Goal: Task Accomplishment & Management: Use online tool/utility

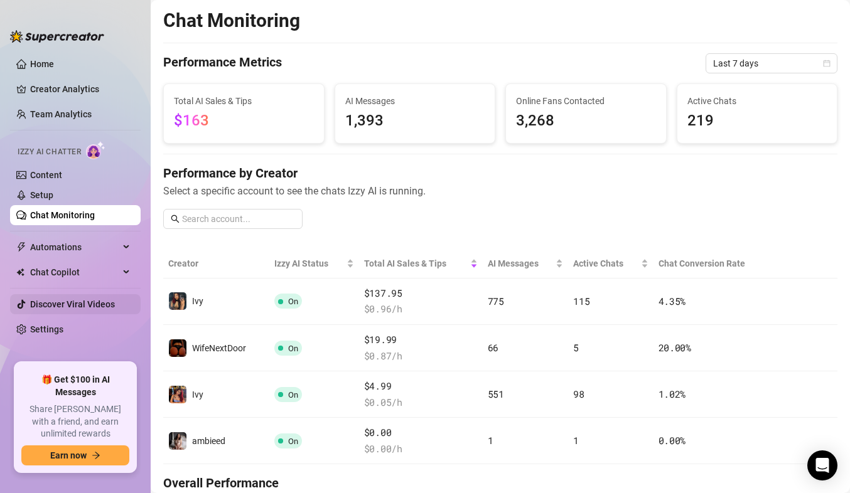
scroll to position [722, 0]
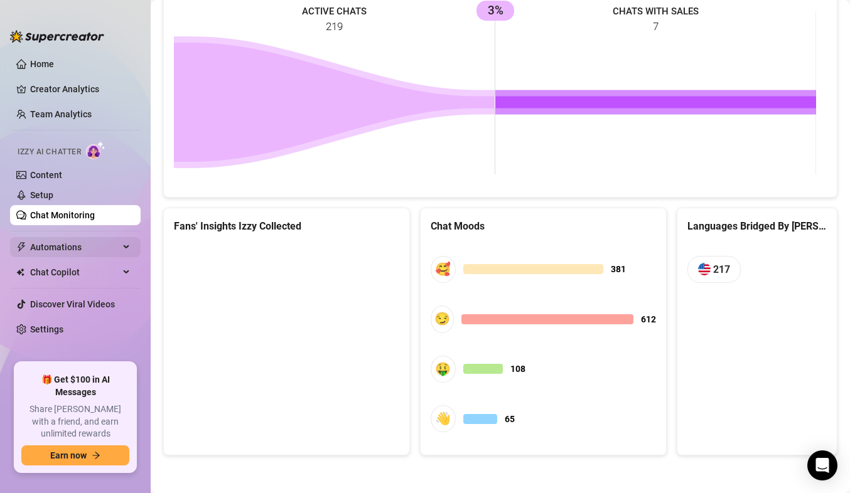
click at [77, 251] on span "Automations" at bounding box center [74, 247] width 89 height 20
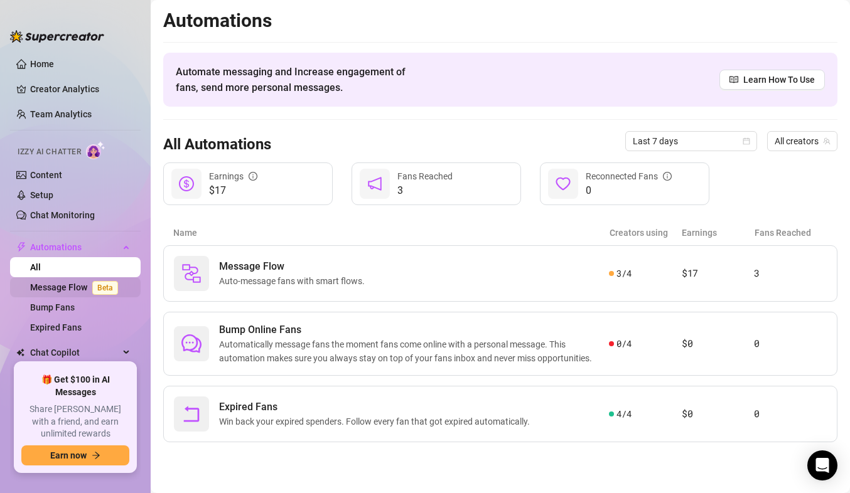
click at [84, 284] on link "Message Flow Beta" at bounding box center [76, 287] width 93 height 10
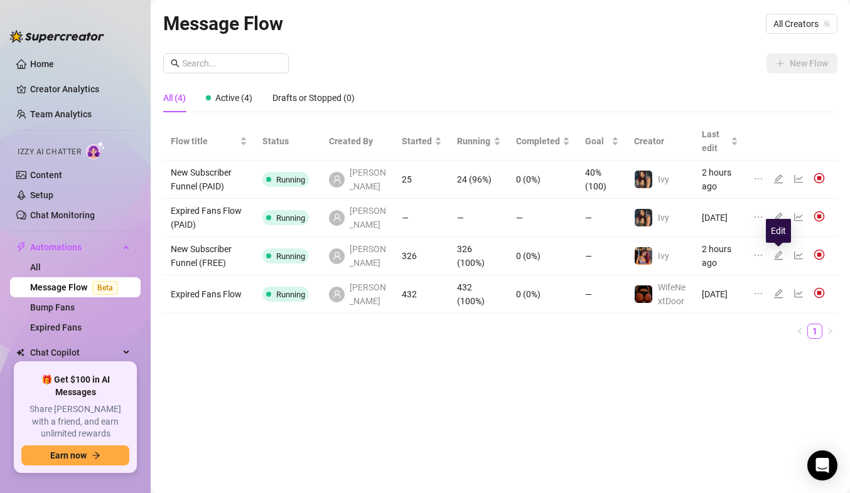
click at [780, 255] on icon "edit" at bounding box center [778, 255] width 9 height 9
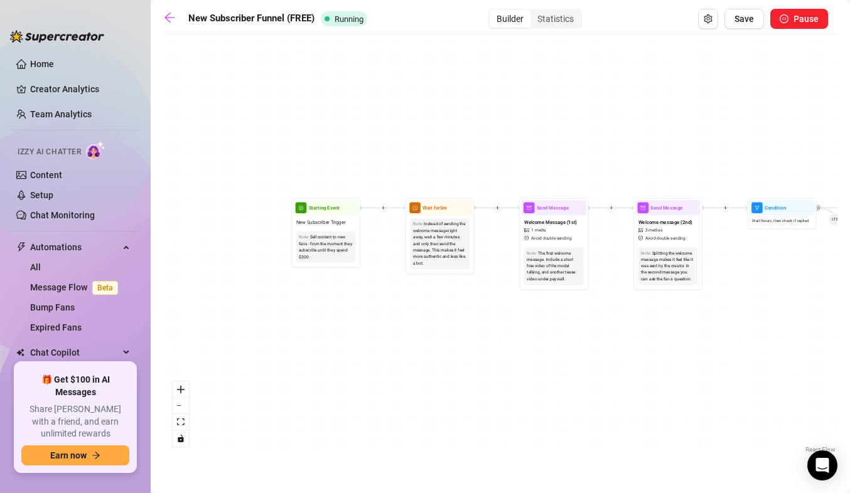
drag, startPoint x: 207, startPoint y: 252, endPoint x: 392, endPoint y: 280, distance: 187.3
click at [392, 280] on div "If True If True If True If False If False If False If True If False Merge Merge…" at bounding box center [500, 249] width 674 height 416
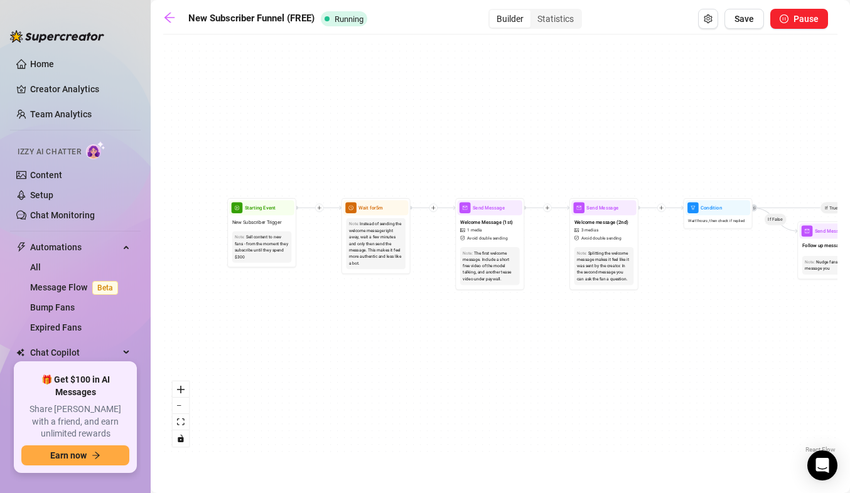
drag, startPoint x: 465, startPoint y: 161, endPoint x: 404, endPoint y: 161, distance: 61.5
click at [404, 161] on div "If True If True If True If False If False If False If True If False Merge Merge…" at bounding box center [500, 249] width 674 height 416
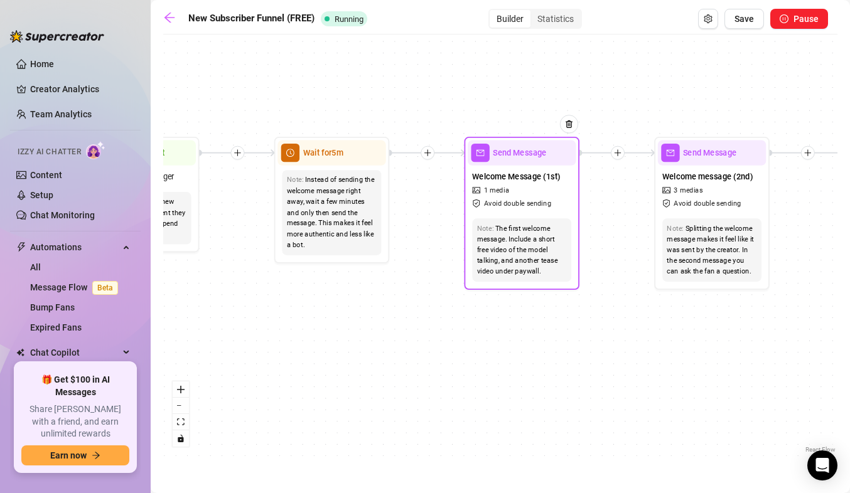
click at [534, 180] on span "Welcome Message (1st)" at bounding box center [516, 176] width 88 height 13
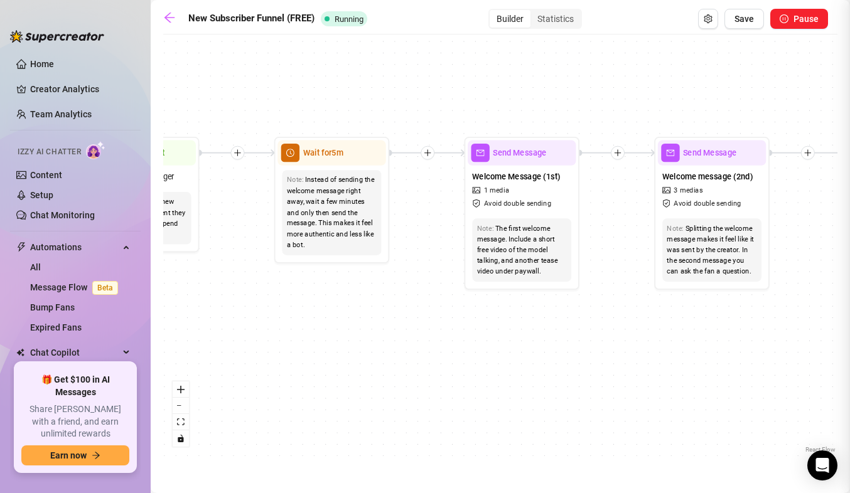
type textarea "thanks for being here baby, dont forget to check out my vip exclusive page wher…"
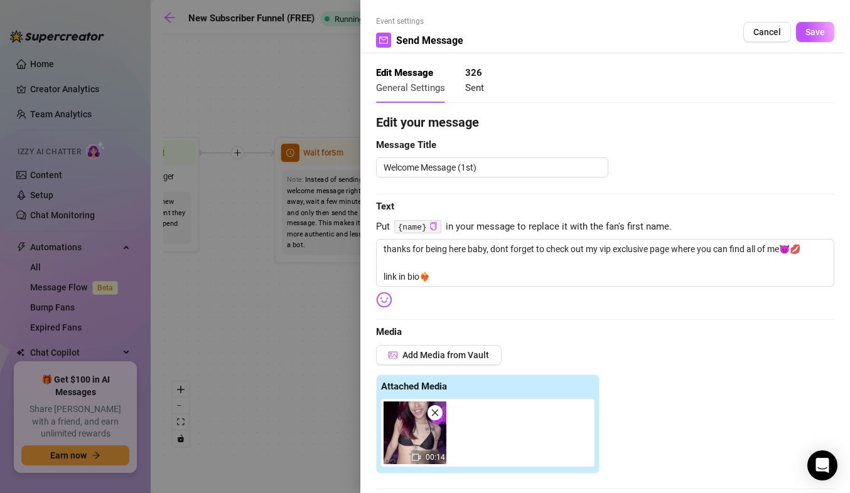
click at [272, 321] on div at bounding box center [425, 246] width 850 height 493
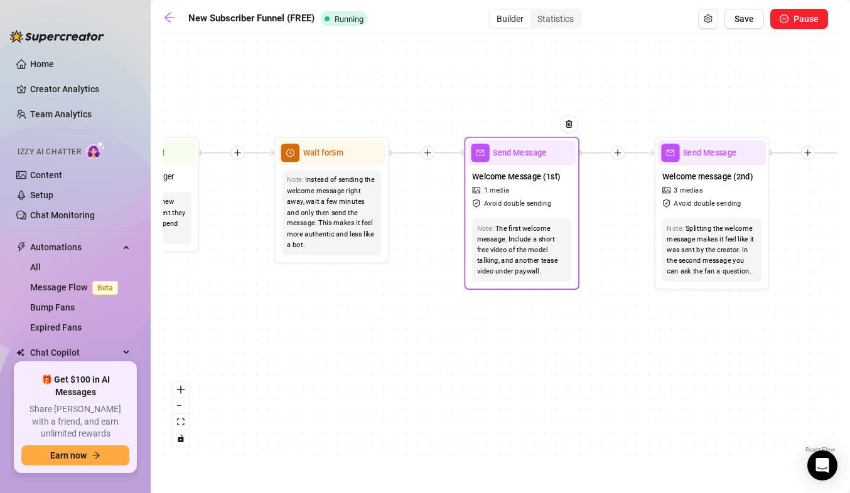
click at [549, 208] on span "Avoid double sending" at bounding box center [517, 203] width 67 height 11
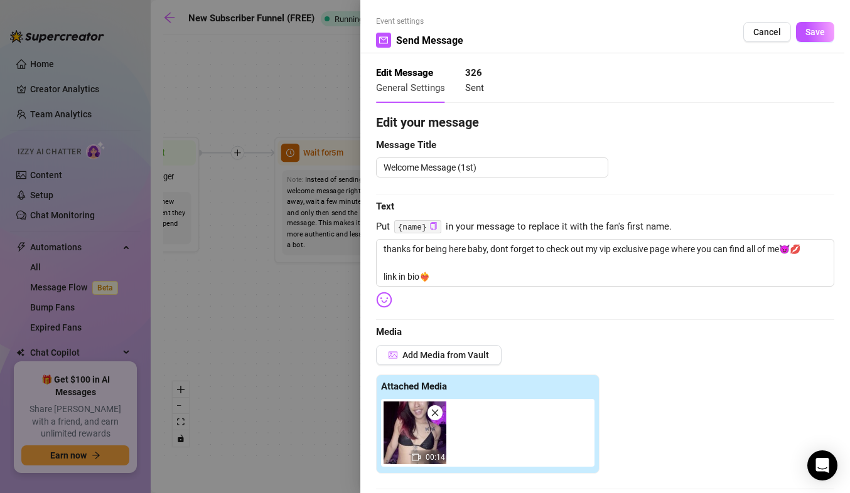
type textarea "thanks for being here baby, dont forget to check out my vip exclusive page wher…"
click at [254, 322] on div at bounding box center [425, 246] width 850 height 493
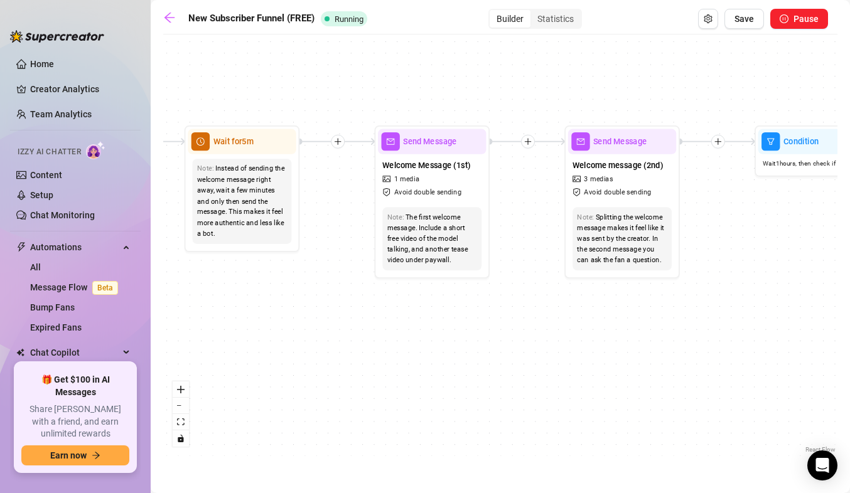
drag, startPoint x: 443, startPoint y: 276, endPoint x: 333, endPoint y: 264, distance: 109.9
click at [333, 264] on div "If True If True If True If False If False If False If True If False Merge Merge…" at bounding box center [500, 249] width 674 height 416
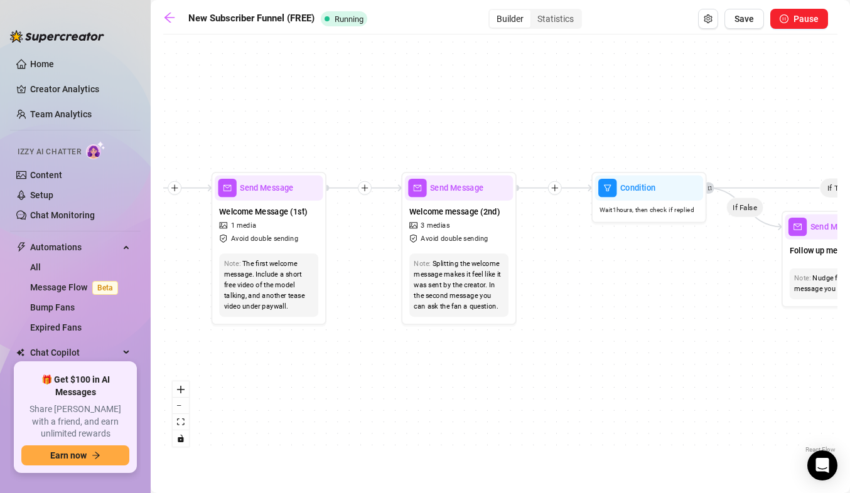
drag, startPoint x: 507, startPoint y: 223, endPoint x: 362, endPoint y: 271, distance: 152.5
click at [362, 271] on div "If True If True If True If False If False If False If True If False Merge Merge…" at bounding box center [500, 249] width 674 height 416
click at [474, 227] on div "Welcome message (2nd) 3 medias Avoid double sending" at bounding box center [458, 225] width 108 height 48
type textarea "really loving the way my body looks in these, what do you think about it??🤭 lin…"
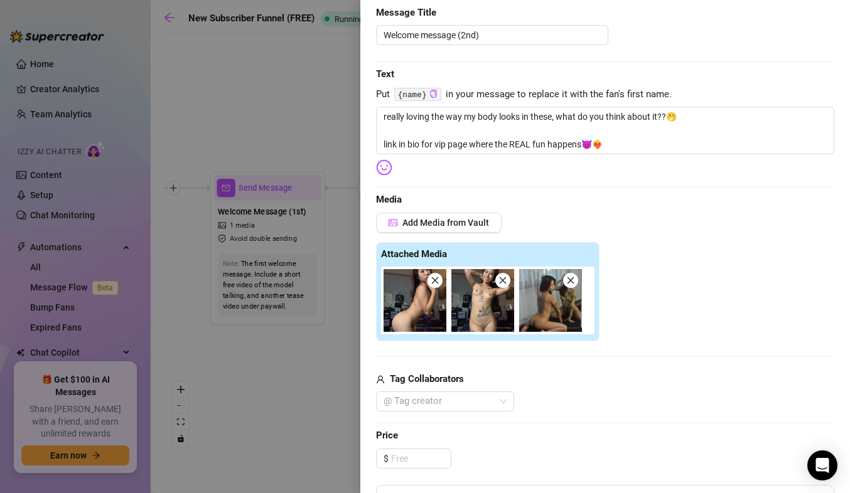
scroll to position [133, 0]
click at [500, 281] on icon "close" at bounding box center [502, 280] width 9 height 9
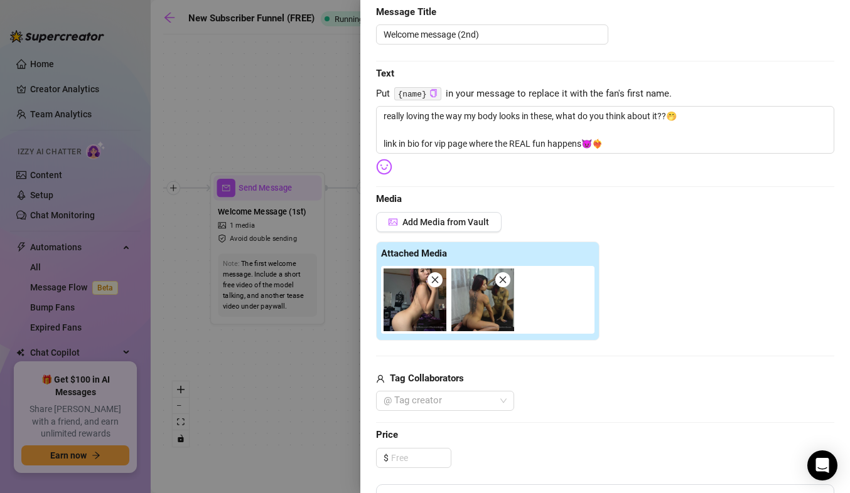
click at [500, 281] on icon "close" at bounding box center [502, 280] width 9 height 9
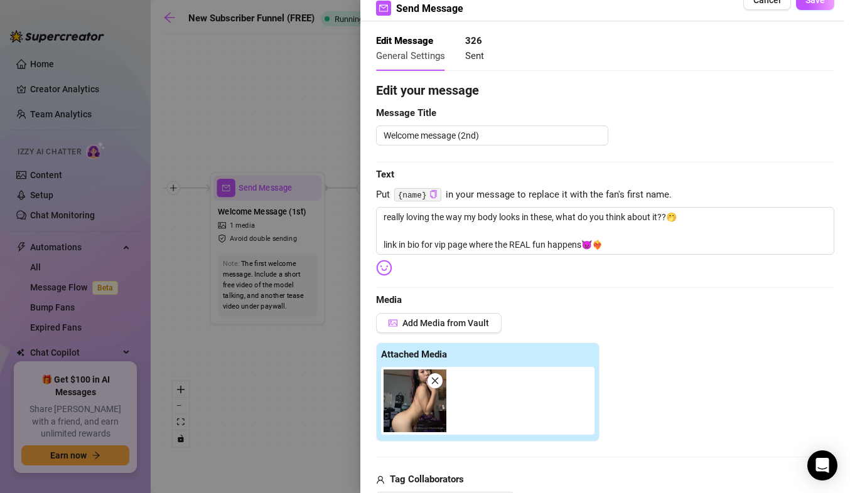
scroll to position [0, 0]
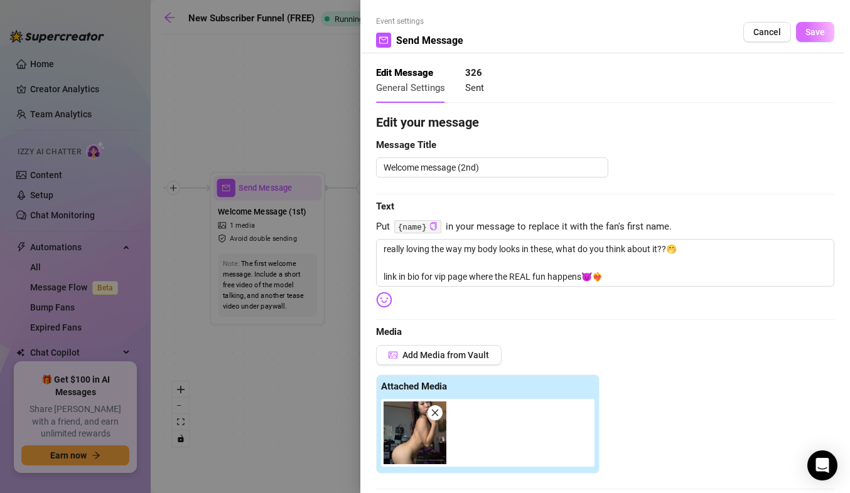
click at [812, 29] on span "Save" at bounding box center [814, 32] width 19 height 10
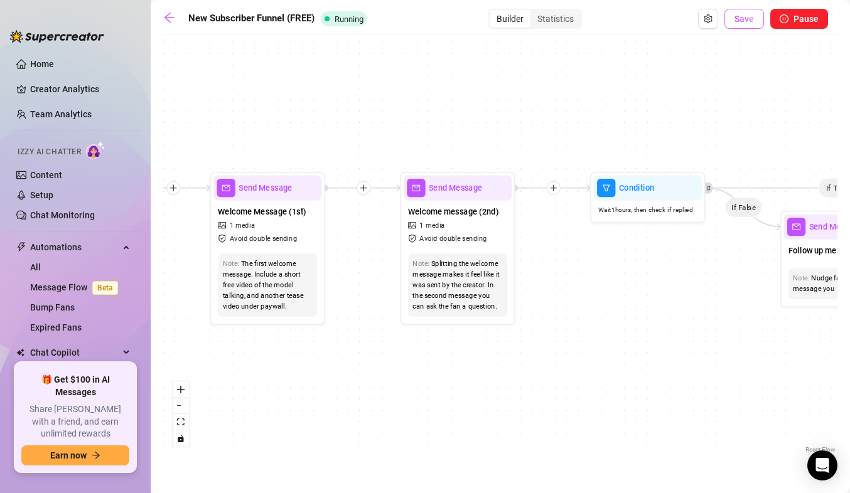
click at [746, 16] on span "Save" at bounding box center [743, 19] width 19 height 10
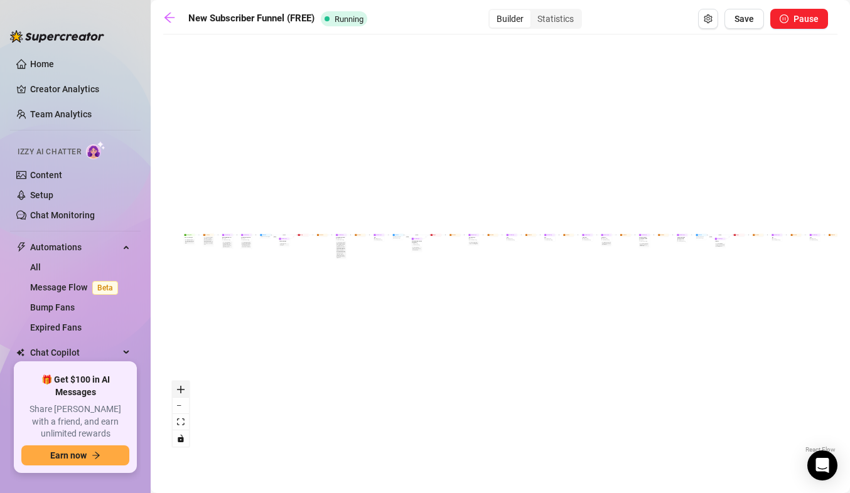
click at [178, 387] on icon "zoom in" at bounding box center [181, 390] width 8 height 8
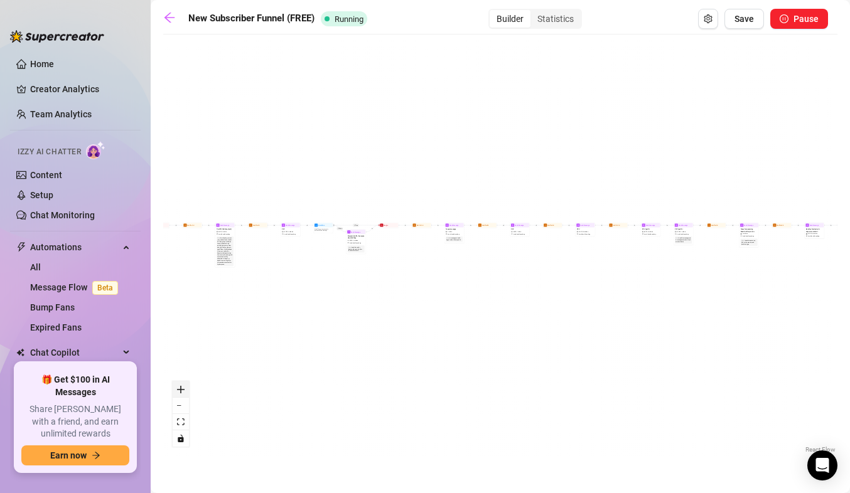
click at [178, 387] on icon "zoom in" at bounding box center [181, 390] width 8 height 8
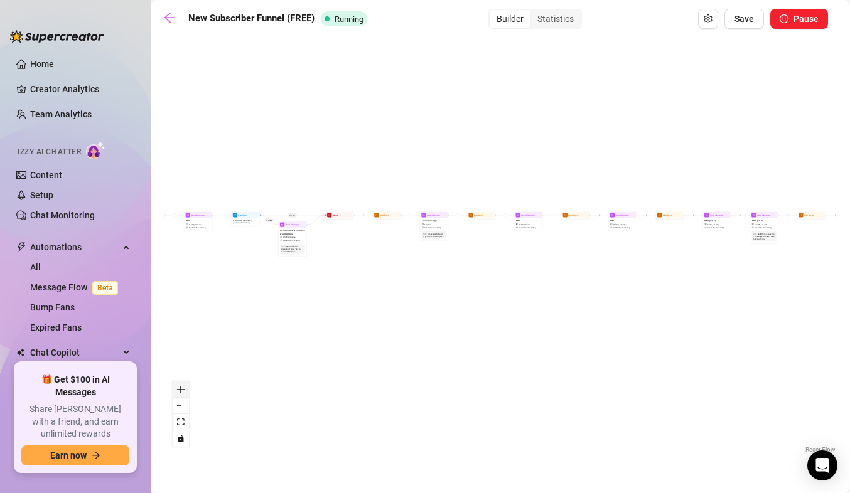
click at [178, 387] on icon "zoom in" at bounding box center [181, 390] width 8 height 8
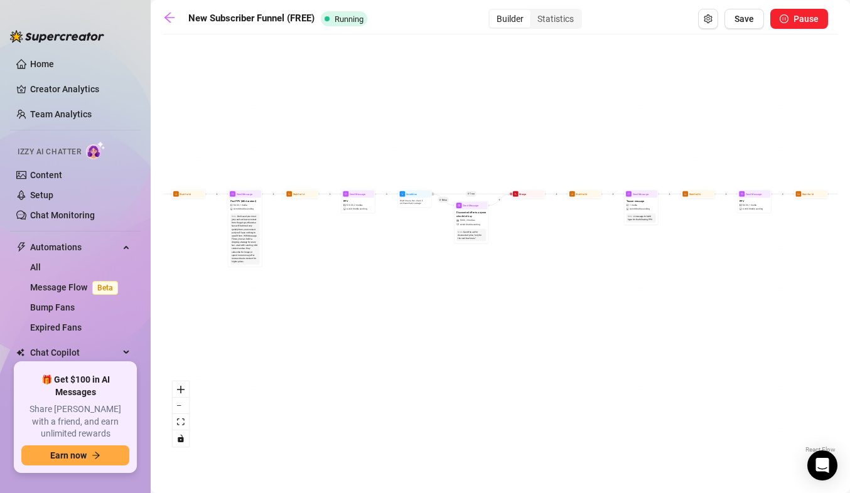
drag, startPoint x: 332, startPoint y: 281, endPoint x: 605, endPoint y: 289, distance: 273.2
click at [593, 287] on div "If True If False If True If False If True If False If True If False Merge Merge…" at bounding box center [500, 249] width 674 height 416
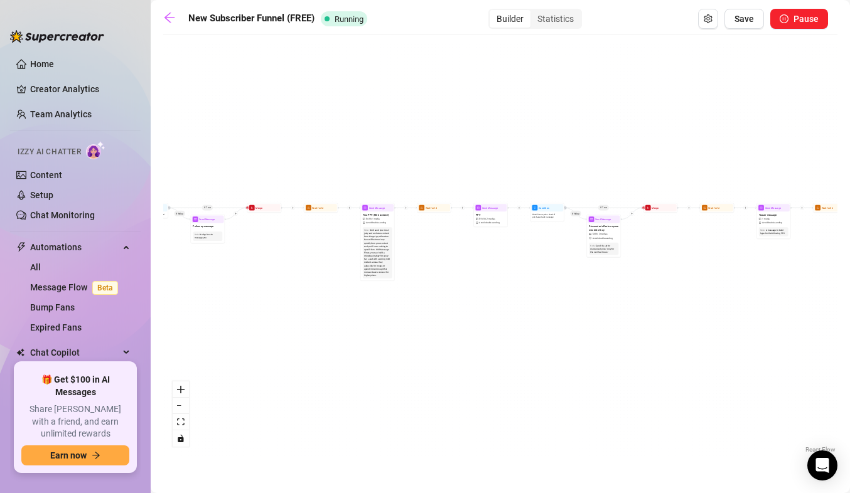
drag, startPoint x: 214, startPoint y: 296, endPoint x: 535, endPoint y: 345, distance: 324.6
click at [535, 345] on div "If True If False If True If False If True If False If True If False Merge Merge…" at bounding box center [500, 249] width 674 height 416
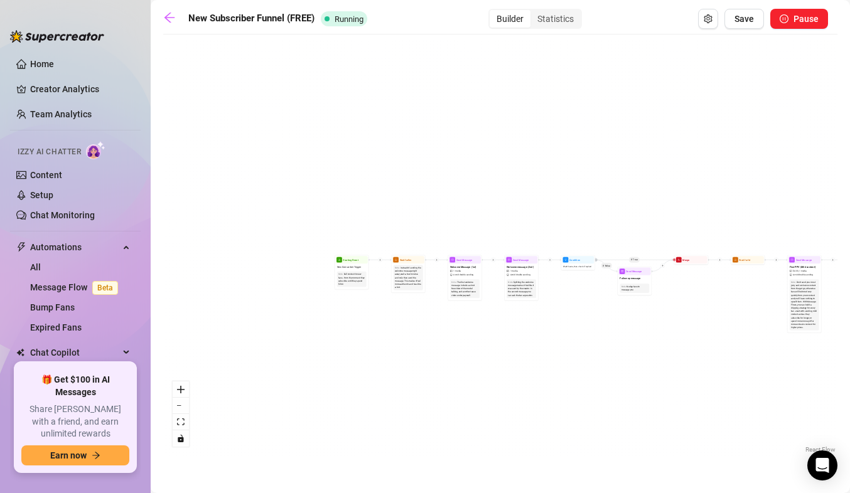
drag, startPoint x: 430, startPoint y: 353, endPoint x: 565, endPoint y: 355, distance: 135.0
click at [565, 355] on div "If True If False If True If False If True If False If True If False Merge Merge…" at bounding box center [500, 249] width 674 height 416
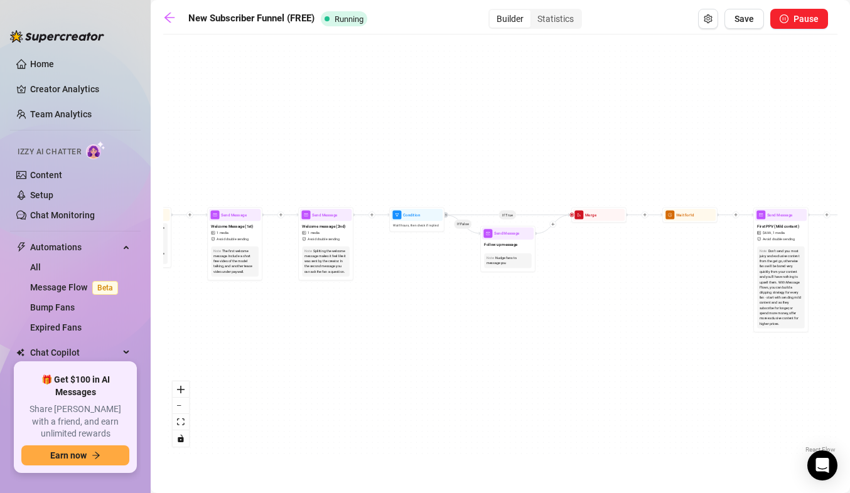
drag, startPoint x: 621, startPoint y: 291, endPoint x: 443, endPoint y: 281, distance: 179.2
click at [443, 281] on div "If True If False If True If False If True If False If True If False Merge Merge…" at bounding box center [500, 249] width 674 height 416
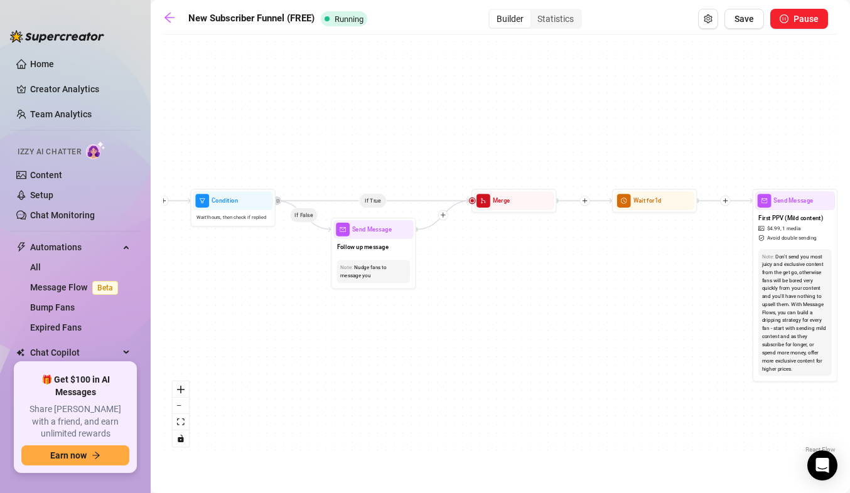
drag, startPoint x: 600, startPoint y: 256, endPoint x: 448, endPoint y: 258, distance: 152.6
click at [448, 258] on div "If True If False If True If False If True If False If True If False Merge Merge…" at bounding box center [500, 249] width 674 height 416
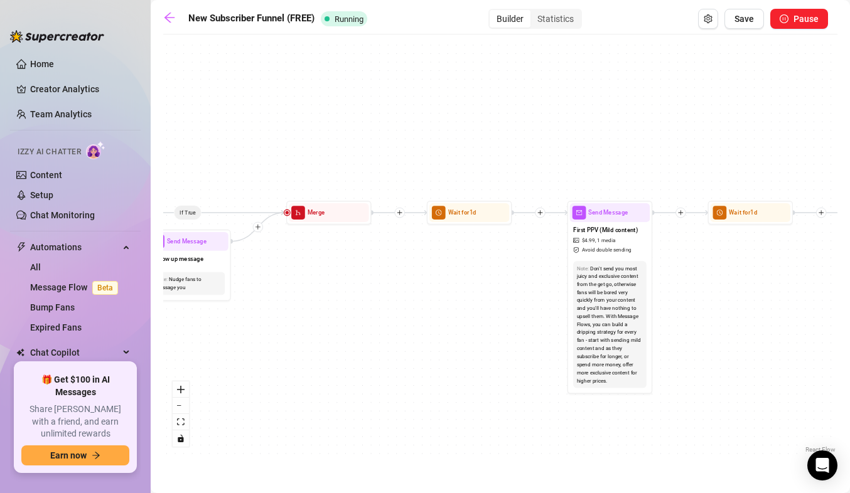
drag, startPoint x: 564, startPoint y: 234, endPoint x: 434, endPoint y: 244, distance: 130.3
click at [434, 244] on div "If True If False If True If False If True If False If True If False Merge Merge…" at bounding box center [500, 249] width 674 height 416
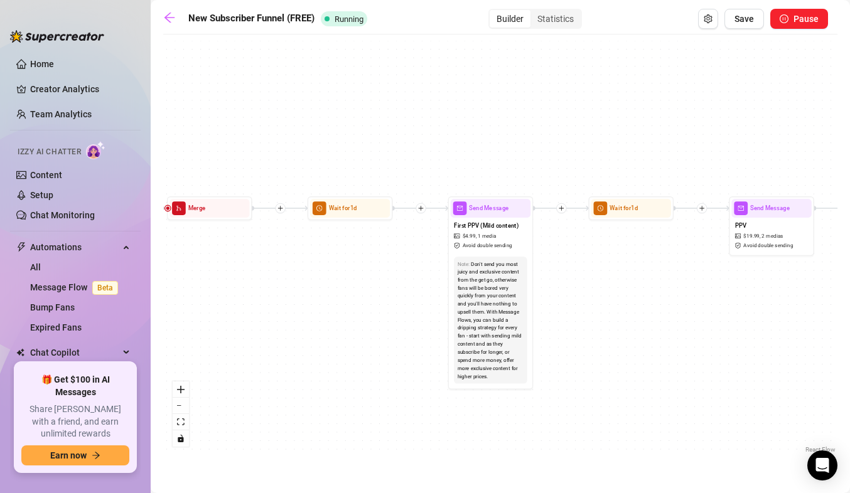
drag, startPoint x: 496, startPoint y: 262, endPoint x: 403, endPoint y: 257, distance: 93.0
click at [403, 257] on div "If True If False If True If False If True If False If True If False Merge Merge…" at bounding box center [500, 249] width 674 height 416
click at [508, 237] on div "First PPV (Mild content) $ 4.99 , 1 media Avoid double sending" at bounding box center [489, 236] width 80 height 36
type textarea "just got out of the shower and thought i looked good, what do you think?💦❤️‍🔥 l…"
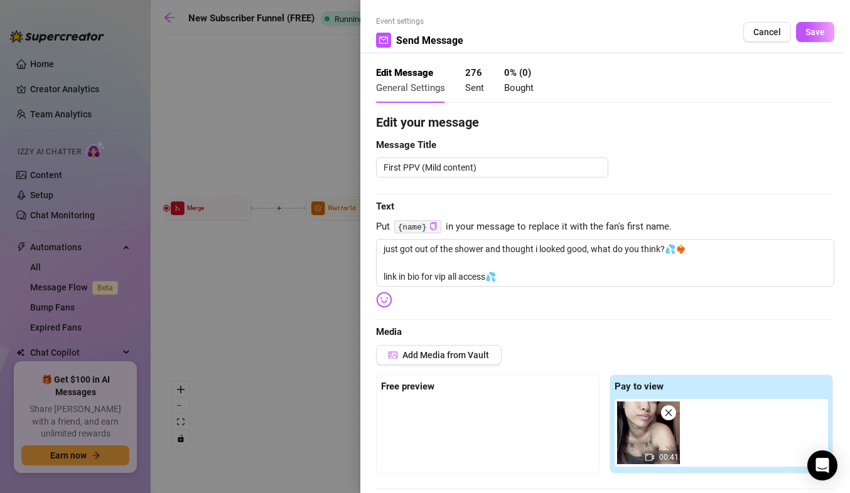
click at [261, 335] on div at bounding box center [425, 246] width 850 height 493
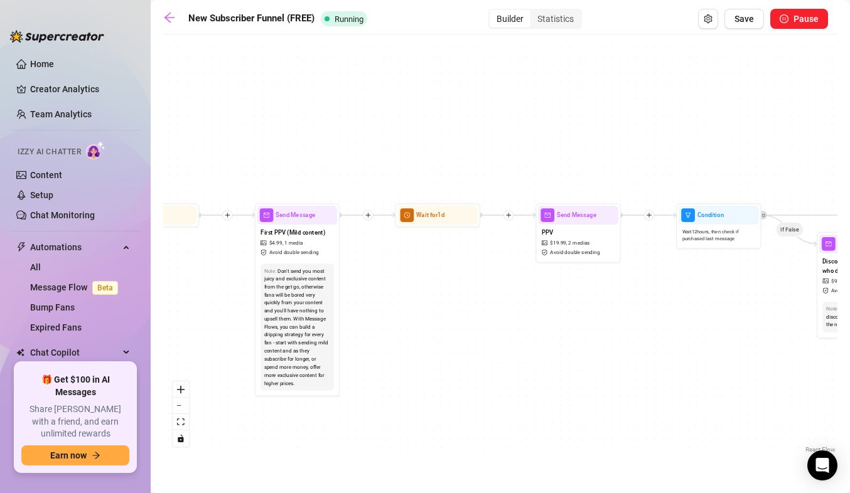
drag, startPoint x: 625, startPoint y: 267, endPoint x: 426, endPoint y: 275, distance: 198.5
click at [426, 275] on div "If True If False If True If False If True If False If True If False Merge Merge…" at bounding box center [500, 249] width 674 height 416
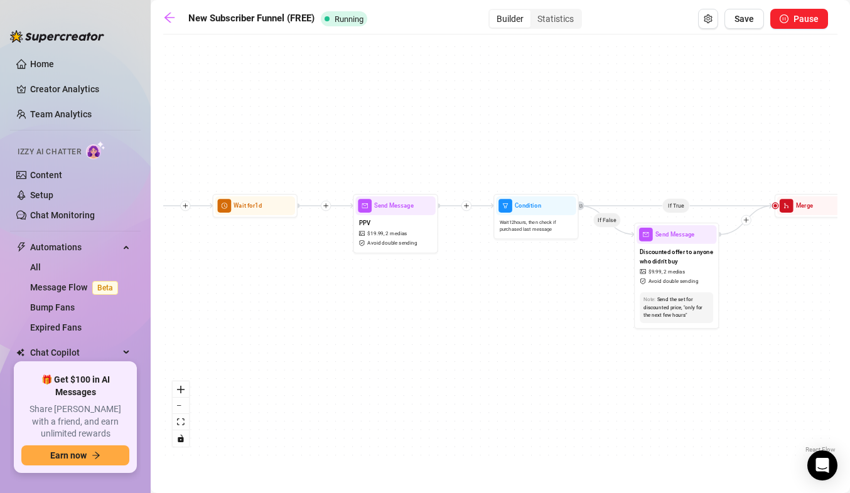
drag, startPoint x: 590, startPoint y: 288, endPoint x: 348, endPoint y: 273, distance: 242.8
click at [348, 273] on div "If True If False If True If False If True If False If True If False Merge Merge…" at bounding box center [500, 249] width 674 height 416
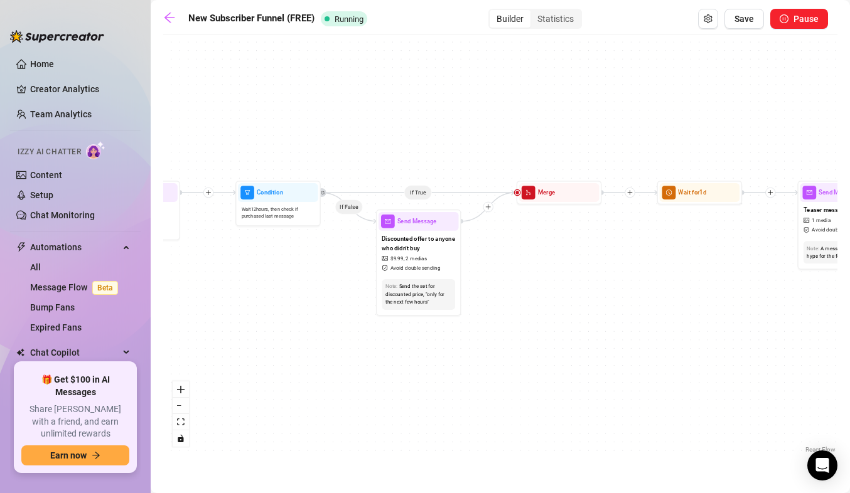
drag, startPoint x: 513, startPoint y: 298, endPoint x: 207, endPoint y: 293, distance: 306.4
click at [207, 293] on div "If True If False If True If False If True If False If True If False Merge Merge…" at bounding box center [500, 249] width 674 height 416
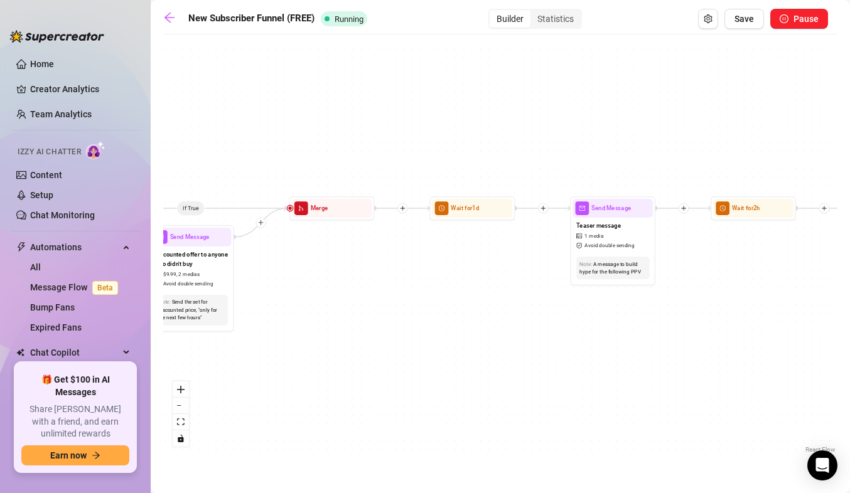
drag, startPoint x: 584, startPoint y: 273, endPoint x: 381, endPoint y: 284, distance: 203.0
click at [381, 284] on div "If True If False If True If False If True If False If True If False Merge Merge…" at bounding box center [500, 249] width 674 height 416
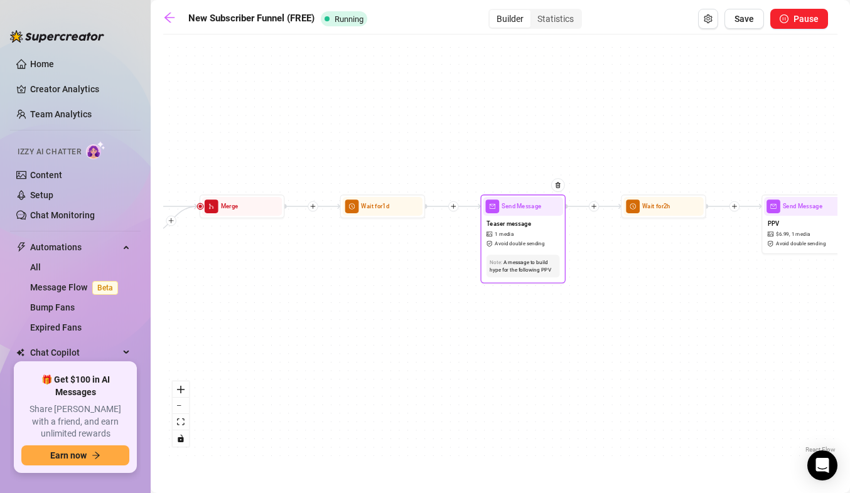
click at [546, 238] on div "Teaser message 1 media Avoid double sending" at bounding box center [523, 234] width 80 height 36
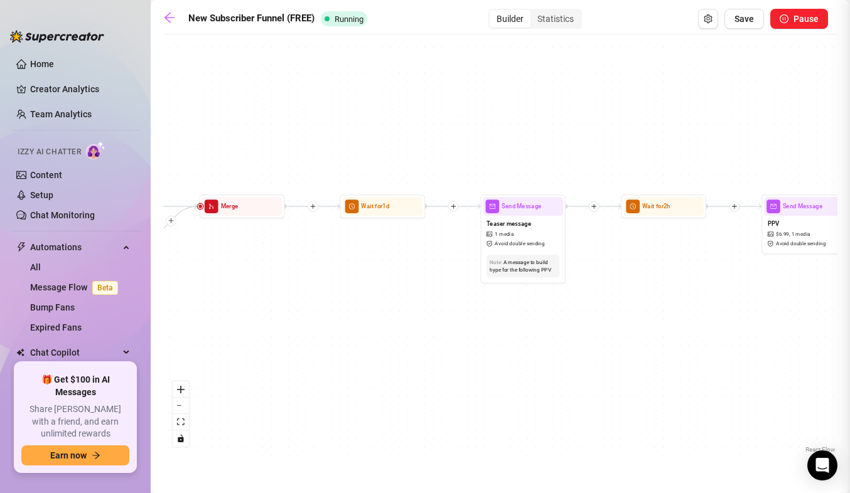
type textarea "had so much fun during this photoshoot💜what till you see the results from when …"
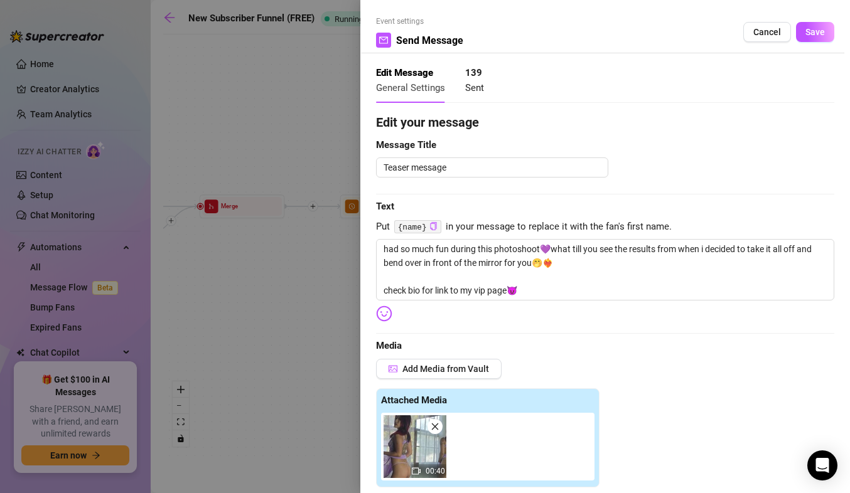
click at [299, 299] on div at bounding box center [425, 246] width 850 height 493
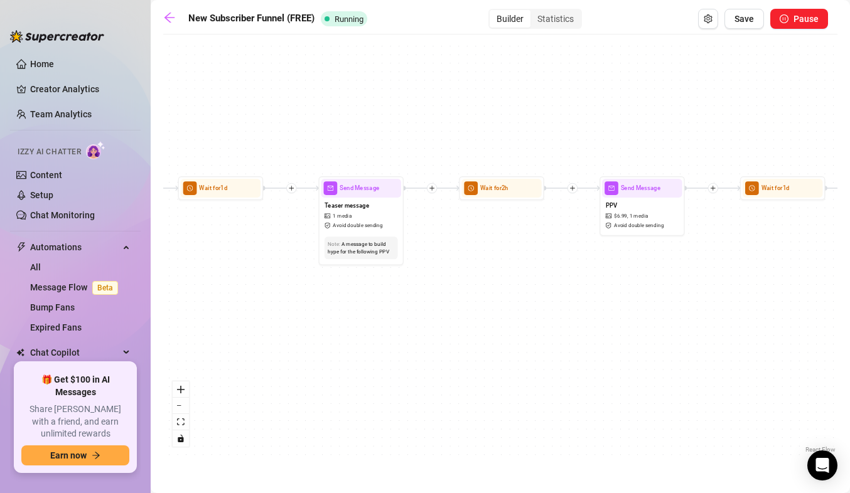
drag, startPoint x: 451, startPoint y: 272, endPoint x: 285, endPoint y: 254, distance: 166.7
click at [285, 254] on div "If True If False If True If False If True If False If True If False Merge Merge…" at bounding box center [500, 249] width 674 height 416
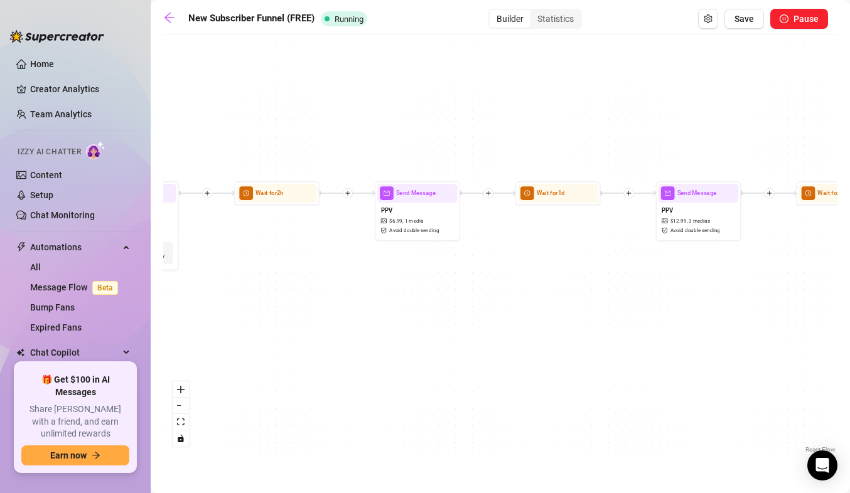
drag, startPoint x: 525, startPoint y: 260, endPoint x: 303, endPoint y: 265, distance: 222.9
click at [303, 265] on div "If True If False If True If False If True If False If True If False Merge Merge…" at bounding box center [500, 249] width 674 height 416
drag, startPoint x: 524, startPoint y: 266, endPoint x: 453, endPoint y: 276, distance: 71.6
click at [453, 276] on div "If True If False If True If False If True If False If True If False Merge Merge…" at bounding box center [500, 249] width 674 height 416
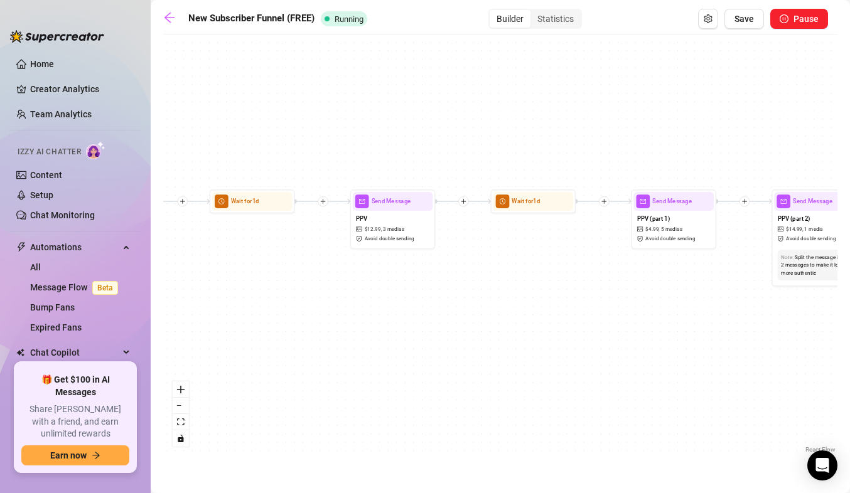
drag, startPoint x: 584, startPoint y: 266, endPoint x: 333, endPoint y: 262, distance: 250.5
click at [333, 262] on div "If True If False If True If False If True If False If True If False Merge Merge…" at bounding box center [500, 249] width 674 height 416
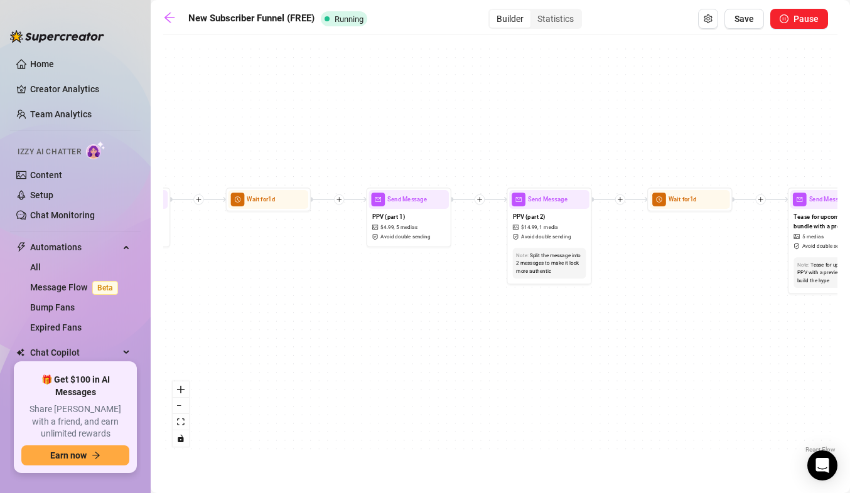
drag, startPoint x: 593, startPoint y: 275, endPoint x: 339, endPoint y: 274, distance: 254.2
click at [339, 274] on div "If True If False If True If False If True If False If True If False Merge Merge…" at bounding box center [500, 249] width 674 height 416
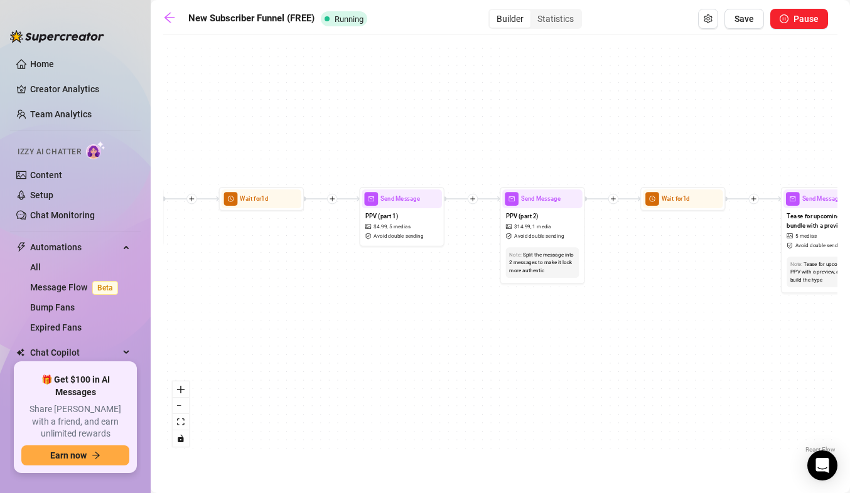
drag, startPoint x: 480, startPoint y: 328, endPoint x: 810, endPoint y: 319, distance: 330.3
click at [810, 319] on div "If True If False If True If False If True If False If True If False Merge Merge…" at bounding box center [500, 249] width 674 height 416
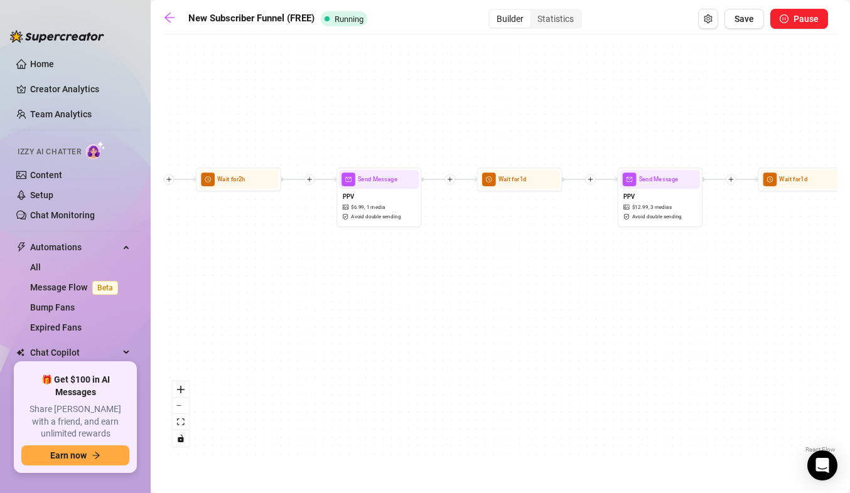
drag, startPoint x: 662, startPoint y: 328, endPoint x: 701, endPoint y: 325, distance: 39.6
click at [701, 325] on div "If True If False If True If False If True If False If True If False Merge Merge…" at bounding box center [500, 249] width 674 height 416
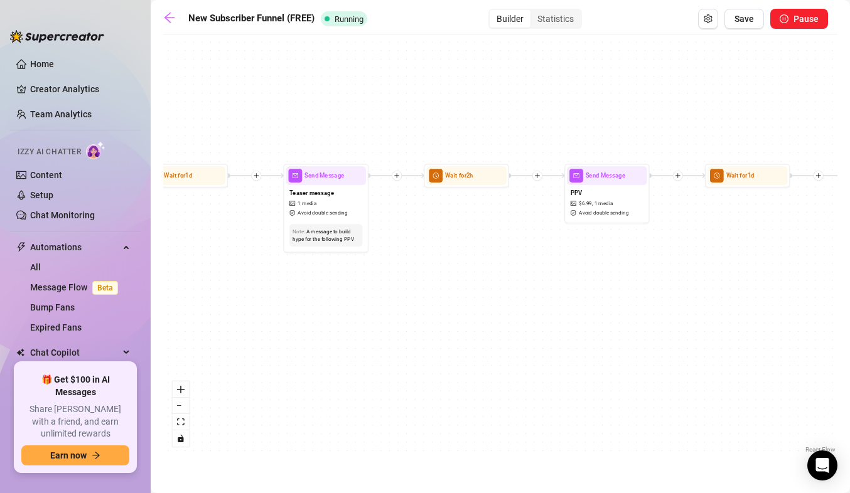
drag, startPoint x: 630, startPoint y: 290, endPoint x: 639, endPoint y: 290, distance: 9.4
click at [639, 290] on div "If True If False If True If False If True If False If True If False Merge Merge…" at bounding box center [500, 249] width 674 height 416
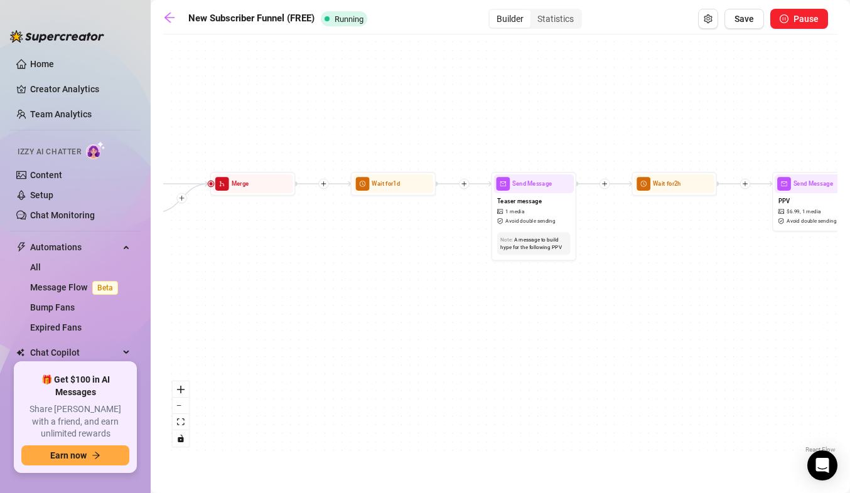
drag, startPoint x: 463, startPoint y: 308, endPoint x: 614, endPoint y: 309, distance: 151.3
click at [625, 315] on div "If True If False If True If False If True If False If True If False Merge Merge…" at bounding box center [500, 249] width 674 height 416
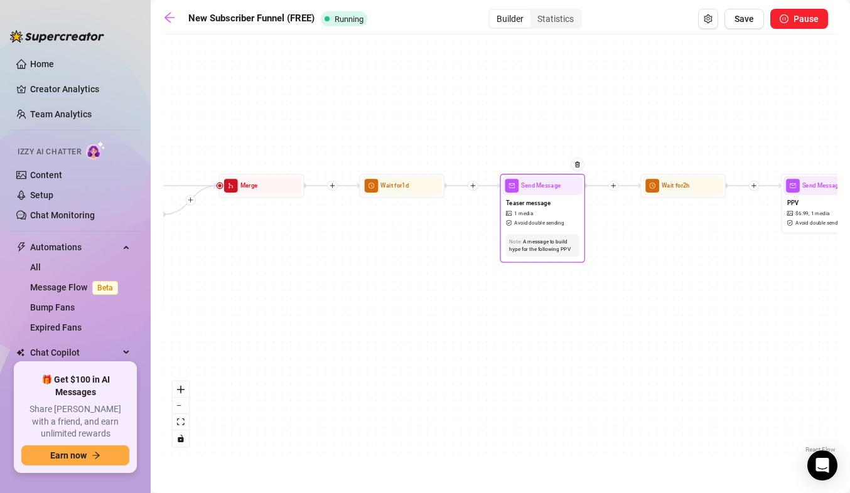
click at [538, 208] on div "Teaser message 1 media Avoid double sending" at bounding box center [542, 213] width 80 height 36
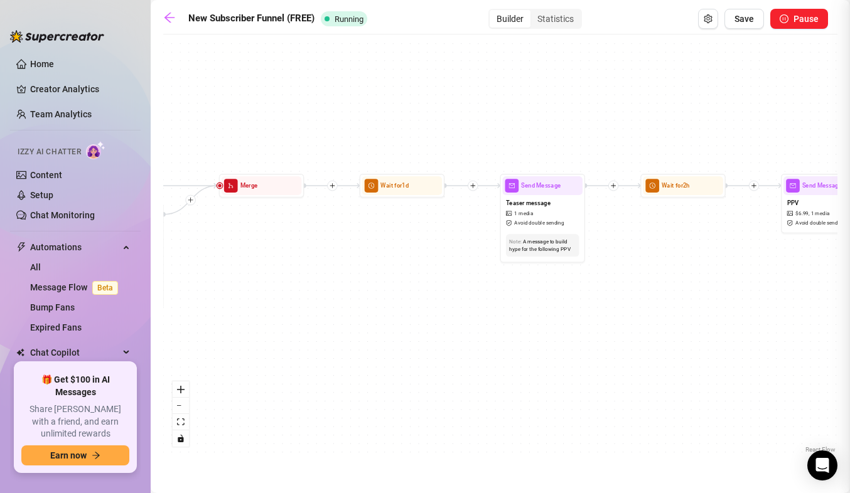
type textarea "had so much fun during this photoshoot💜what till you see the results from when …"
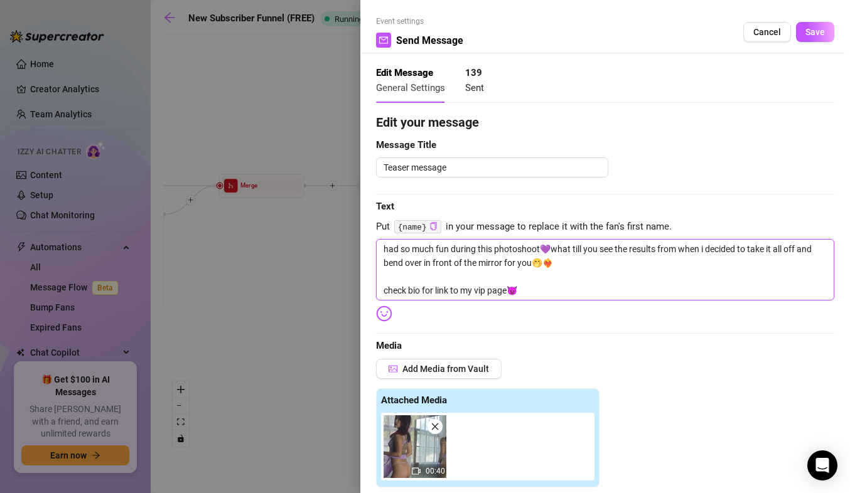
click at [535, 292] on textarea "had so much fun during this photoshoot💜what till you see the results from when …" at bounding box center [605, 270] width 458 height 62
type textarea "had so much fun during this photoshoot💜what till you see the results from when …"
click at [480, 293] on textarea "had so much fun during this photoshoot💜what till you see the results from when …" at bounding box center [605, 270] width 458 height 62
click at [481, 289] on textarea "had so much fun during this photoshoot💜what till you see the results from when …" at bounding box center [605, 270] width 458 height 62
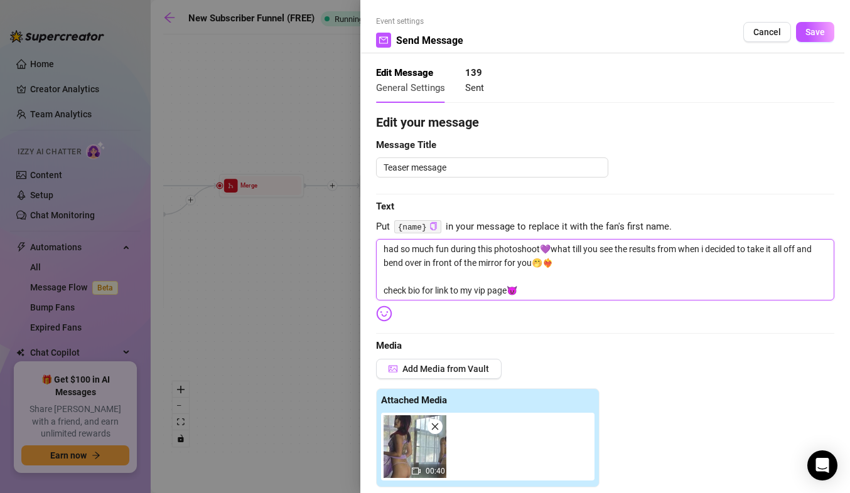
click at [481, 289] on textarea "had so much fun during this photoshoot💜what till you see the results from when …" at bounding box center [605, 270] width 458 height 62
click at [526, 288] on textarea "had so much fun during this photoshoot💜what till you see the results from when …" at bounding box center [605, 270] width 458 height 62
click at [487, 292] on textarea "had so much fun during this photoshoot💜what till you see the results from when …" at bounding box center [605, 270] width 458 height 62
type textarea "had so much fun during this photoshoot💜what till you see the results from when …"
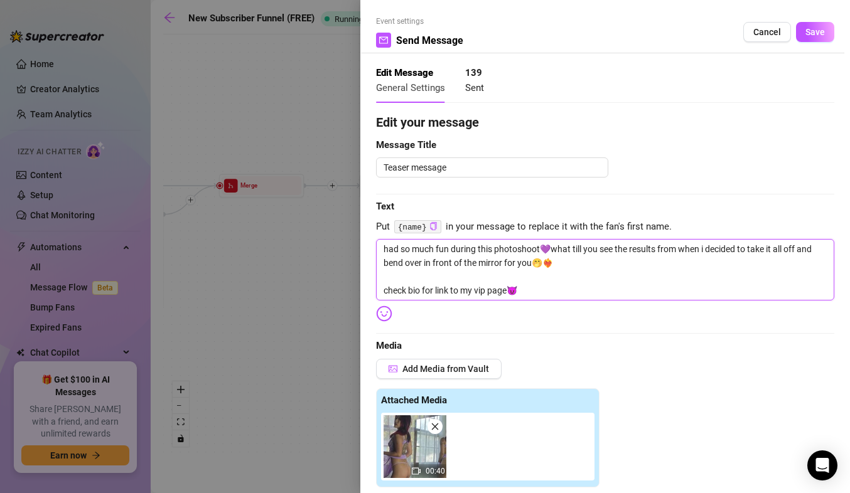
type textarea "had so much fun during this photoshoot💜what till you see the results from when …"
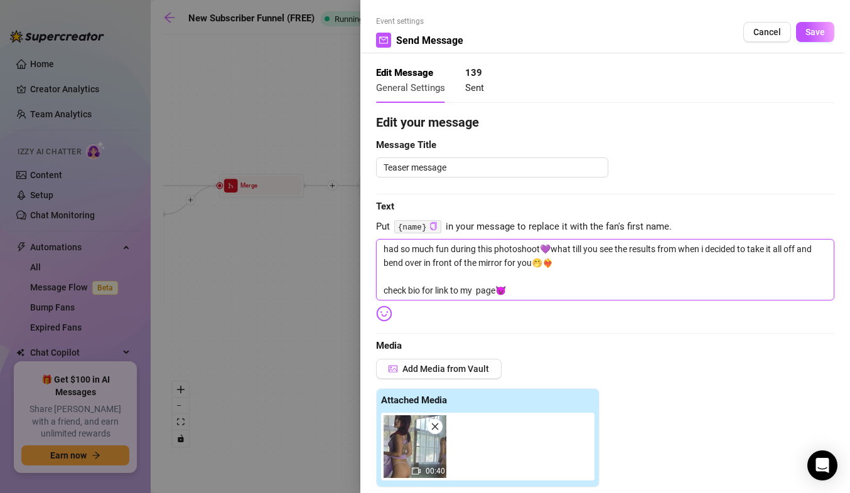
type textarea "had so much fun during this photoshoot💜what till you see the results from when …"
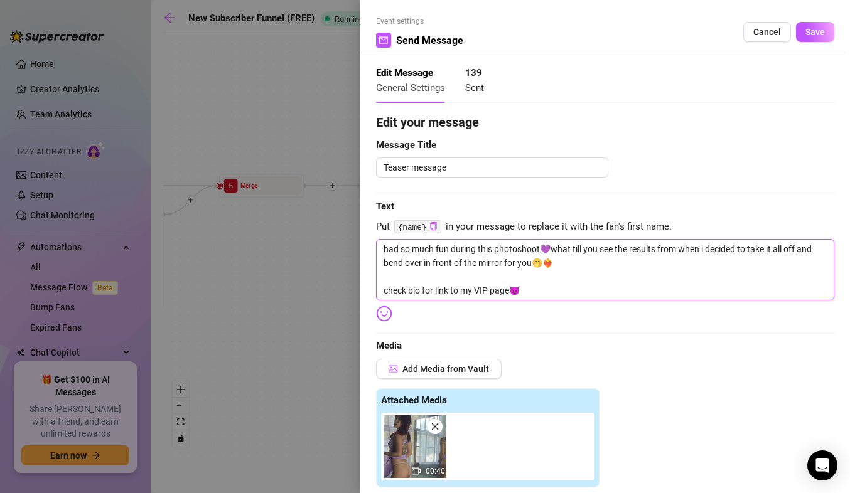
click at [521, 293] on textarea "had so much fun during this photoshoot💜what till you see the results from when …" at bounding box center [605, 270] width 458 height 62
type textarea "had so much fun during this photoshoot💜what till you see the results from when …"
click at [392, 301] on div "Edit your message Message Title Teaser message Text Put {name} in your message …" at bounding box center [605, 486] width 458 height 746
click at [382, 315] on img at bounding box center [384, 314] width 16 height 16
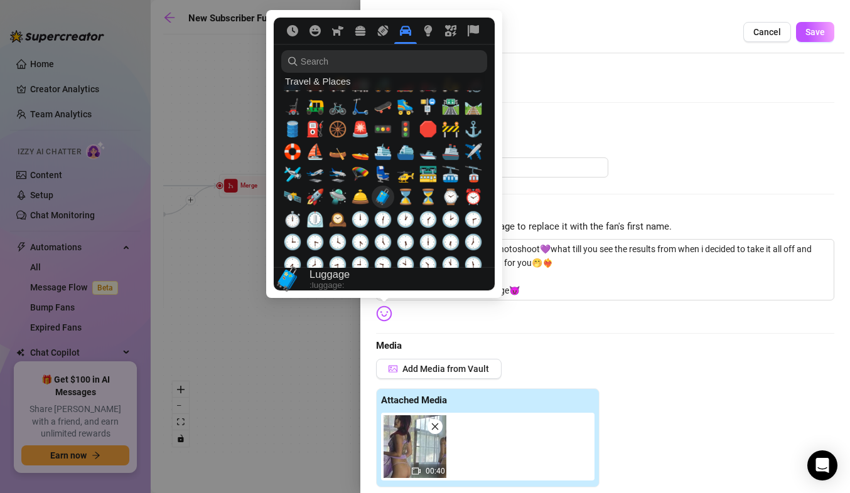
scroll to position [2615, 0]
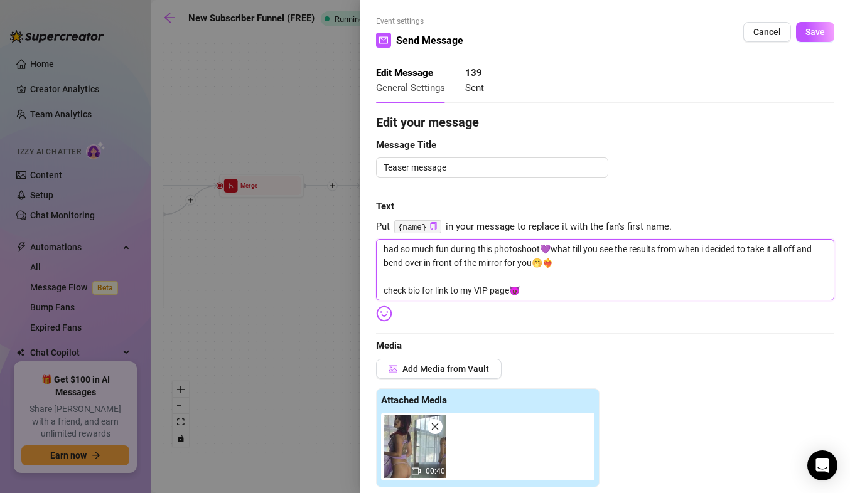
click at [538, 294] on textarea "had so much fun during this photoshoot💜what till you see the results from when …" at bounding box center [605, 270] width 458 height 62
click at [385, 316] on img at bounding box center [384, 314] width 16 height 16
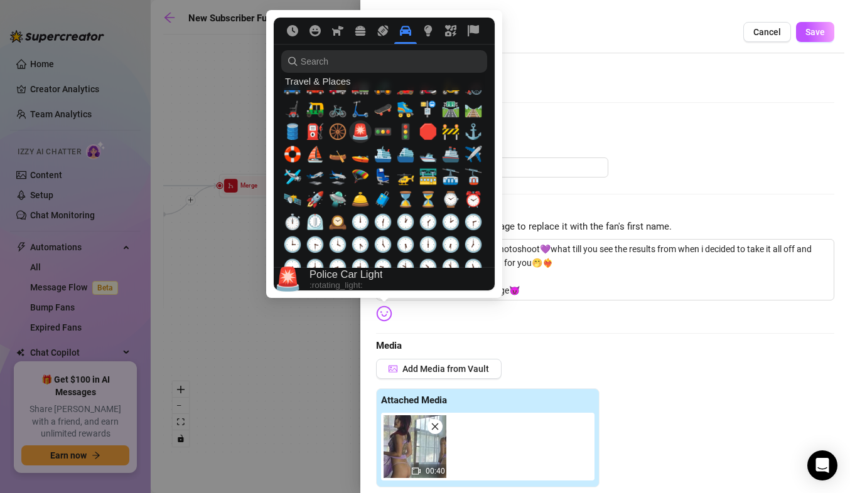
click at [361, 132] on span "🚨" at bounding box center [360, 132] width 19 height 18
type textarea "had so much fun during this photoshoot💜what till you see the results from when …"
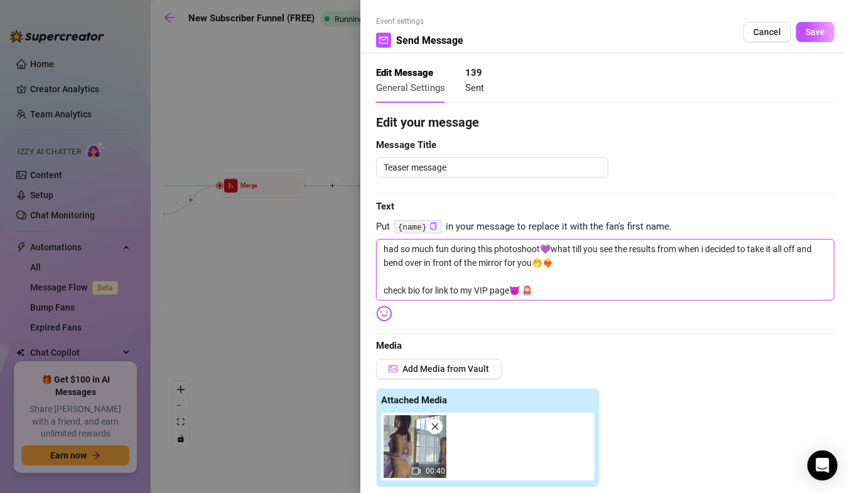
type textarea "had so much fun during this photoshoot💜what till you see the results from when …"
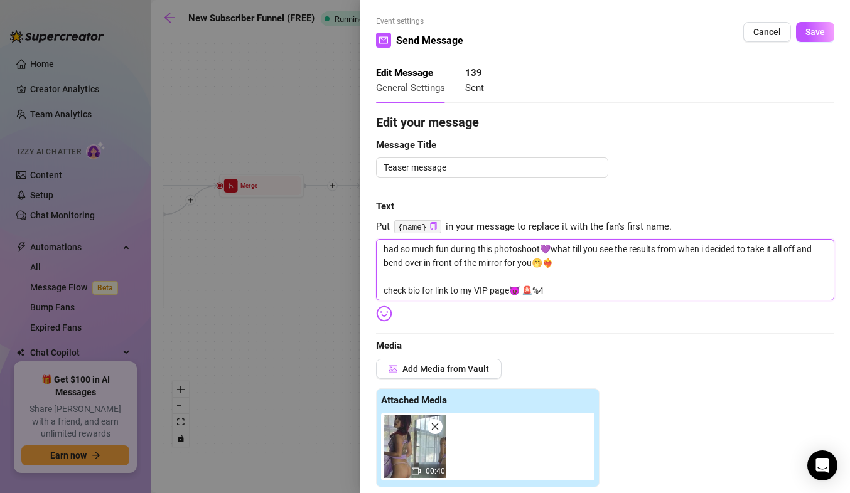
type textarea "had so much fun during this photoshoot💜what till you see the results from when …"
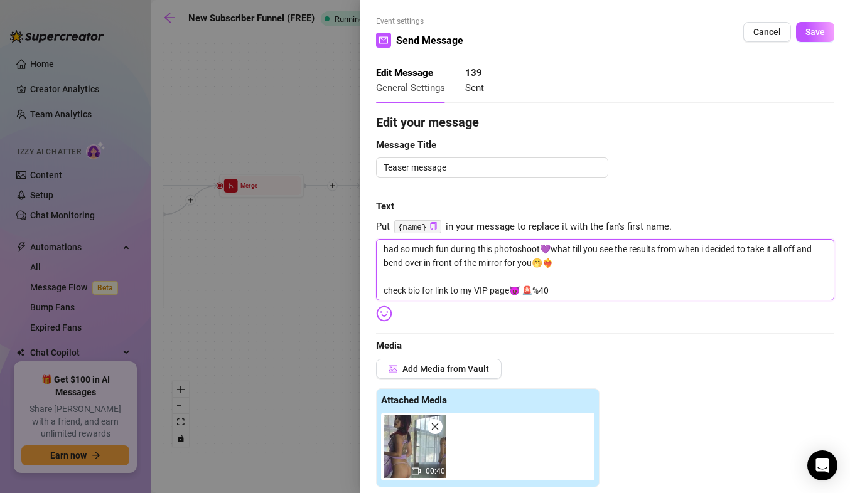
type textarea "had so much fun during this photoshoot💜what till you see the results from when …"
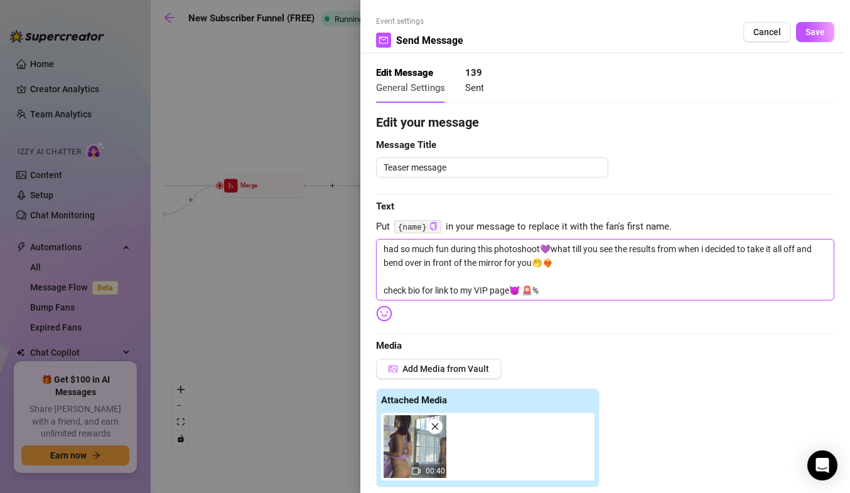
type textarea "had so much fun during this photoshoot💜what till you see the results from when …"
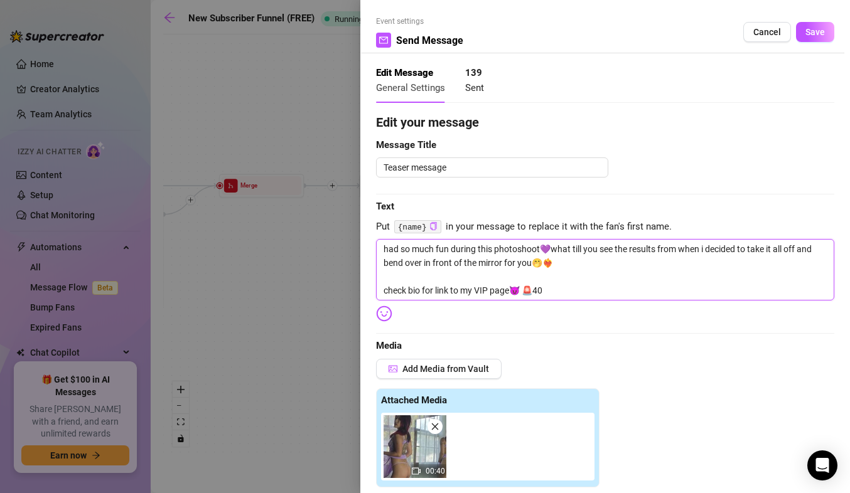
type textarea "had so much fun during this photoshoot💜what till you see the results from when …"
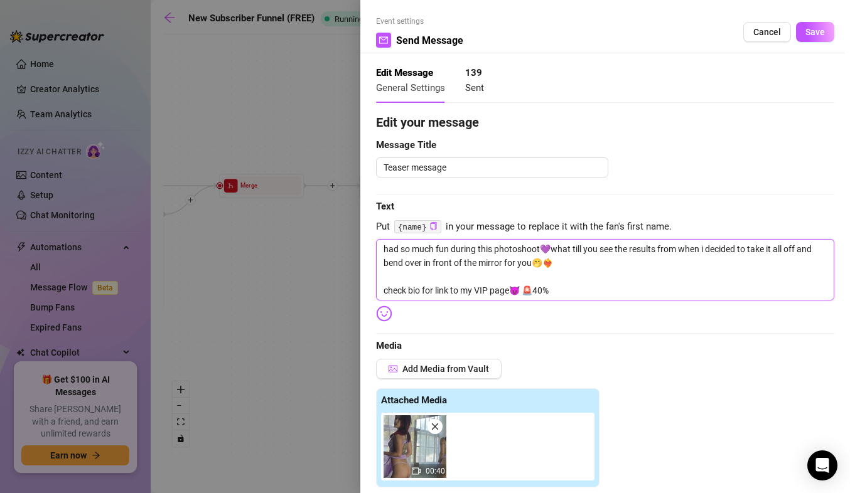
type textarea "had so much fun during this photoshoot💜what till you see the results from when …"
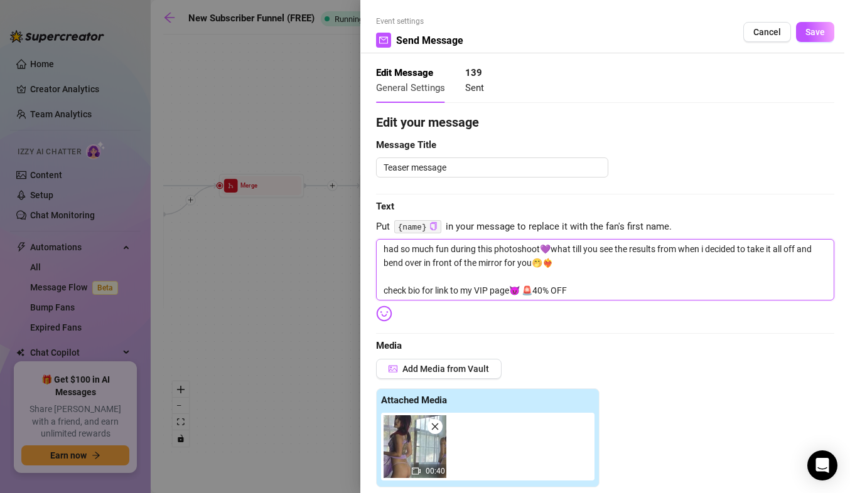
type textarea "had so much fun during this photoshoot💜what till you see the results from when …"
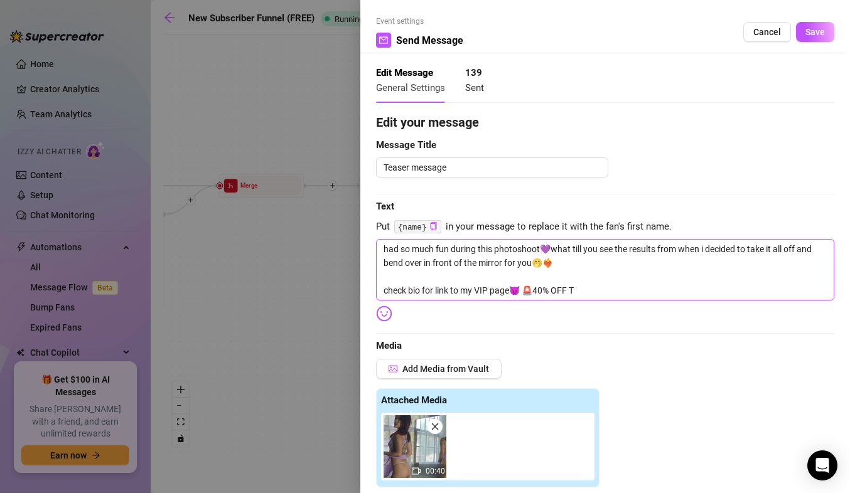
type textarea "had so much fun during this photoshoot💜what till you see the results from when …"
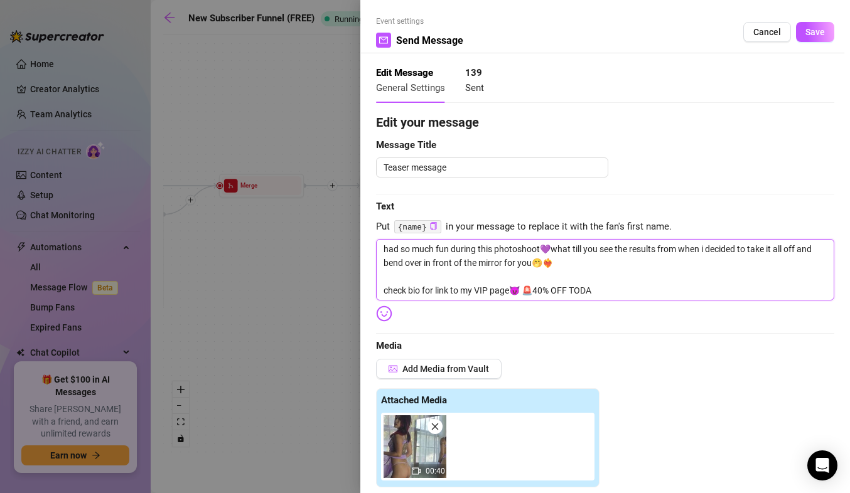
type textarea "had so much fun during this photoshoot💜what till you see the results from when …"
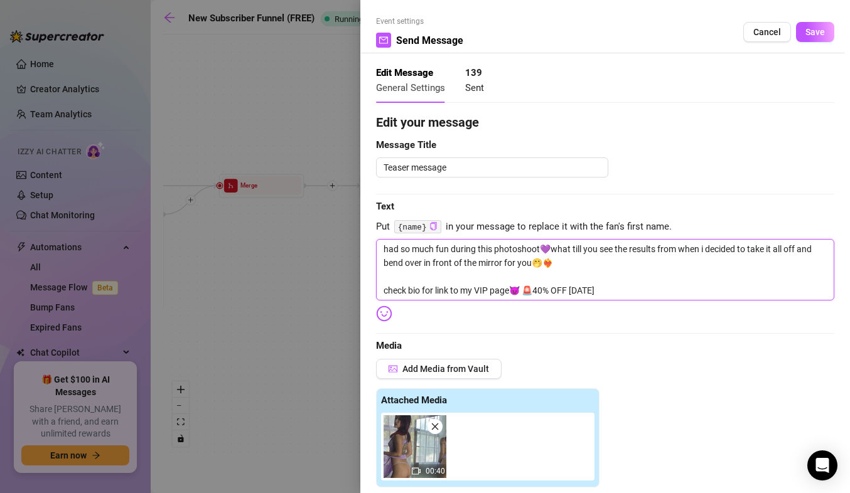
type textarea "had so much fun during this photoshoot💜what till you see the results from when …"
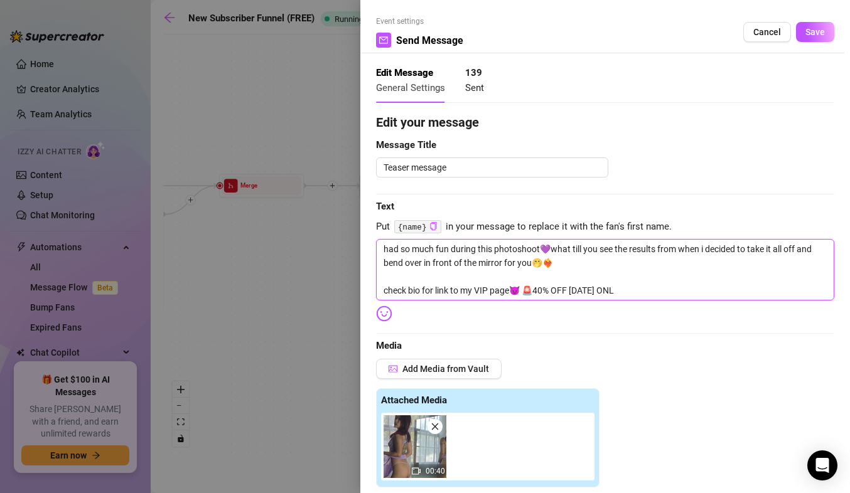
type textarea "had so much fun during this photoshoot💜what till you see the results from when …"
click at [385, 309] on img at bounding box center [384, 314] width 16 height 16
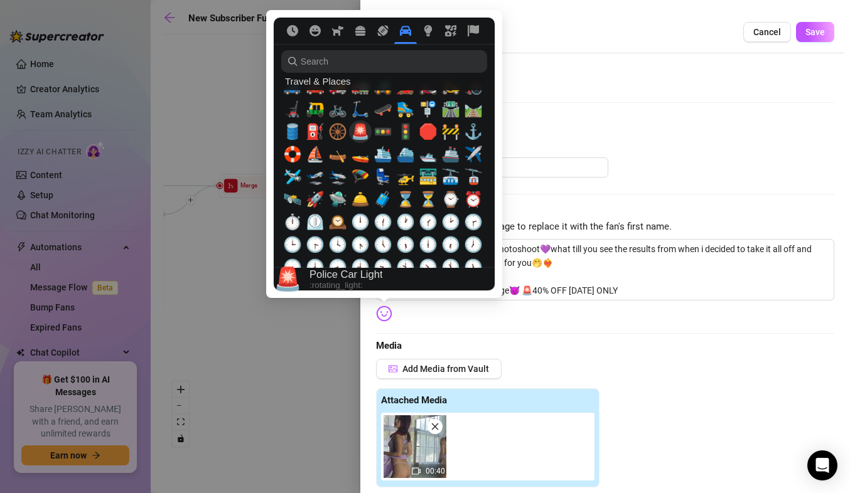
click at [358, 133] on span "🚨" at bounding box center [360, 132] width 19 height 18
type textarea "had so much fun during this photoshoot💜what till you see the results from when …"
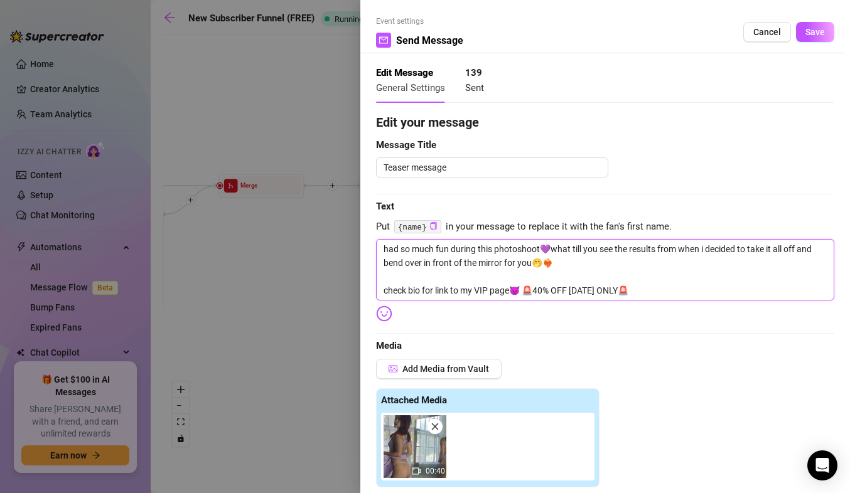
click at [537, 291] on textarea "had so much fun during this photoshoot💜what till you see the results from when …" at bounding box center [605, 270] width 458 height 62
type textarea "had so much fun during this photoshoot💜what till you see the results from when …"
click at [380, 313] on img at bounding box center [384, 314] width 16 height 16
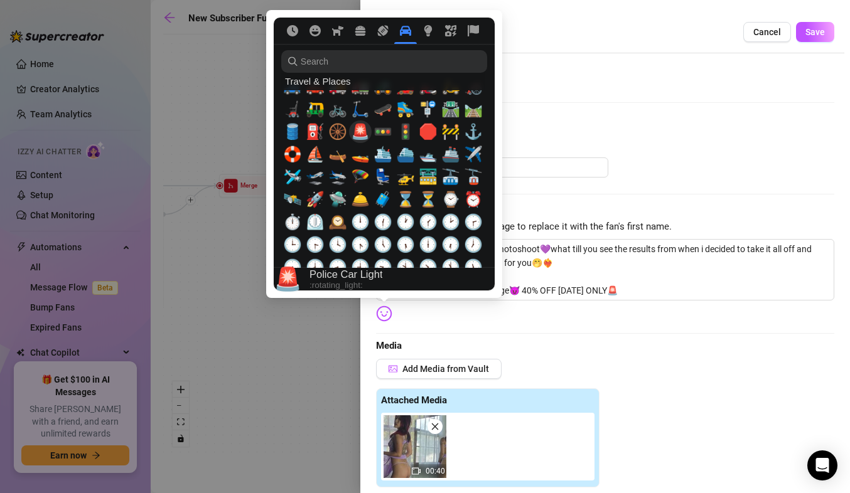
click at [360, 129] on span "🚨" at bounding box center [360, 132] width 19 height 18
type textarea "had so much fun during this photoshoot💜what till you see the results from when …"
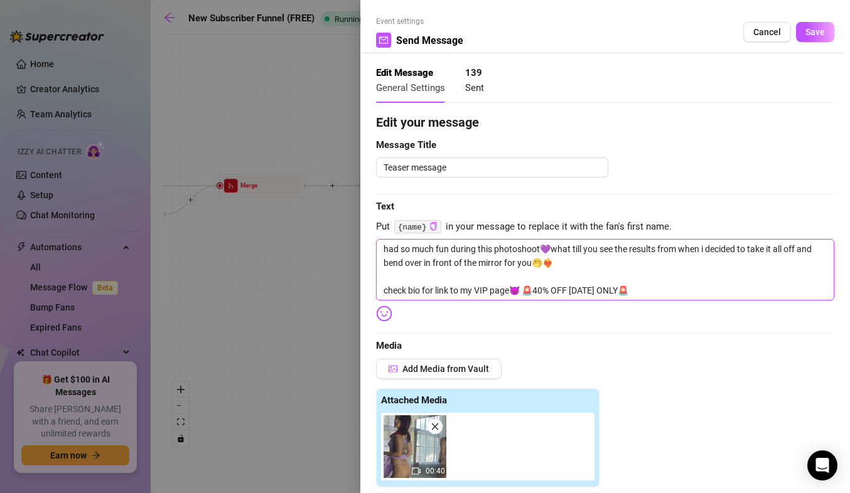
click at [655, 296] on textarea "had so much fun during this photoshoot💜what till you see the results from when …" at bounding box center [605, 270] width 458 height 62
click at [522, 293] on textarea "had so much fun during this photoshoot💜what till you see the results from when …" at bounding box center [605, 270] width 458 height 62
type textarea "had so much fun during this photoshoot💜what till you see the results from when …"
click at [806, 30] on span "Save" at bounding box center [814, 32] width 19 height 10
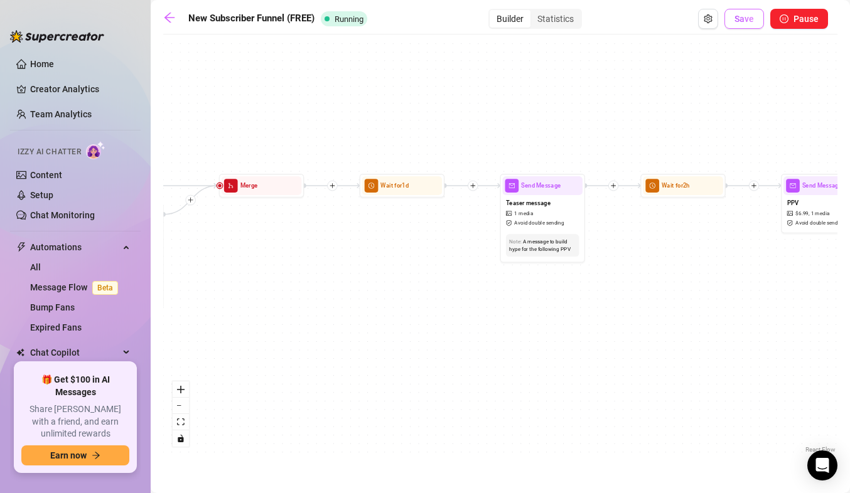
click at [735, 21] on span "Save" at bounding box center [743, 19] width 19 height 10
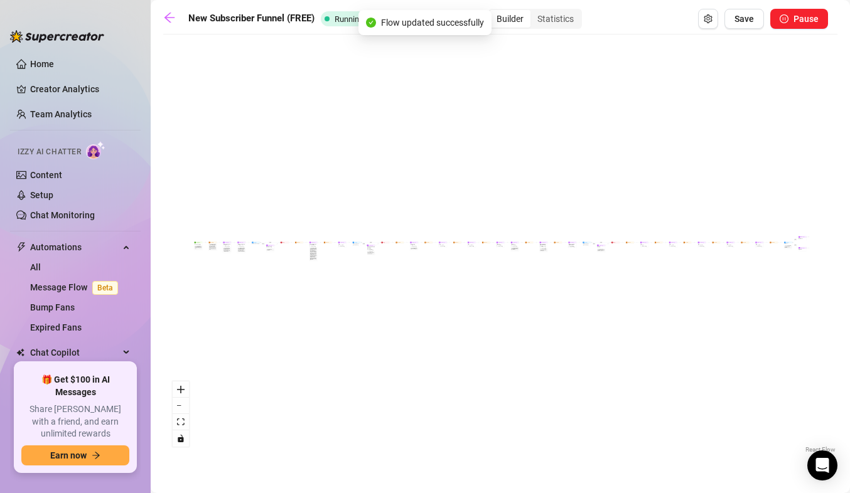
scroll to position [0, 0]
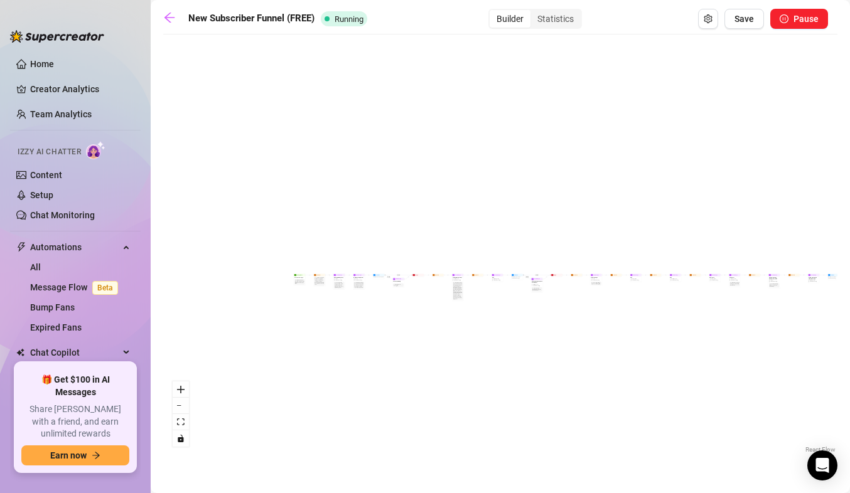
drag, startPoint x: 494, startPoint y: 315, endPoint x: 514, endPoint y: 321, distance: 21.0
click at [514, 321] on div "If True If False If True If False If True If False If True If False Merge Merge…" at bounding box center [500, 249] width 674 height 416
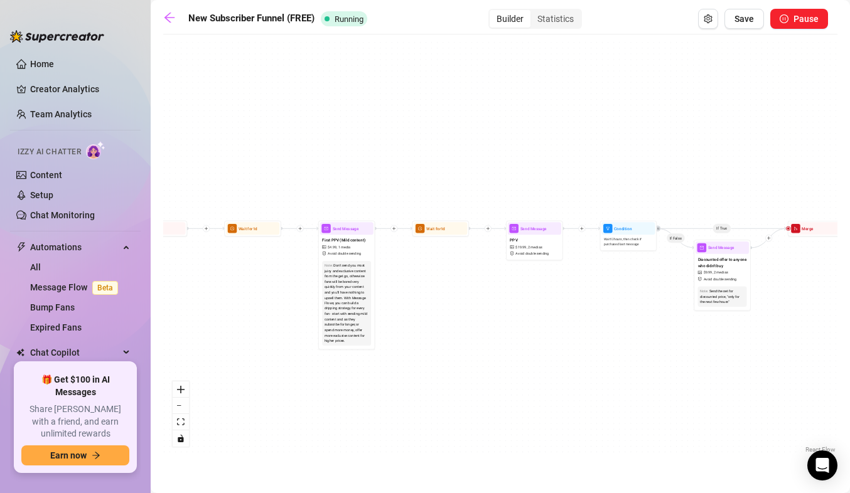
drag, startPoint x: 566, startPoint y: 345, endPoint x: 470, endPoint y: 322, distance: 98.7
click at [470, 322] on div "If True If False If True If False If True If False If True If False Merge Merge…" at bounding box center [500, 249] width 674 height 416
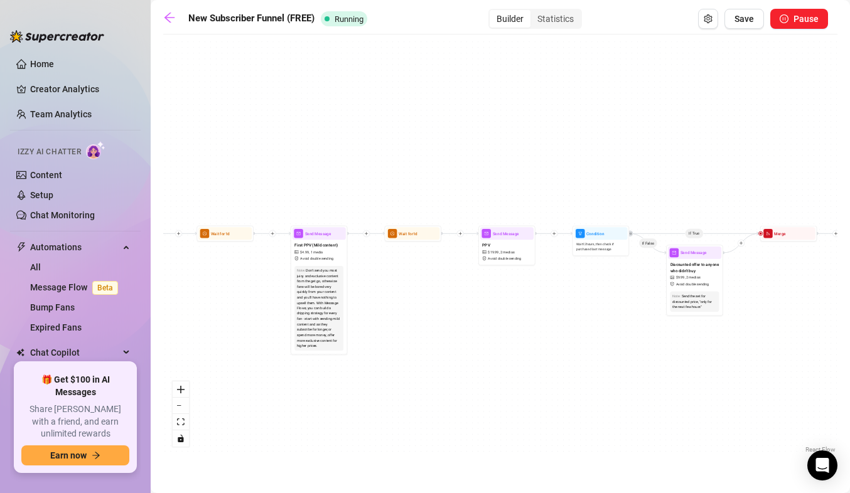
drag, startPoint x: 545, startPoint y: 284, endPoint x: 522, endPoint y: 290, distance: 23.3
click at [522, 290] on div "If True If False If True If False If True If False If True If False Merge Merge…" at bounding box center [500, 249] width 674 height 416
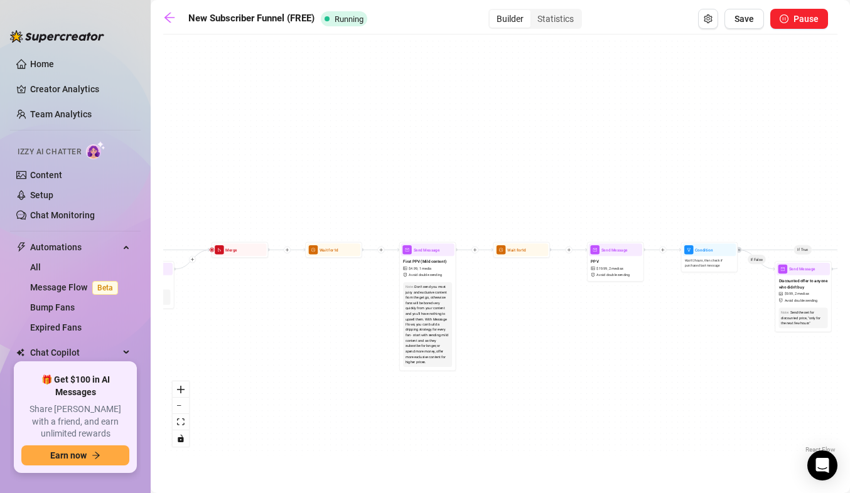
drag, startPoint x: 404, startPoint y: 282, endPoint x: 715, endPoint y: 299, distance: 311.2
click at [715, 299] on div "If True If False If True If False If True If False If True If False Merge Merge…" at bounding box center [500, 249] width 674 height 416
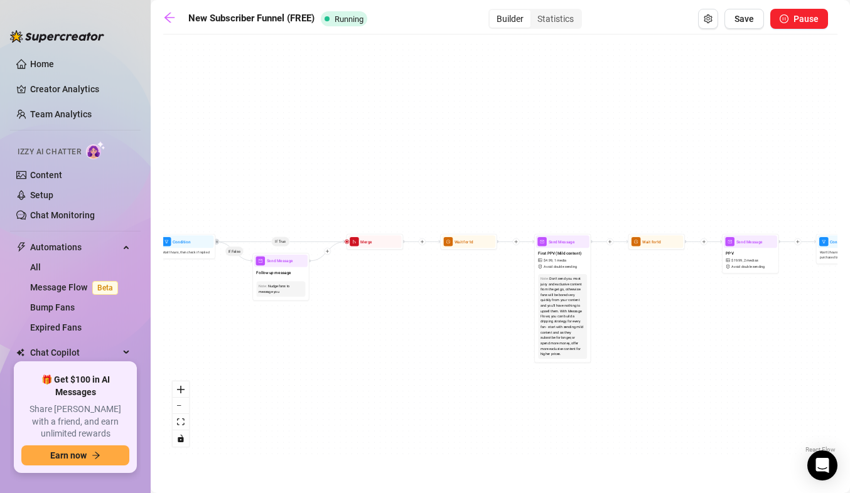
drag, startPoint x: 447, startPoint y: 347, endPoint x: 360, endPoint y: 335, distance: 87.4
click at [360, 335] on div "If True If False If True If False If True If False If True If False Merge Merge…" at bounding box center [500, 249] width 674 height 416
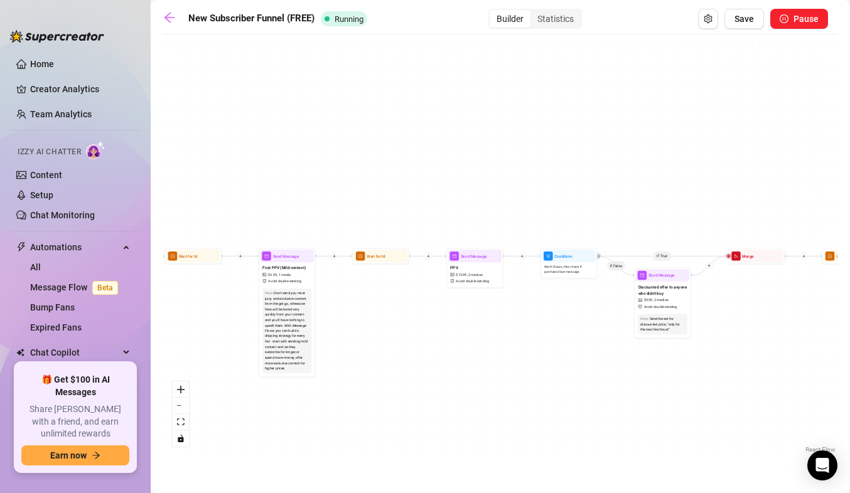
drag, startPoint x: 476, startPoint y: 325, endPoint x: 433, endPoint y: 335, distance: 44.6
click at [433, 335] on div "If True If False If True If False If True If False If True If False Merge Merge…" at bounding box center [500, 249] width 674 height 416
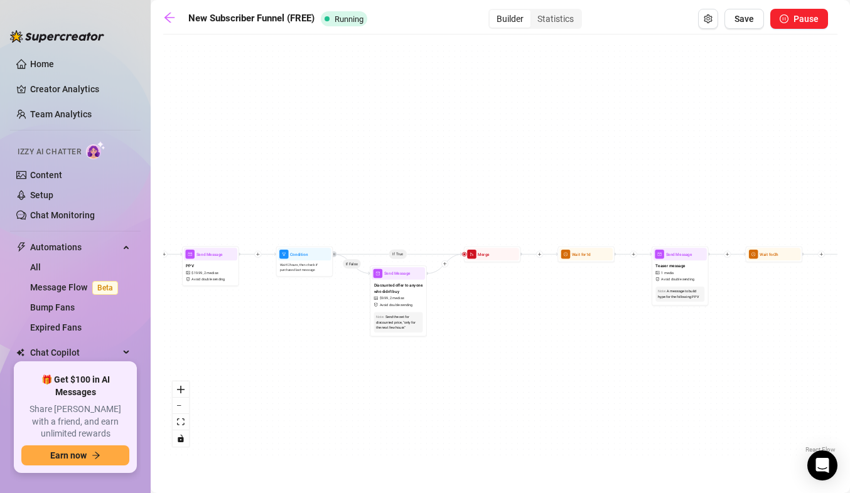
drag, startPoint x: 567, startPoint y: 341, endPoint x: 303, endPoint y: 339, distance: 264.3
click at [303, 339] on div "If True If False If True If False If True If False If True If False Merge Merge…" at bounding box center [500, 249] width 674 height 416
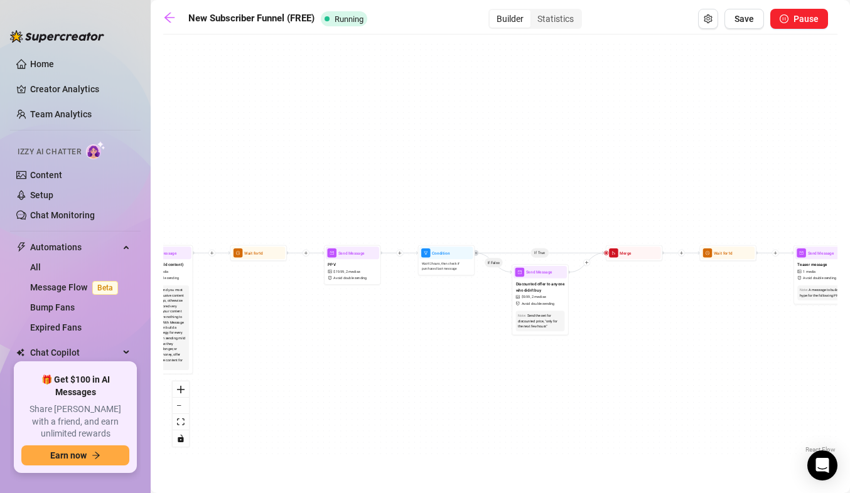
drag, startPoint x: 497, startPoint y: 333, endPoint x: 638, endPoint y: 332, distance: 141.9
click at [638, 332] on div "If True If False If True If False If True If False If True If False Merge Merge…" at bounding box center [500, 249] width 674 height 416
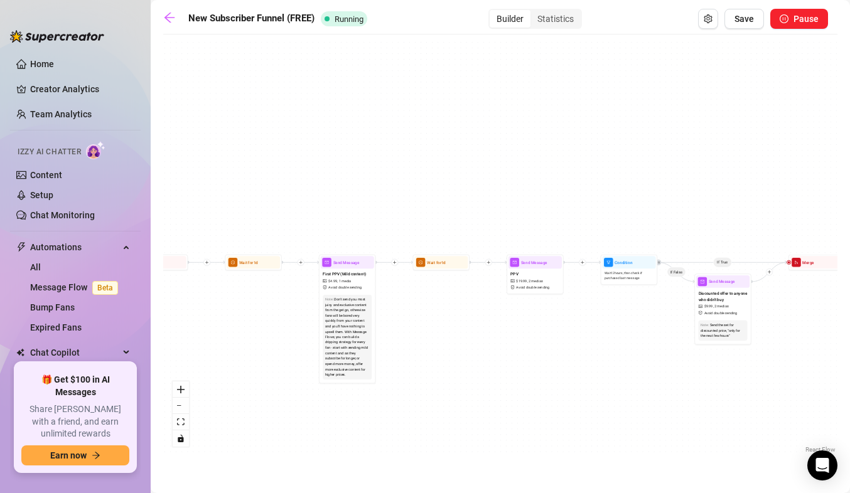
drag, startPoint x: 382, startPoint y: 364, endPoint x: 571, endPoint y: 374, distance: 188.6
click at [571, 374] on div "If True If False If True If False If True If False If True If False Merge Merge…" at bounding box center [500, 249] width 674 height 416
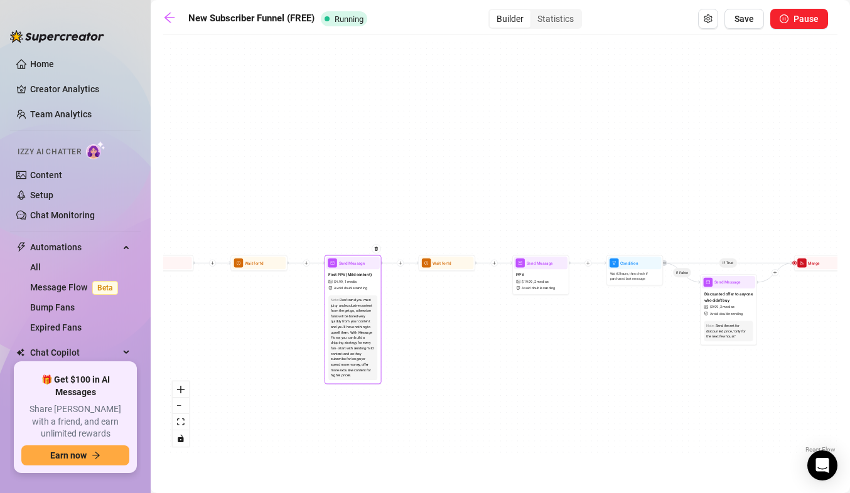
click at [343, 295] on div "Note: Don't send you most juicy and exclusive content from the get go, otherwis…" at bounding box center [352, 338] width 53 height 90
type textarea "just got out of the shower and thought i looked good, what do you think?💦❤️‍🔥 l…"
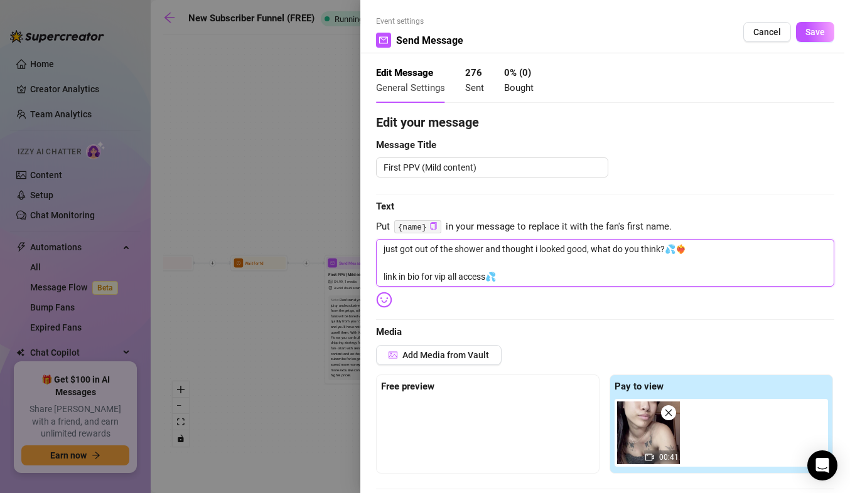
click at [516, 276] on textarea "just got out of the shower and thought i looked good, what do you think?💦❤️‍🔥 l…" at bounding box center [605, 263] width 458 height 48
type textarea "just got out of the shower and thought i looked good, what do you think?💦❤️‍🔥 l…"
click at [386, 302] on img at bounding box center [384, 300] width 16 height 16
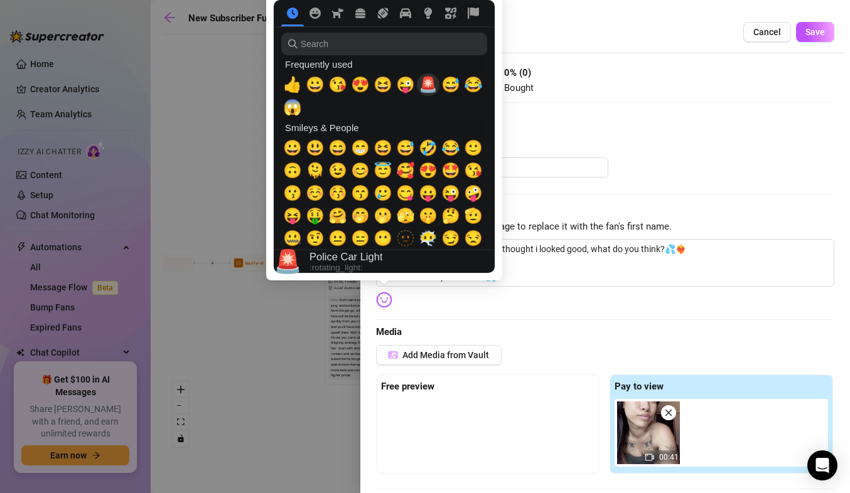
click at [431, 88] on span "🚨" at bounding box center [428, 85] width 19 height 18
type textarea "just got out of the shower and thought i looked good, what do you think?💦❤️‍🔥 l…"
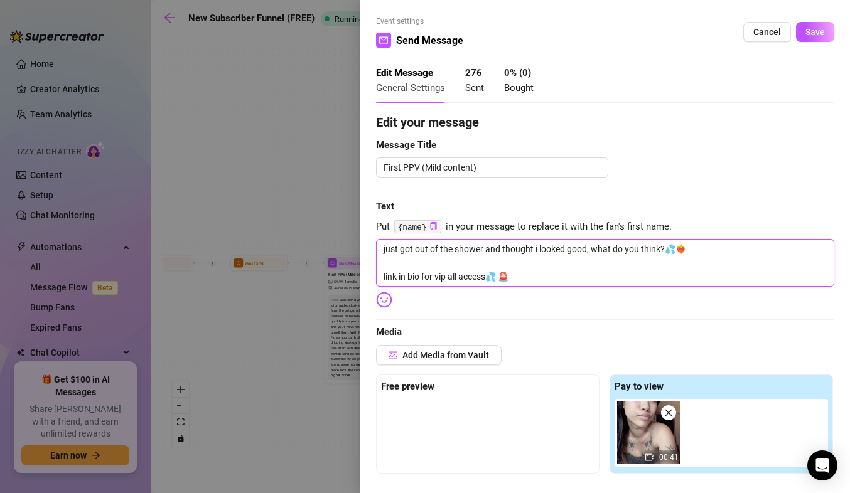
click at [551, 276] on textarea "just got out of the shower and thought i looked good, what do you think?💦❤️‍🔥 l…" at bounding box center [605, 263] width 458 height 48
type textarea "just got out of the shower and thought i looked good, what do you think?💦❤️‍🔥 l…"
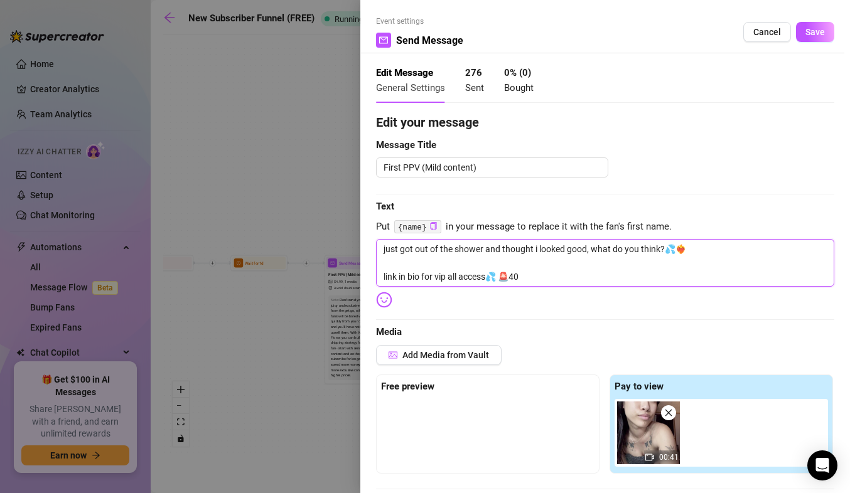
type textarea "just got out of the shower and thought i looked good, what do you think?💦❤️‍🔥 l…"
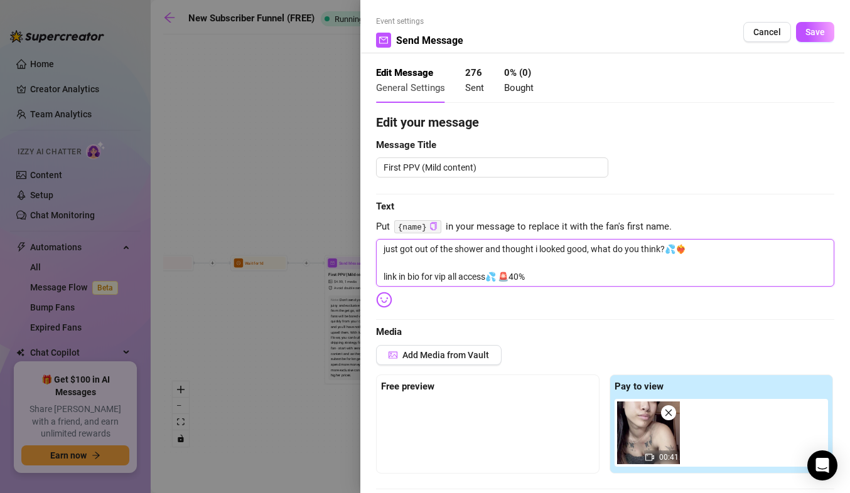
type textarea "just got out of the shower and thought i looked good, what do you think?💦❤️‍🔥 l…"
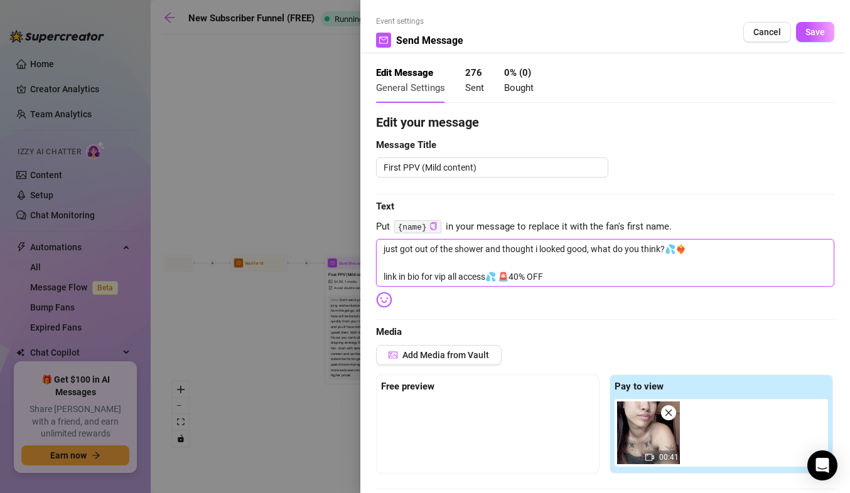
type textarea "just got out of the shower and thought i looked good, what do you think?💦❤️‍🔥 l…"
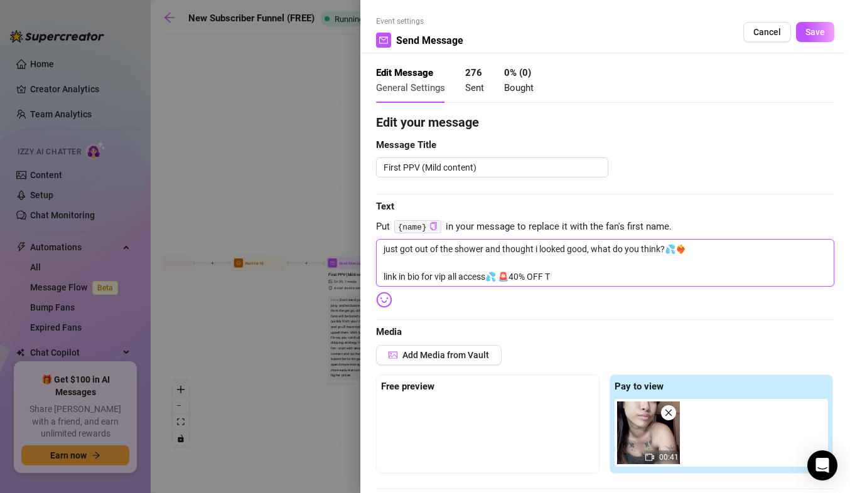
type textarea "just got out of the shower and thought i looked good, what do you think?💦❤️‍🔥 l…"
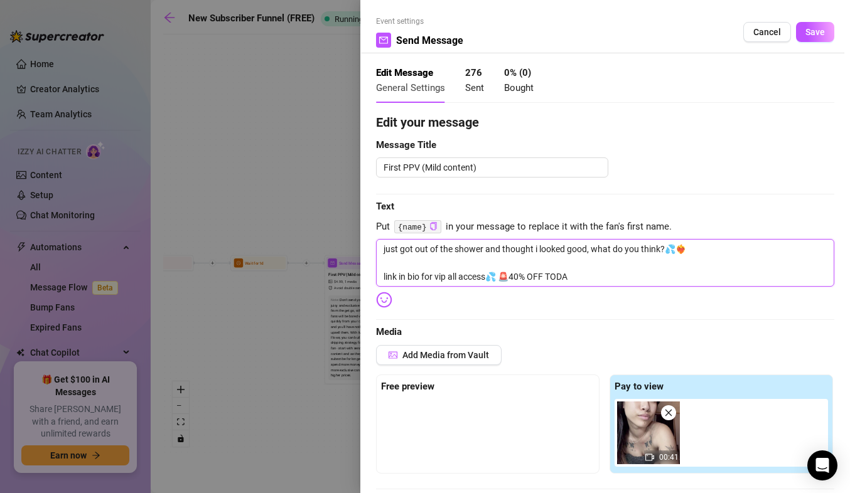
type textarea "just got out of the shower and thought i looked good, what do you think?💦❤️‍🔥 l…"
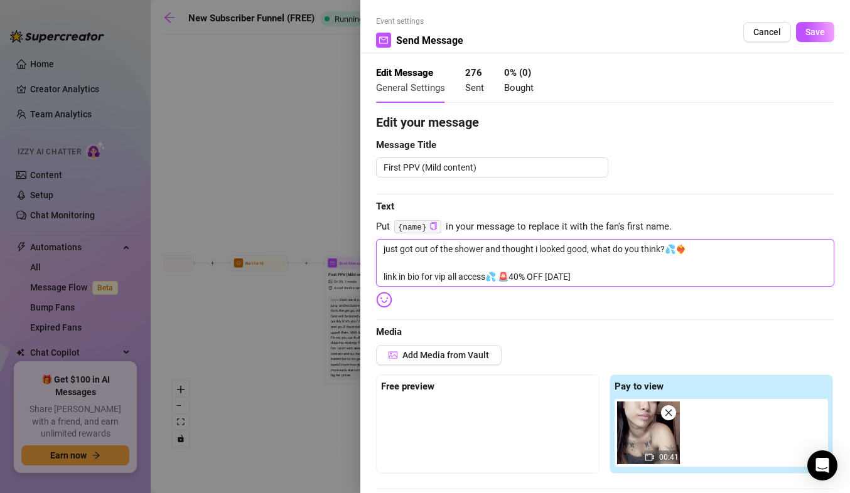
type textarea "just got out of the shower and thought i looked good, what do you think?💦❤️‍🔥 l…"
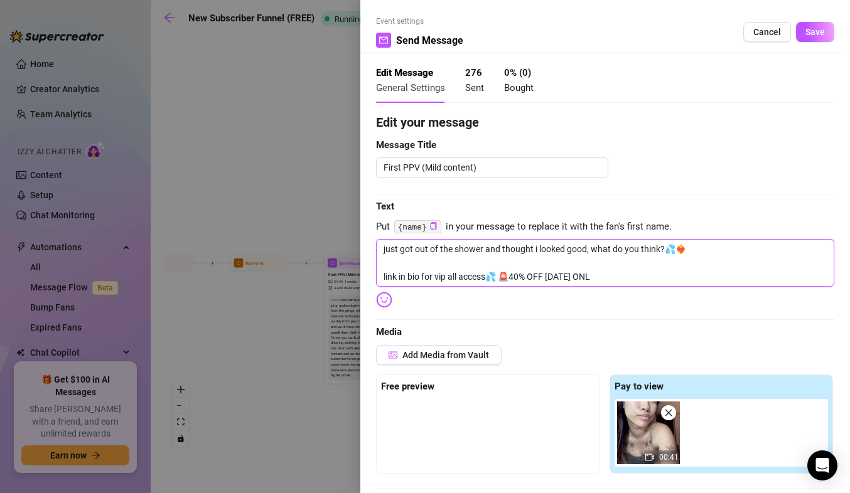
type textarea "just got out of the shower and thought i looked good, what do you think?💦❤️‍🔥 l…"
click at [382, 301] on img at bounding box center [384, 300] width 16 height 16
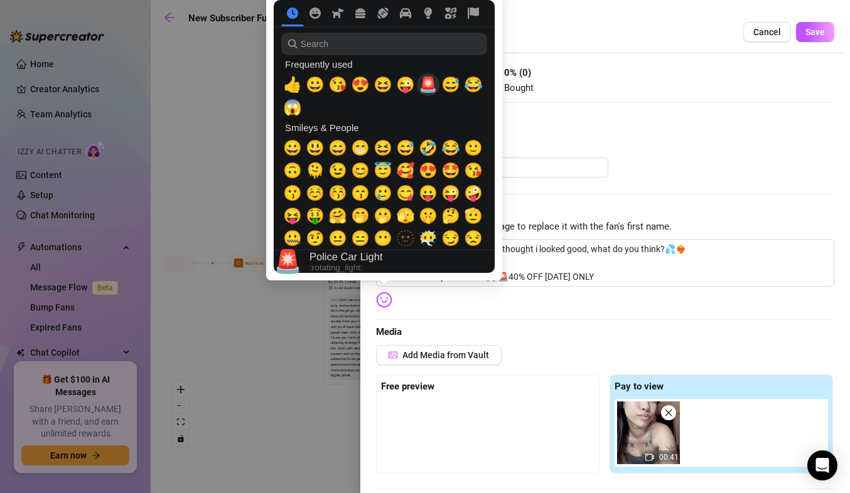
click at [430, 89] on span "🚨" at bounding box center [428, 85] width 19 height 18
type textarea "just got out of the shower and thought i looked good, what do you think?💦❤️‍🔥 l…"
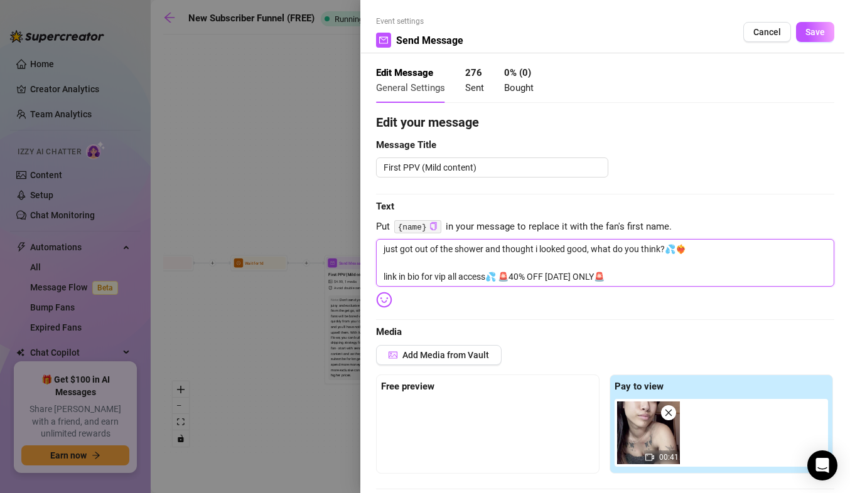
drag, startPoint x: 615, startPoint y: 278, endPoint x: 508, endPoint y: 277, distance: 106.7
click at [508, 277] on textarea "just got out of the shower and thought i looked good, what do you think?💦❤️‍🔥 l…" at bounding box center [605, 263] width 458 height 48
paste textarea
type textarea "just got out of the shower and thought i looked good, what do you think?💦❤️‍🔥 l…"
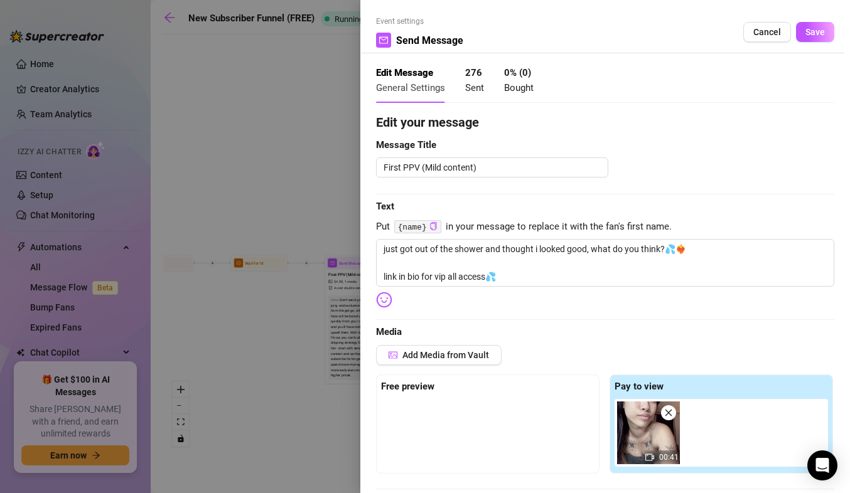
click at [377, 291] on div "Edit your message Message Title First PPV (Mild content) Text Put {name} in you…" at bounding box center [605, 479] width 458 height 733
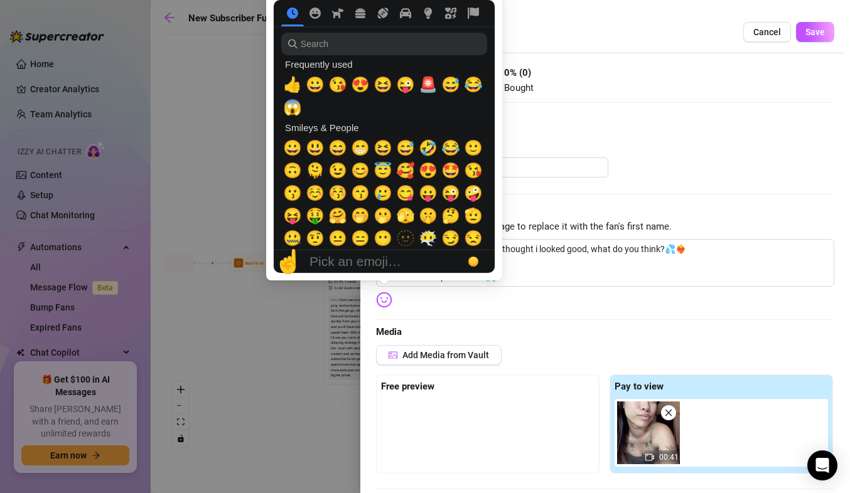
click at [384, 301] on img at bounding box center [384, 300] width 16 height 16
click at [426, 92] on span "🚨" at bounding box center [428, 85] width 19 height 18
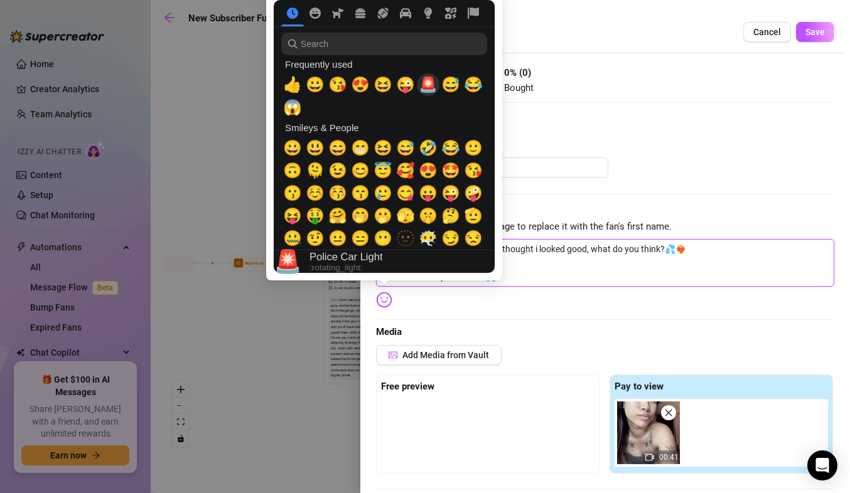
type textarea "just got out of the shower and thought i looked good, what do you think?💦❤️‍🔥 l…"
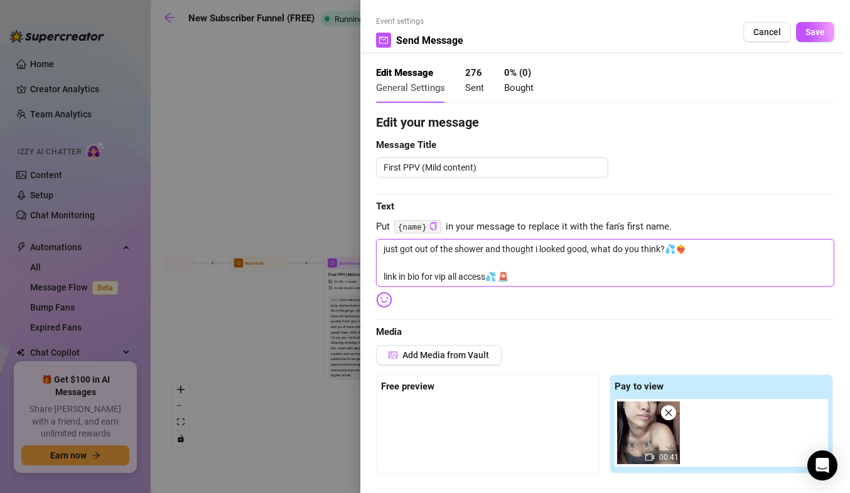
click at [520, 276] on textarea "just got out of the shower and thought i looked good, what do you think?💦❤️‍🔥 l…" at bounding box center [605, 263] width 458 height 48
type textarea "just got out of the shower and thought i looked good, what do you think?💦❤️‍🔥 l…"
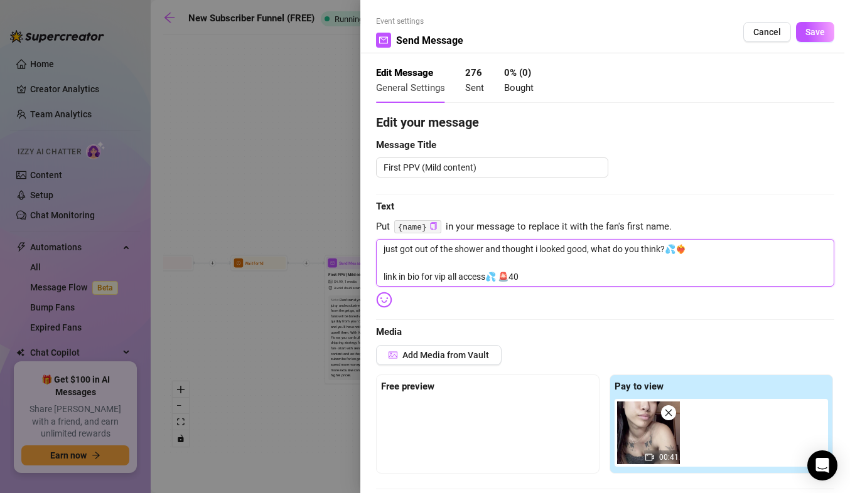
type textarea "just got out of the shower and thought i looked good, what do you think?💦❤️‍🔥 l…"
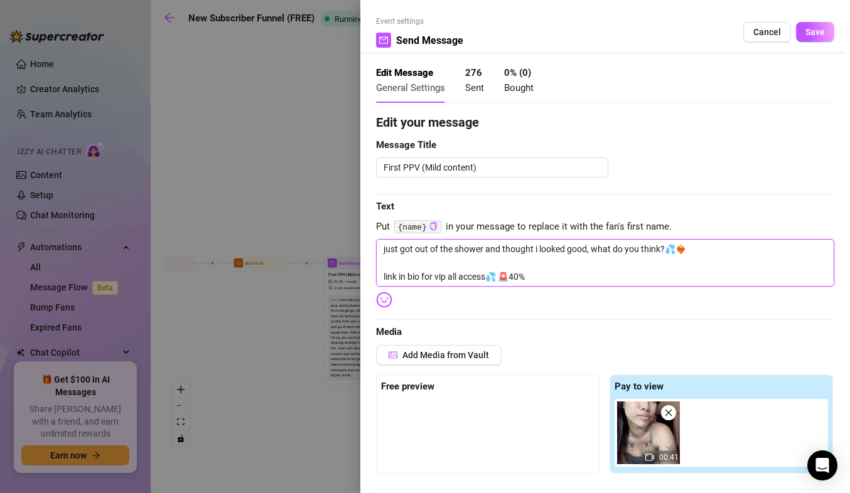
type textarea "just got out of the shower and thought i looked good, what do you think?💦❤️‍🔥 l…"
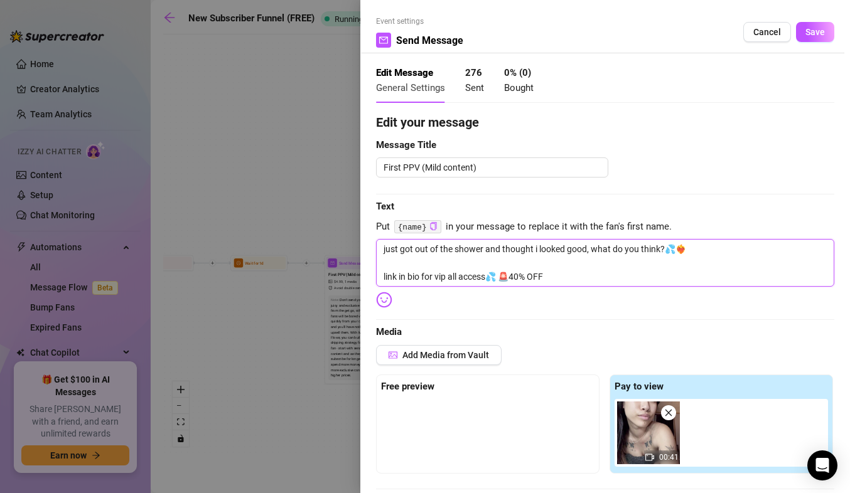
type textarea "just got out of the shower and thought i looked good, what do you think?💦❤️‍🔥 l…"
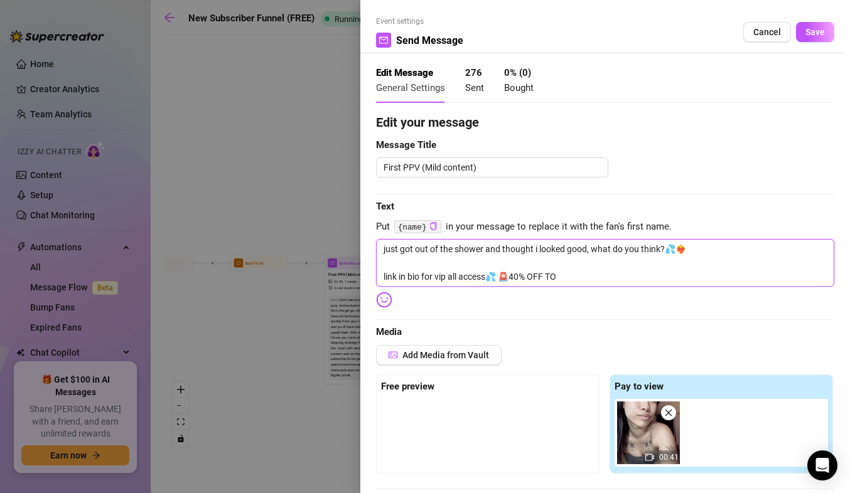
type textarea "just got out of the shower and thought i looked good, what do you think?💦❤️‍🔥 l…"
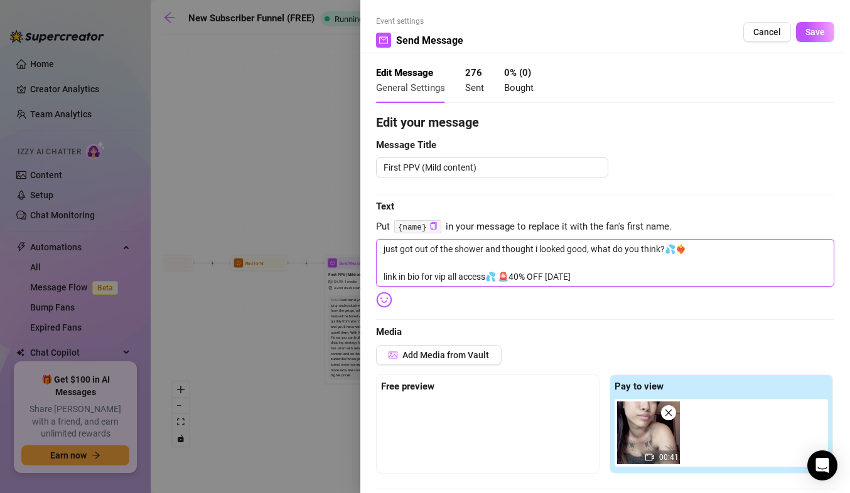
type textarea "just got out of the shower and thought i looked good, what do you think?💦❤️‍🔥 l…"
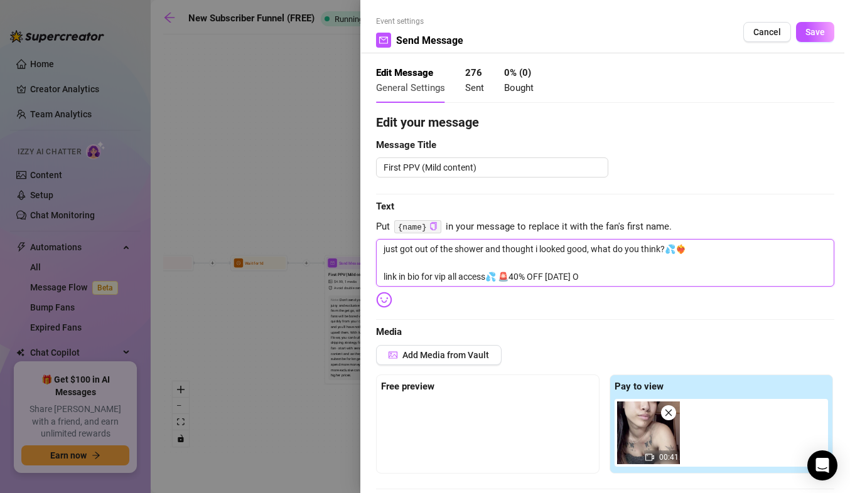
type textarea "just got out of the shower and thought i looked good, what do you think?💦❤️‍🔥 l…"
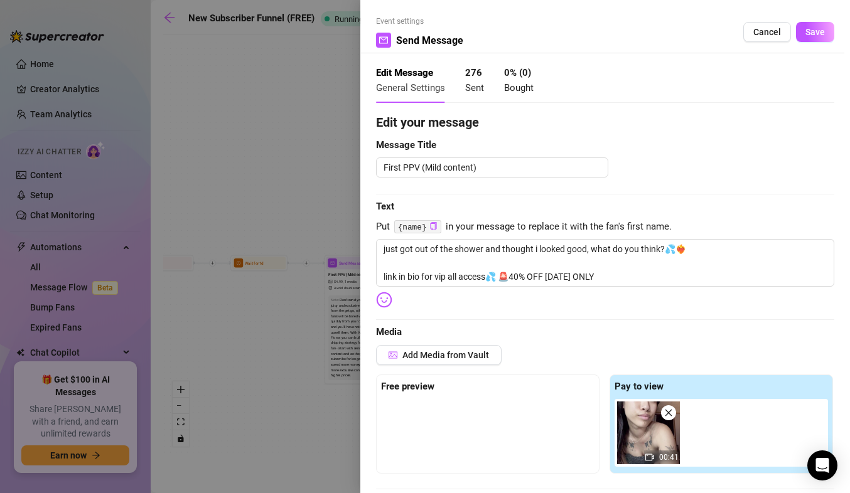
click at [383, 299] on img at bounding box center [384, 300] width 16 height 16
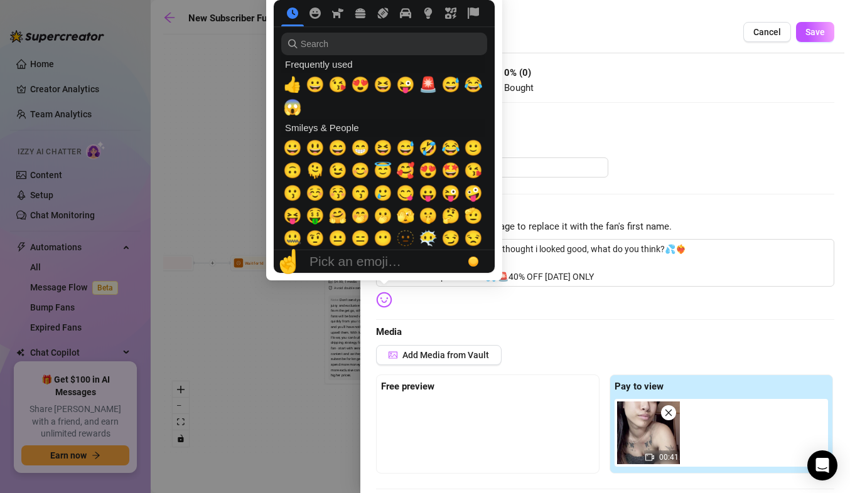
click at [429, 82] on span "🚨" at bounding box center [428, 85] width 19 height 18
type textarea "just got out of the shower and thought i looked good, what do you think?💦❤️‍🔥 l…"
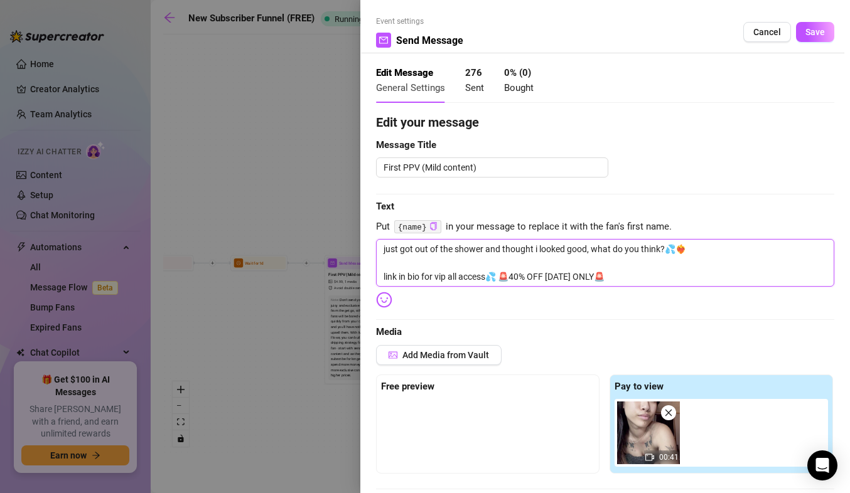
drag, startPoint x: 615, startPoint y: 276, endPoint x: 507, endPoint y: 281, distance: 107.4
click at [507, 281] on textarea "just got out of the shower and thought i looked good, what do you think?💦❤️‍🔥 l…" at bounding box center [605, 263] width 458 height 48
click at [441, 277] on textarea "just got out of the shower and thought i looked good, what do you think?💦❤️‍🔥 l…" at bounding box center [605, 263] width 458 height 48
type textarea "just got out of the shower and thought i looked good, what do you think?💦❤️‍🔥 l…"
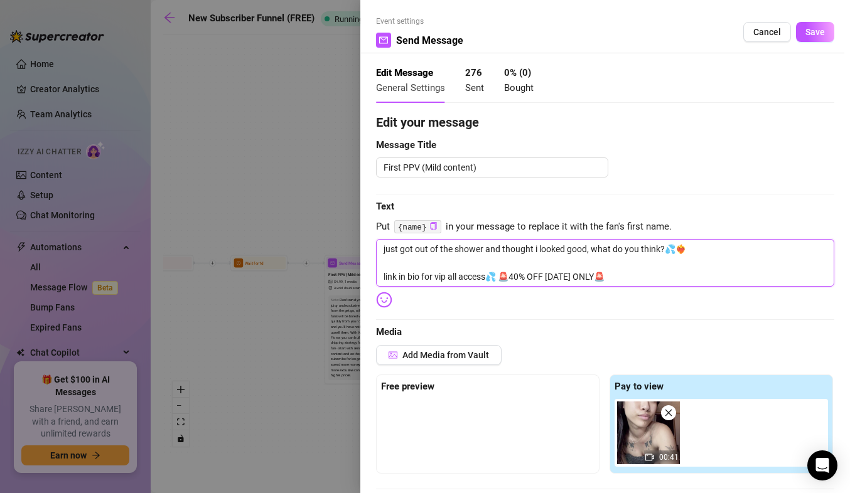
type textarea "just got out of the shower and thought i looked good, what do you think?💦❤️‍🔥 l…"
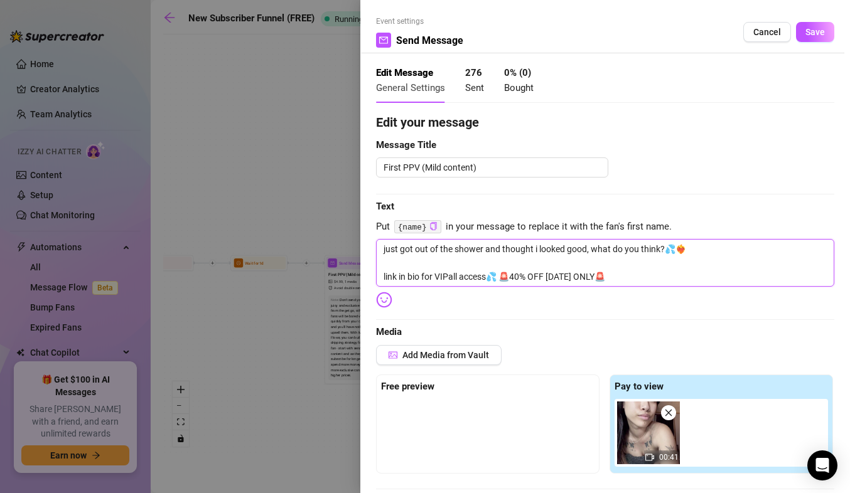
type textarea "just got out of the shower and thought i looked good, what do you think?💦❤️‍🔥 l…"
drag, startPoint x: 615, startPoint y: 277, endPoint x: 380, endPoint y: 276, distance: 234.8
click at [380, 276] on textarea "just got out of the shower and thought i looked good, what do you think?💦❤️‍🔥 l…" at bounding box center [605, 263] width 458 height 48
type textarea "just got out of the shower and thought i looked good, what do you think?💦❤️‍🔥 l…"
click at [806, 35] on span "Save" at bounding box center [814, 32] width 19 height 10
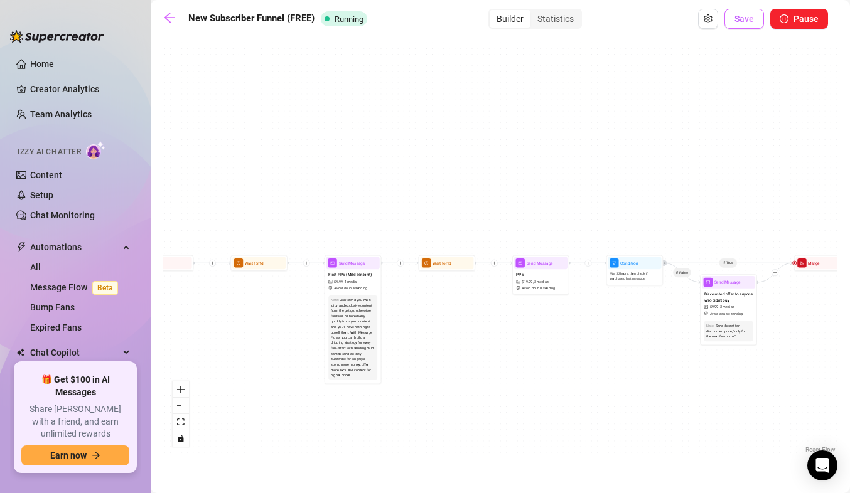
click at [743, 23] on span "Save" at bounding box center [743, 19] width 19 height 10
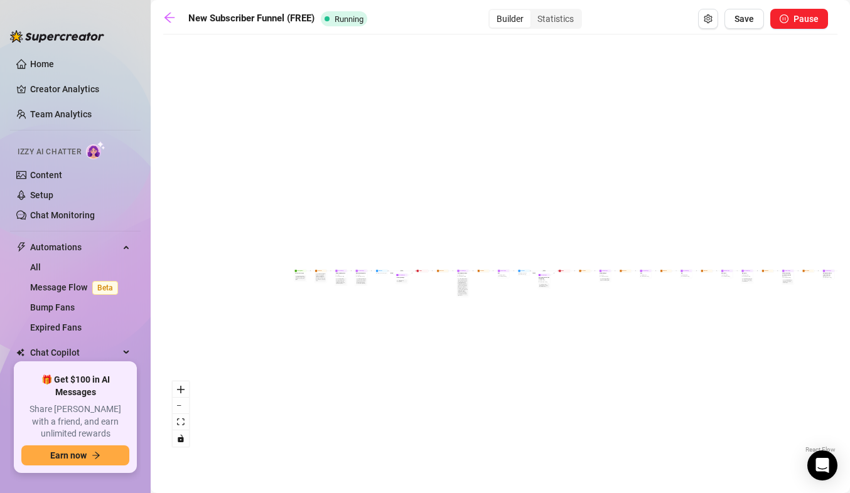
drag, startPoint x: 294, startPoint y: 277, endPoint x: 441, endPoint y: 308, distance: 150.0
click at [441, 308] on div "If True If False If True If False If True If False If True If False Merge Merge…" at bounding box center [500, 249] width 674 height 416
click at [181, 386] on icon "zoom in" at bounding box center [181, 390] width 8 height 8
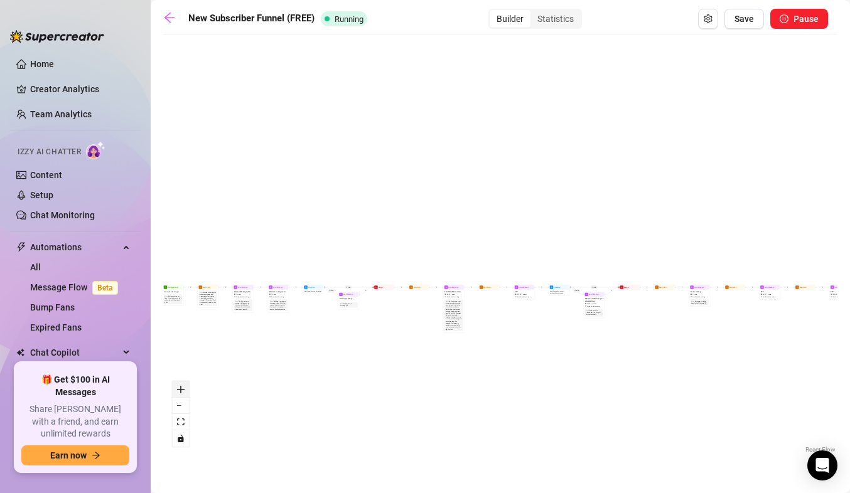
click at [181, 386] on icon "zoom in" at bounding box center [181, 390] width 8 height 8
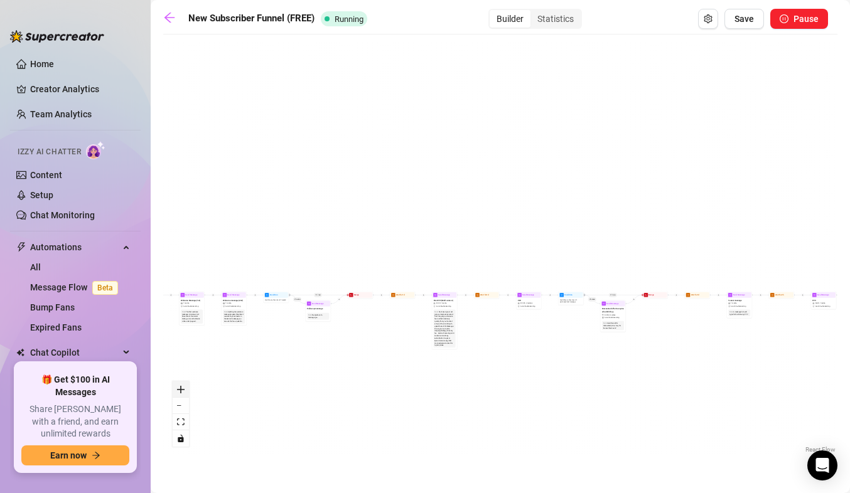
click at [181, 386] on icon "zoom in" at bounding box center [181, 390] width 8 height 8
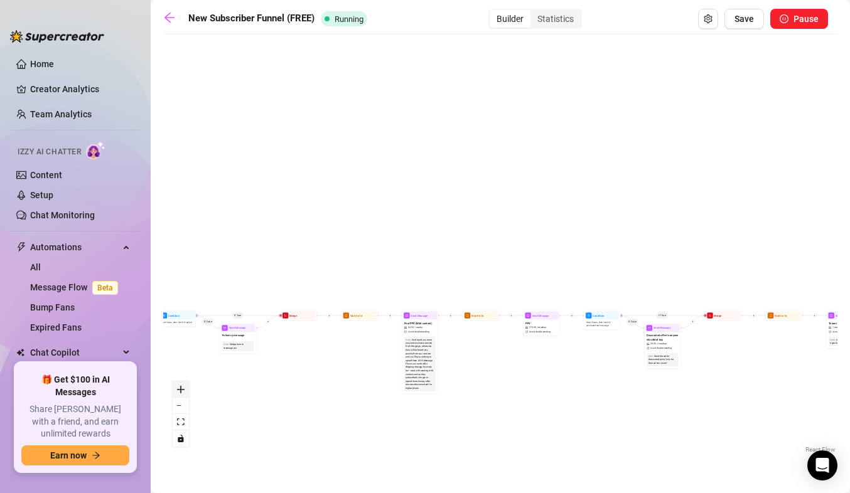
click at [181, 386] on icon "zoom in" at bounding box center [181, 390] width 8 height 8
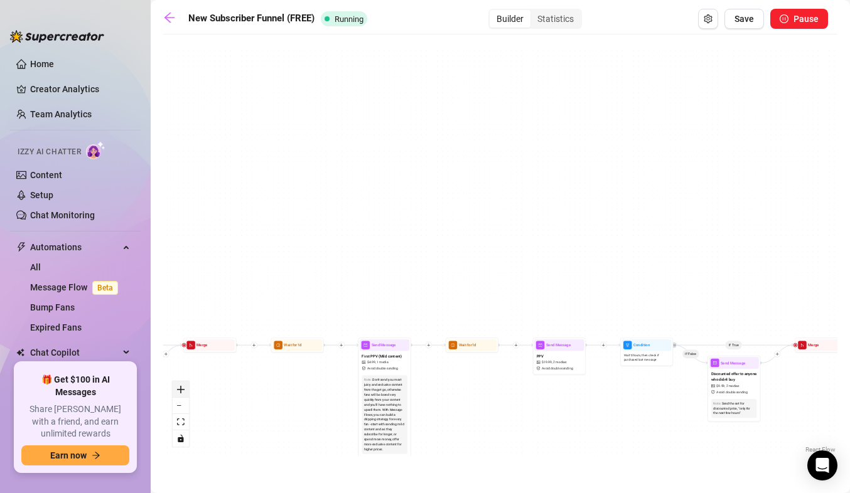
click at [181, 386] on icon "zoom in" at bounding box center [181, 390] width 8 height 8
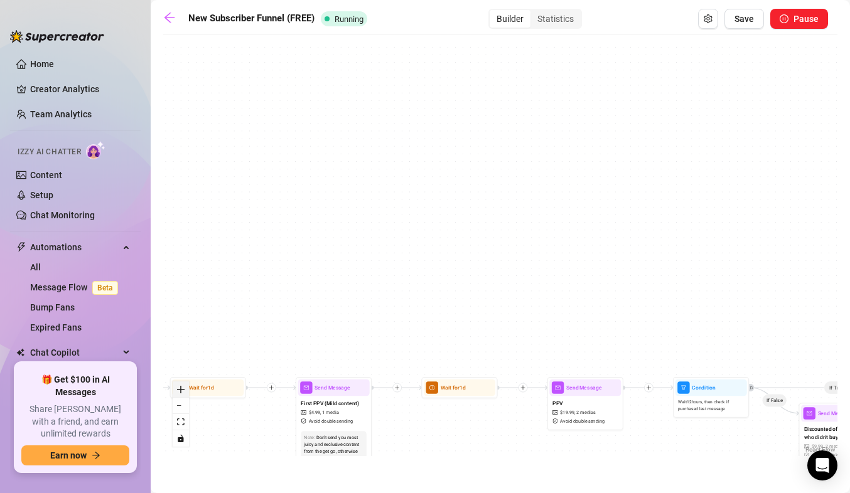
click at [181, 386] on icon "zoom in" at bounding box center [181, 390] width 8 height 8
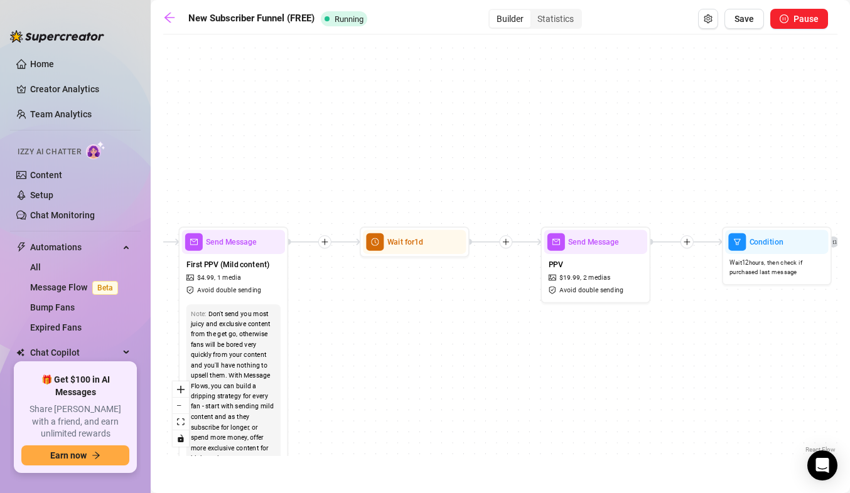
drag, startPoint x: 370, startPoint y: 345, endPoint x: 342, endPoint y: 139, distance: 208.5
click at [342, 139] on div "If True If False If True If False If True If False If True If False Merge Merge…" at bounding box center [500, 249] width 674 height 416
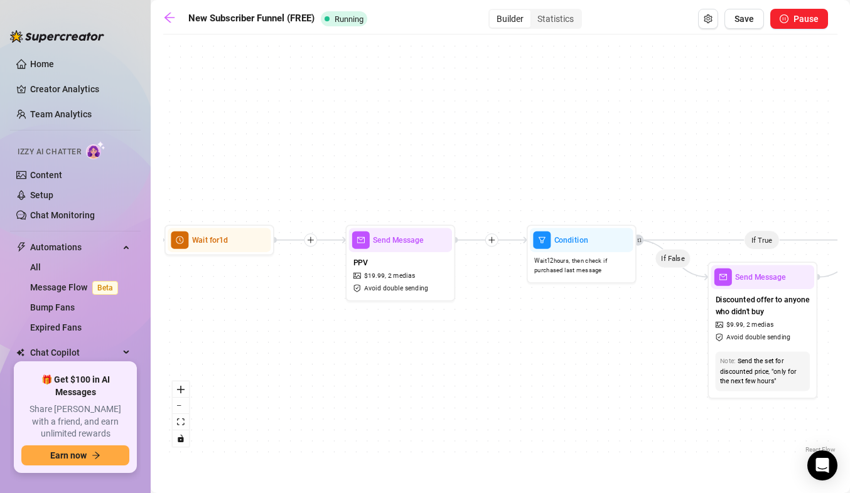
drag, startPoint x: 474, startPoint y: 338, endPoint x: 281, endPoint y: 336, distance: 192.7
click at [281, 336] on div "If True If False If True If False If True If False If True If False Merge Merge…" at bounding box center [500, 249] width 674 height 416
click at [406, 286] on span "Avoid double sending" at bounding box center [396, 289] width 64 height 10
type textarea "you saw me after my shower, but i felt it was only right you got to see what i …"
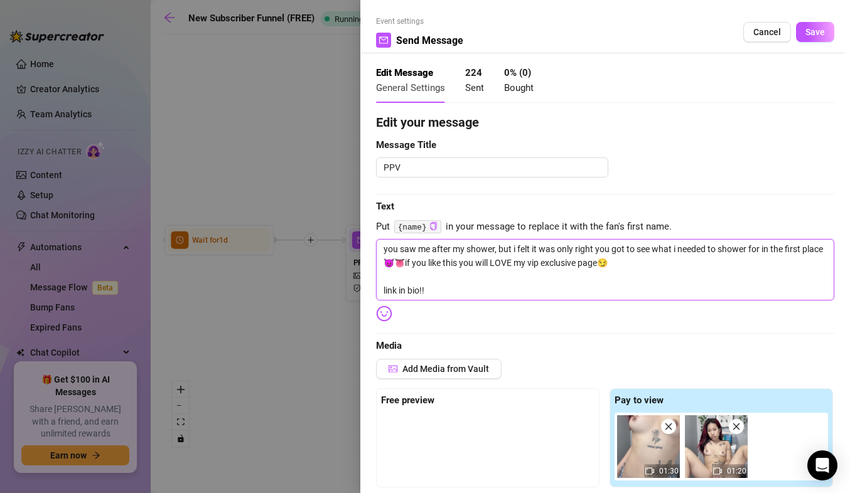
click at [443, 291] on textarea "you saw me after my shower, but i felt it was only right you got to see what i …" at bounding box center [605, 270] width 458 height 62
paste textarea "link in bio for VIP all access💦 🚨40% OFF [DATE] ONLY🚨"
type textarea "you saw me after my shower, but i felt it was only right you got to see what i …"
click at [425, 291] on textarea "you saw me after my shower, but i felt it was only right you got to see what i …" at bounding box center [605, 270] width 458 height 62
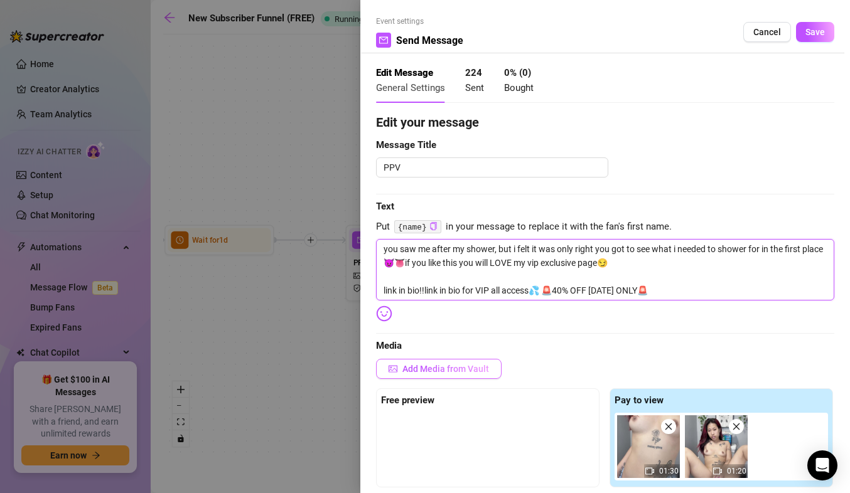
type textarea "you saw me after my shower, but i felt it was only right you got to see what i …"
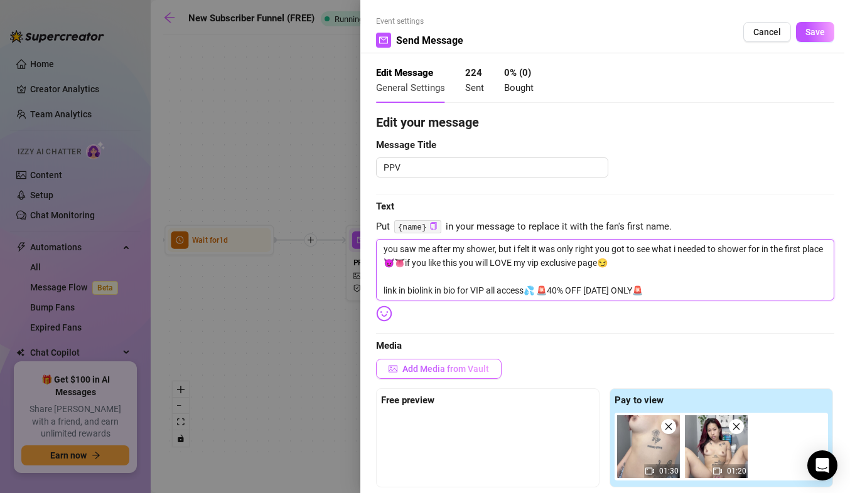
type textarea "you saw me after my shower, but i felt it was only right you got to see what i …"
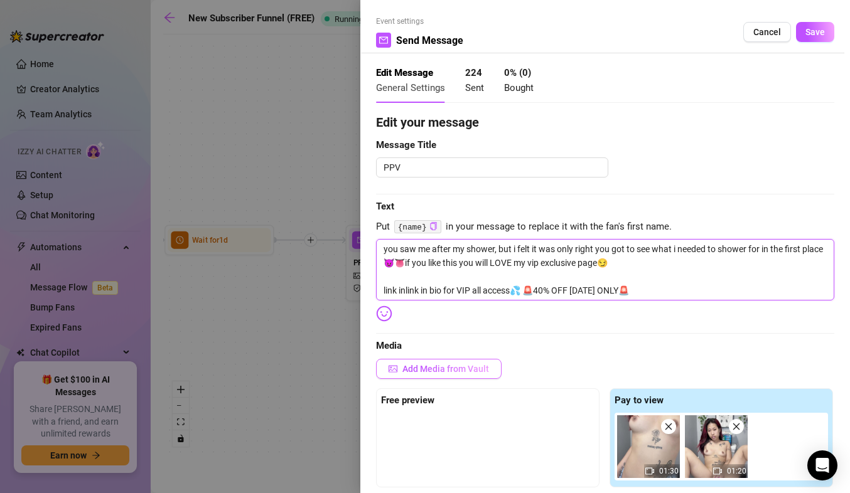
type textarea "you saw me after my shower, but i felt it was only right you got to see what i …"
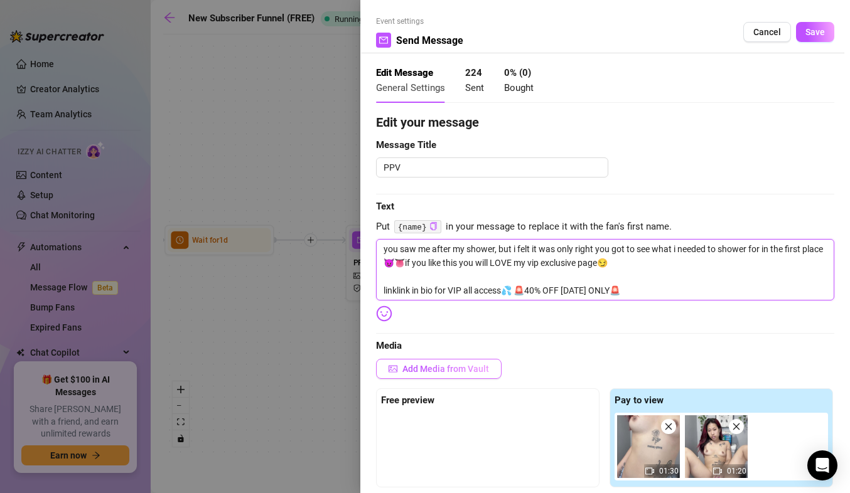
type textarea "you saw me after my shower, but i felt it was only right you got to see what i …"
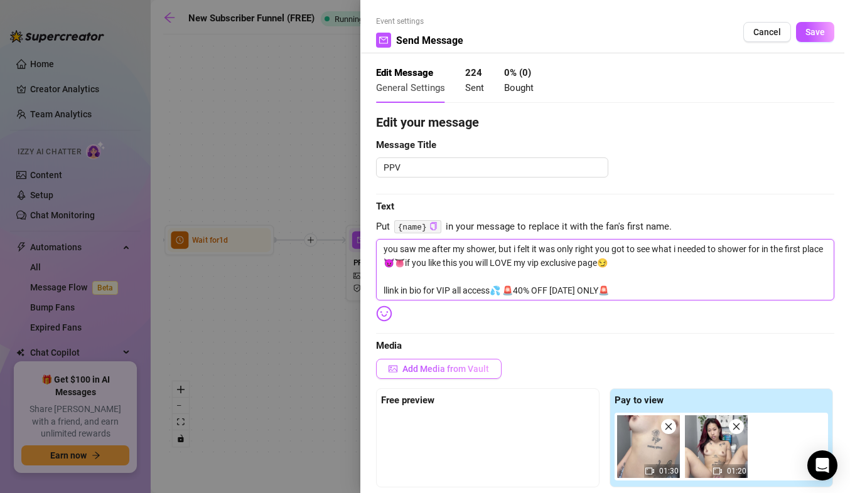
type textarea "you saw me after my shower, but i felt it was only right you got to see what i …"
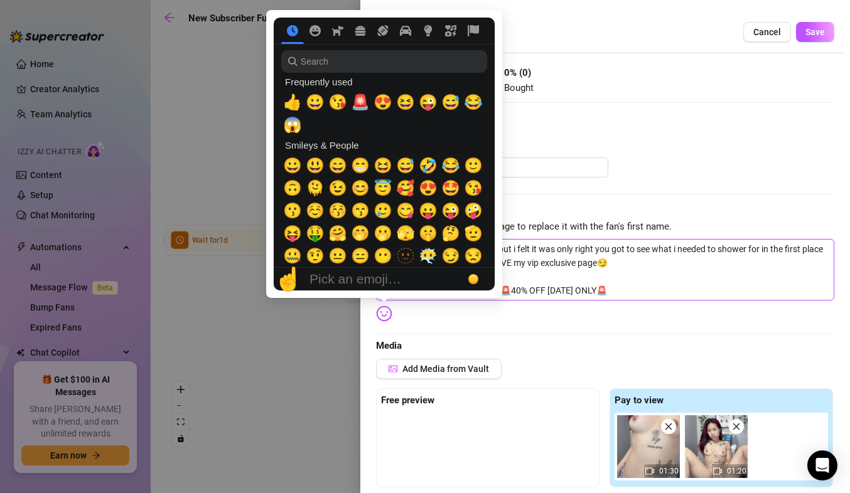
type textarea "you saw me after my shower, but i felt it was only right you got to see what i …"
click at [383, 314] on img at bounding box center [384, 314] width 16 height 16
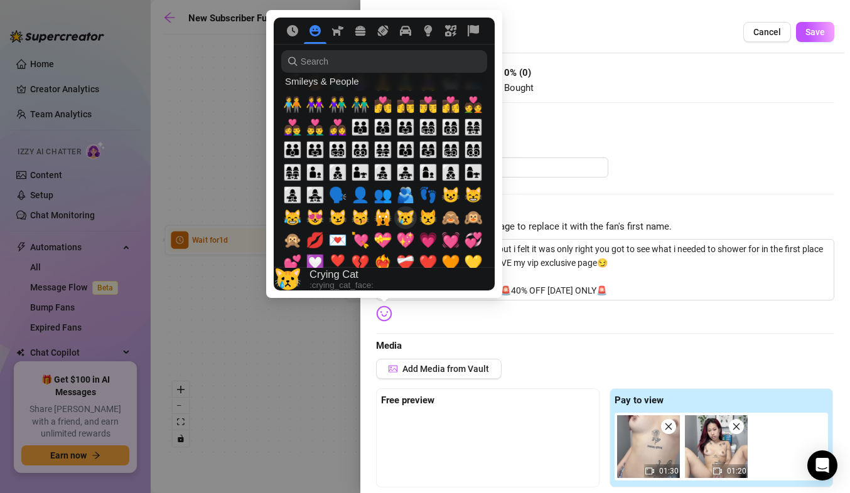
scroll to position [1145, 0]
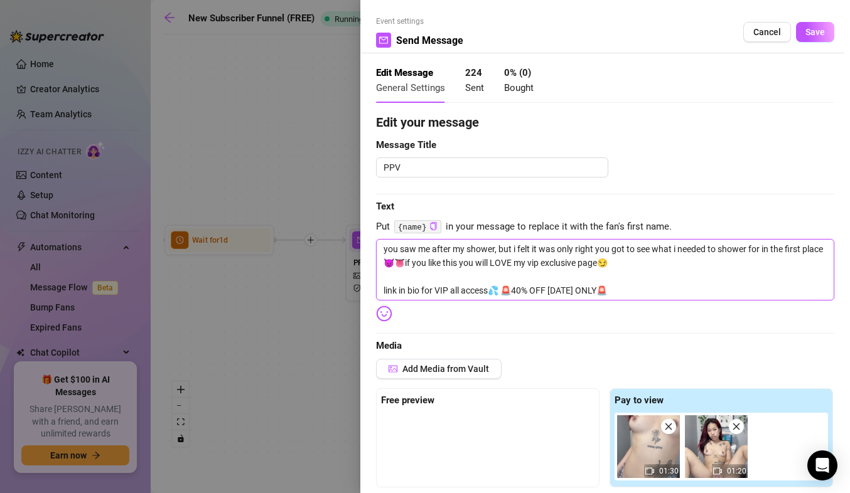
drag, startPoint x: 621, startPoint y: 291, endPoint x: 375, endPoint y: 295, distance: 245.5
click at [375, 295] on div "Event settings Send Message Cancel Save Edit Message General Settings 224 Sent …" at bounding box center [605, 246] width 490 height 493
click at [509, 328] on div "Edit your message Message Title PPV Text Put {name} in your message to replace …" at bounding box center [605, 486] width 458 height 746
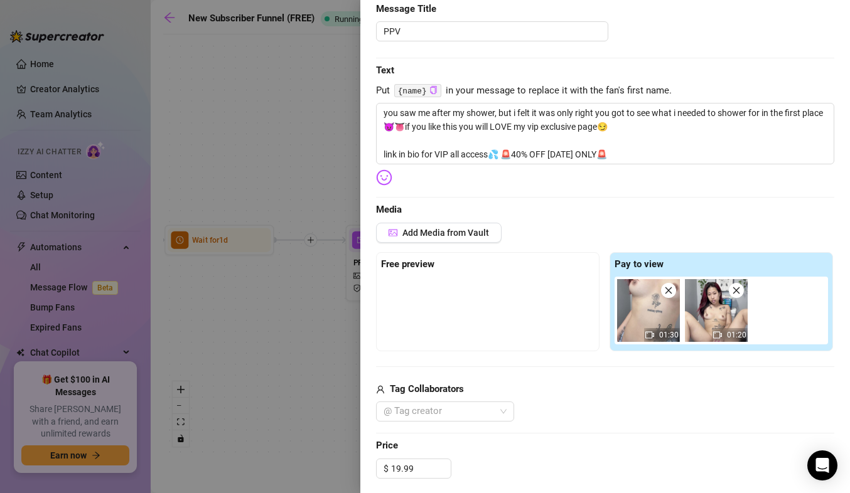
scroll to position [0, 0]
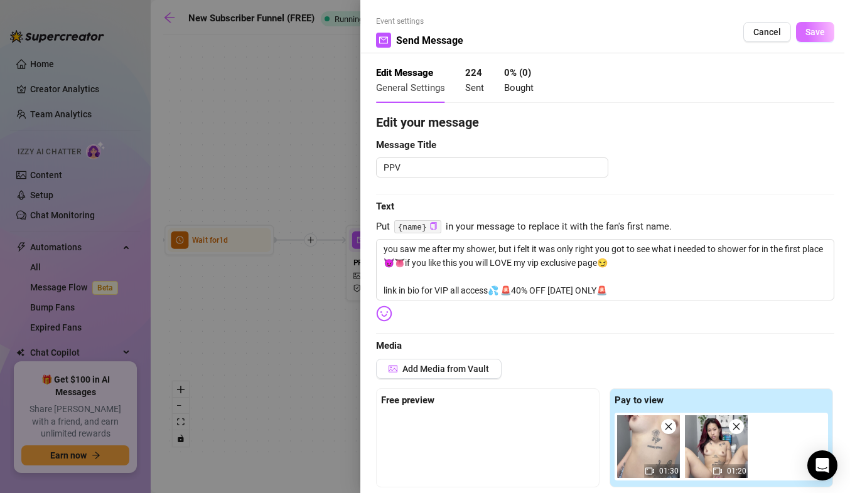
click at [808, 33] on span "Save" at bounding box center [814, 32] width 19 height 10
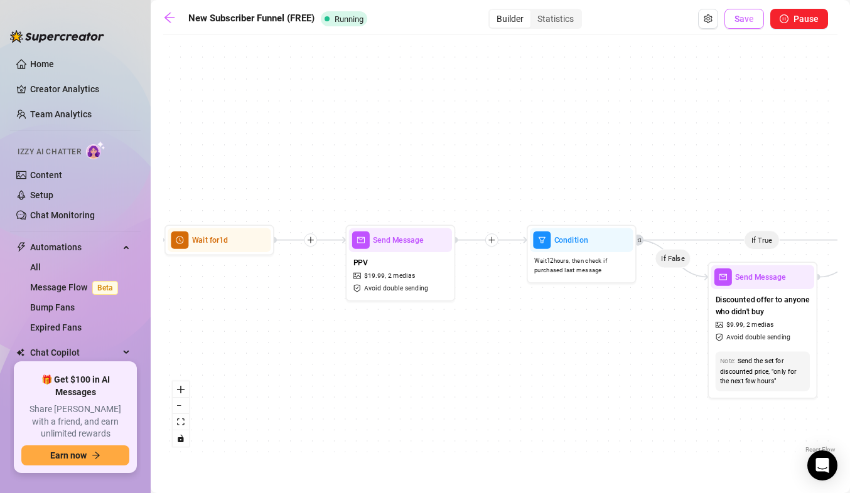
click at [746, 21] on span "Save" at bounding box center [743, 19] width 19 height 10
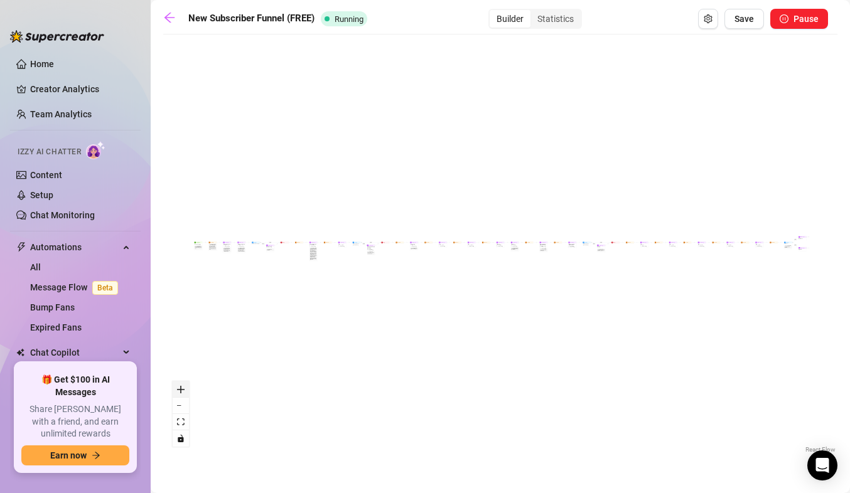
click at [178, 391] on icon "zoom in" at bounding box center [181, 390] width 8 height 8
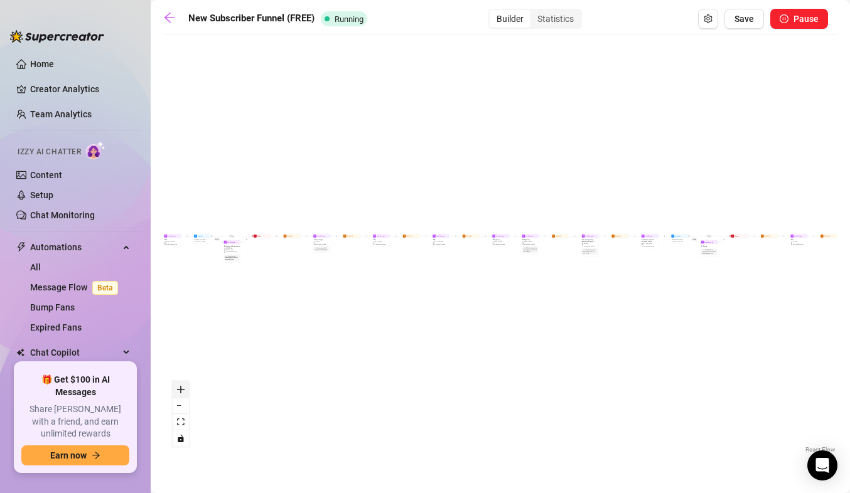
click at [178, 391] on icon "zoom in" at bounding box center [181, 390] width 8 height 8
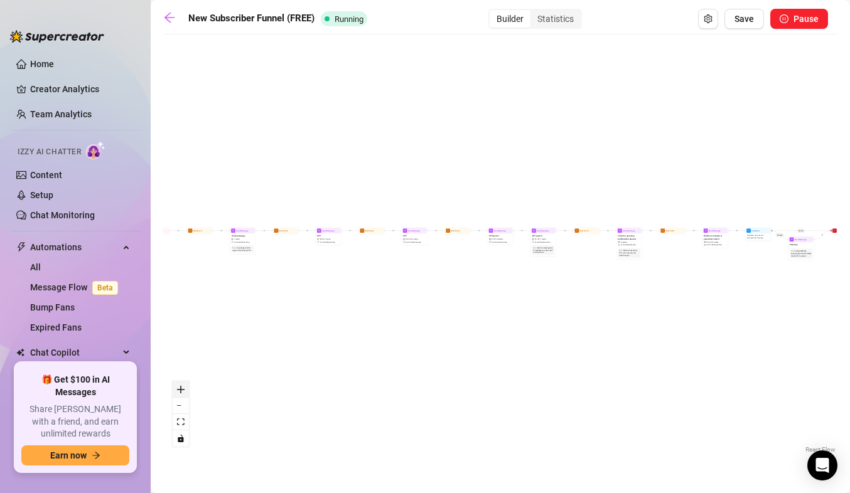
click at [178, 391] on icon "zoom in" at bounding box center [181, 390] width 8 height 8
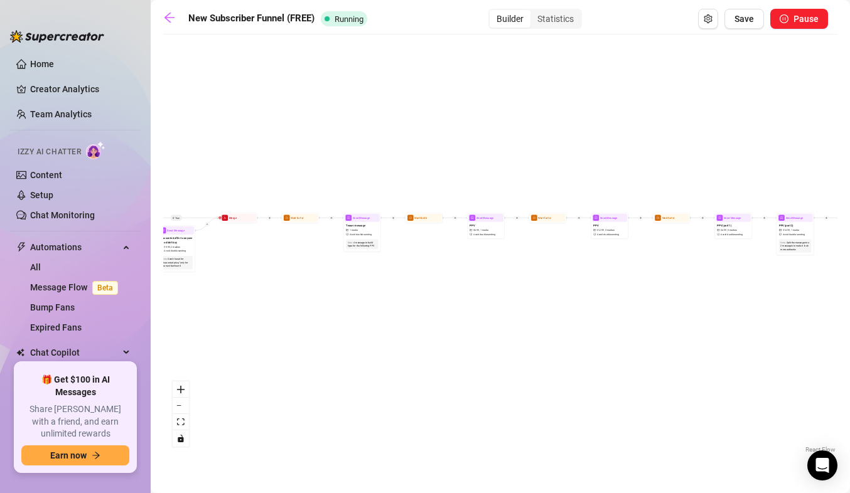
drag, startPoint x: 218, startPoint y: 301, endPoint x: 499, endPoint y: 300, distance: 280.6
click at [499, 300] on div "If True If False If True If False If True If False If True If False Merge Merge…" at bounding box center [500, 249] width 674 height 416
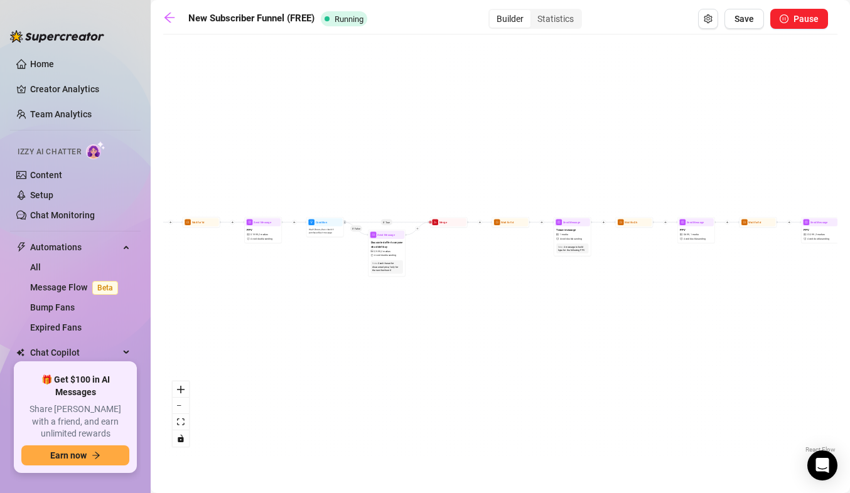
drag, startPoint x: 367, startPoint y: 328, endPoint x: 529, endPoint y: 328, distance: 162.6
click at [529, 328] on div "If True If False If True If False If True If False If True If False Merge Merge…" at bounding box center [500, 249] width 674 height 416
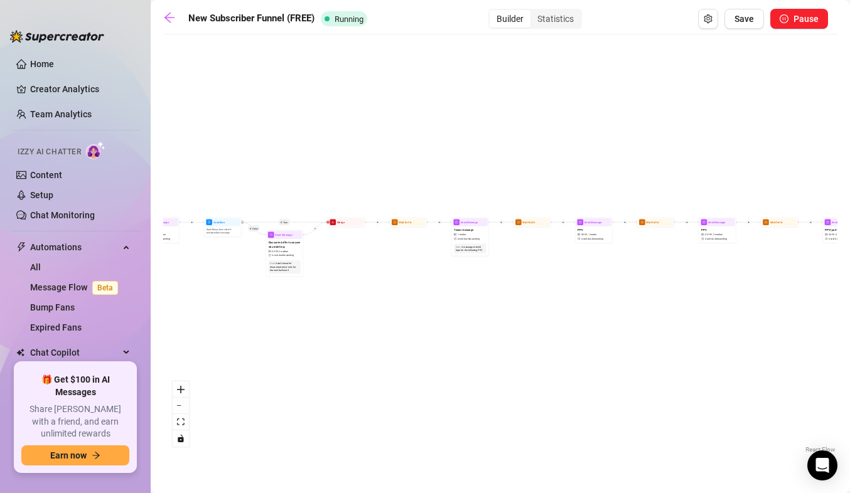
drag, startPoint x: 456, startPoint y: 281, endPoint x: 351, endPoint y: 281, distance: 104.8
click at [351, 281] on div "If True If False If True If False If True If False If True If False Merge Merge…" at bounding box center [500, 249] width 674 height 416
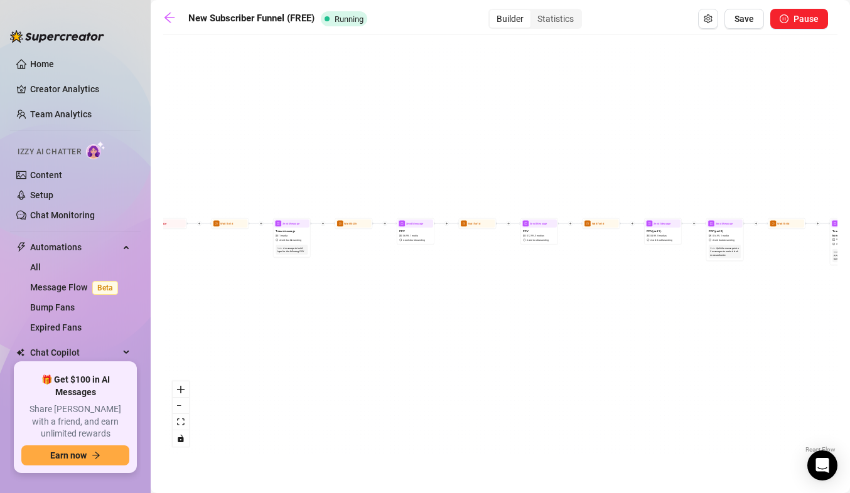
drag, startPoint x: 482, startPoint y: 292, endPoint x: 307, endPoint y: 293, distance: 175.1
click at [307, 293] on div "If True If False If True If False If True If False If True If False Merge Merge…" at bounding box center [500, 249] width 674 height 416
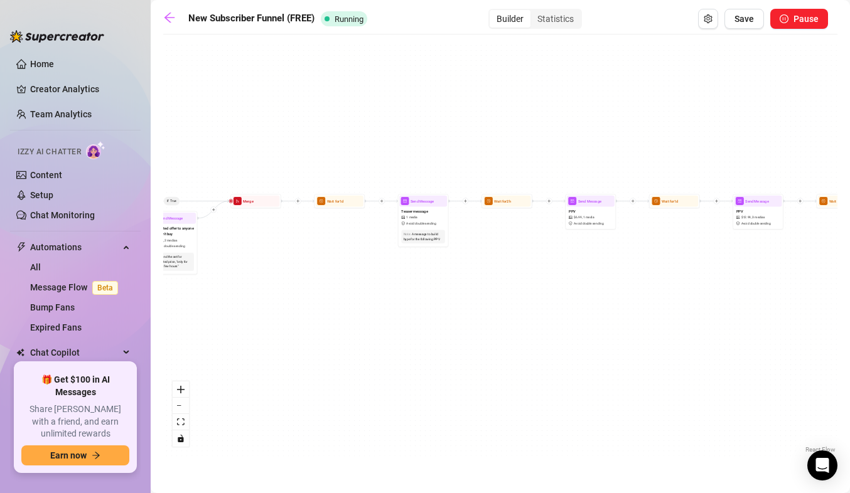
drag, startPoint x: 367, startPoint y: 286, endPoint x: 668, endPoint y: 274, distance: 300.9
click at [668, 274] on div "If True If False If True If False If True If False If True If False Merge Merge…" at bounding box center [500, 249] width 674 height 416
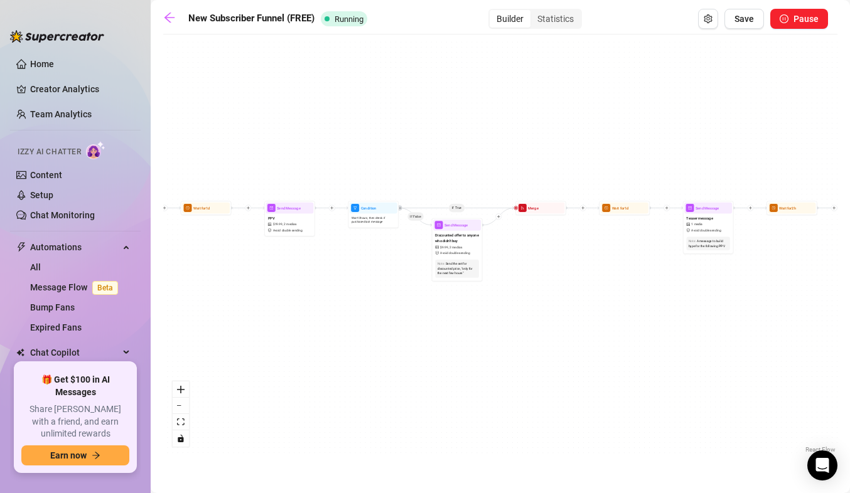
drag, startPoint x: 411, startPoint y: 306, endPoint x: 629, endPoint y: 320, distance: 218.9
click at [629, 320] on div "If True If False If True If False If True If False If True If False Merge Merge…" at bounding box center [500, 249] width 674 height 416
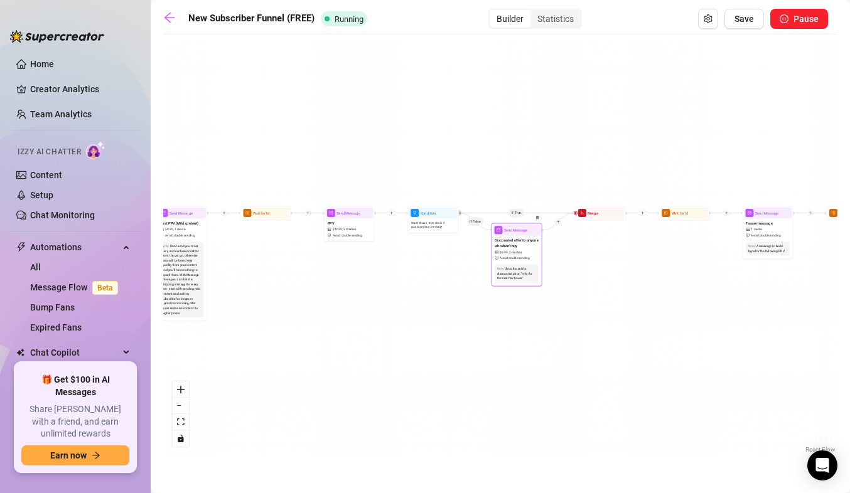
click at [519, 256] on span "Avoid double sending" at bounding box center [515, 258] width 30 height 5
type textarea "if you didnt get it earlier you better run and get it now before its gone same …"
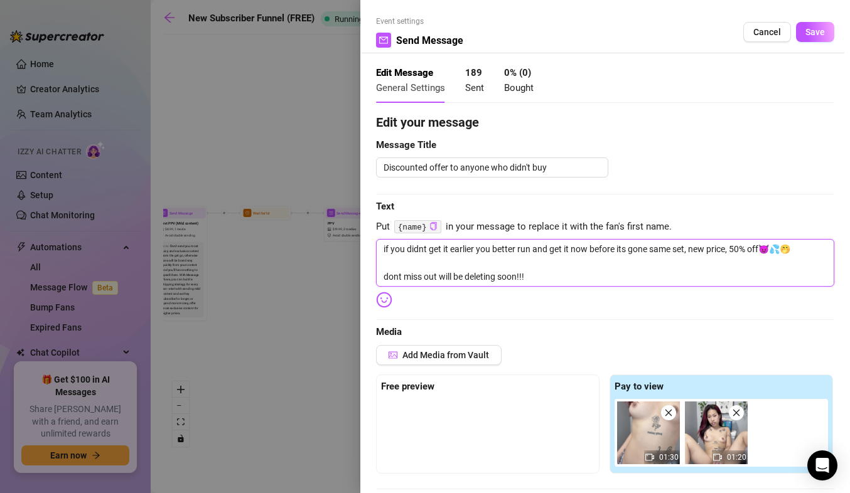
click at [739, 249] on textarea "if you didnt get it earlier you better run and get it now before its gone same …" at bounding box center [605, 263] width 458 height 48
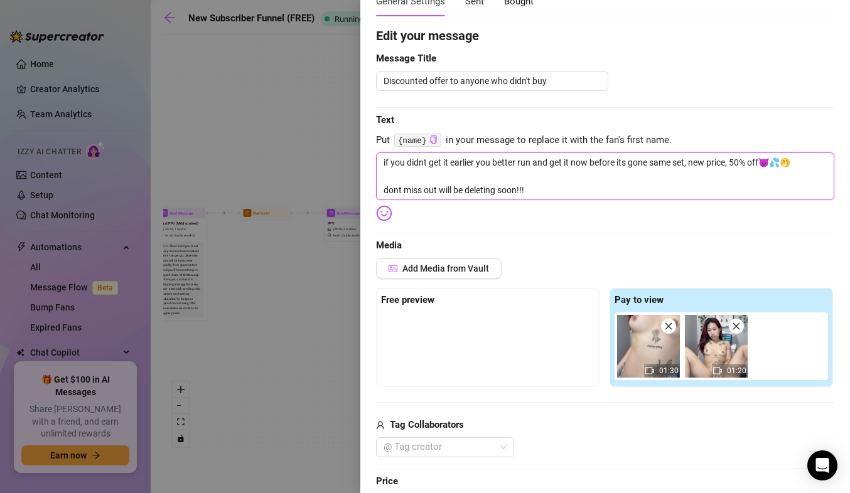
scroll to position [82, 0]
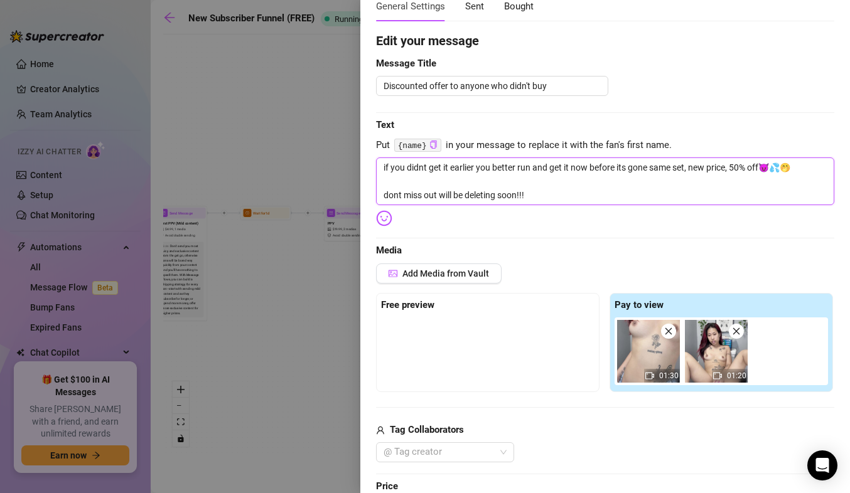
drag, startPoint x: 763, startPoint y: 168, endPoint x: 652, endPoint y: 170, distance: 111.1
click at [652, 170] on textarea "if you didnt get it earlier you better run and get it now before its gone same …" at bounding box center [605, 182] width 458 height 48
type textarea "if you didnt get it earlier you better run and get it now before its gone 😈💦🤭 d…"
type textarea "if you didnt get it earlier you better run and get it now before its gone😈💦🤭 do…"
click at [542, 198] on textarea "if you didnt get it earlier you better run and get it now before its gone😈💦🤭 do…" at bounding box center [605, 182] width 458 height 48
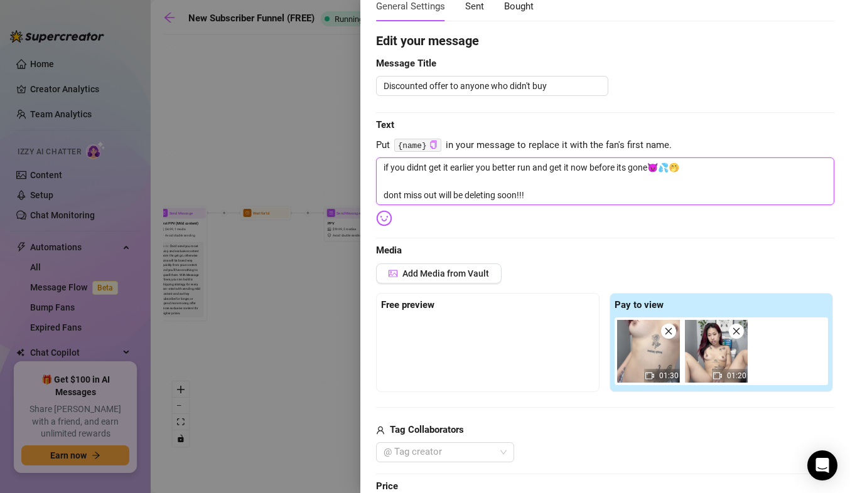
paste textarea "link in bio for VIP all access💦 🚨40% OFF [DATE] ONLY🚨"
drag, startPoint x: 528, startPoint y: 196, endPoint x: 380, endPoint y: 192, distance: 148.2
click at [380, 192] on textarea "if you didnt get it earlier you better run and get it now before its gone😈💦🤭 do…" at bounding box center [605, 182] width 458 height 48
click at [449, 168] on textarea "if you didnt get it earlier you better run and get it now before its gone😈💦🤭 li…" at bounding box center [605, 182] width 458 height 48
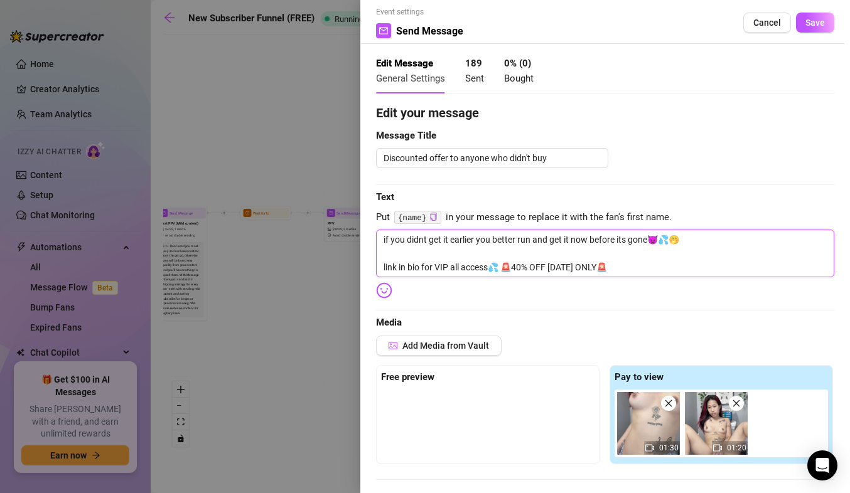
scroll to position [0, 0]
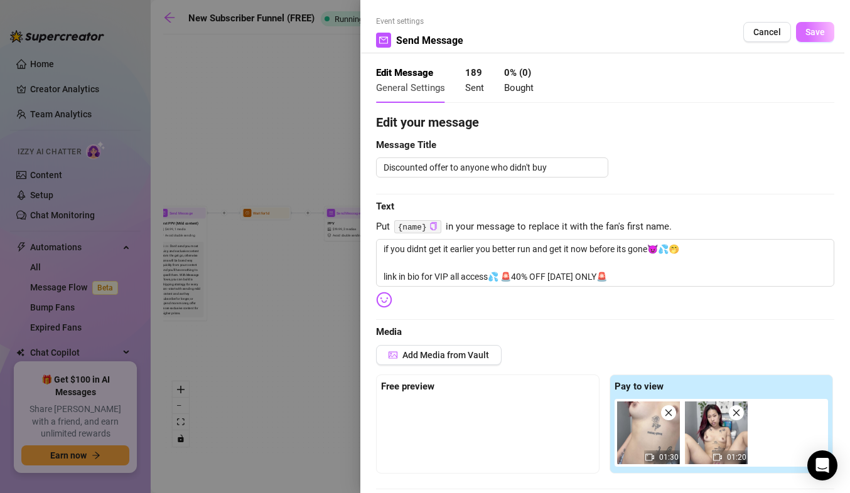
click at [810, 35] on span "Save" at bounding box center [814, 32] width 19 height 10
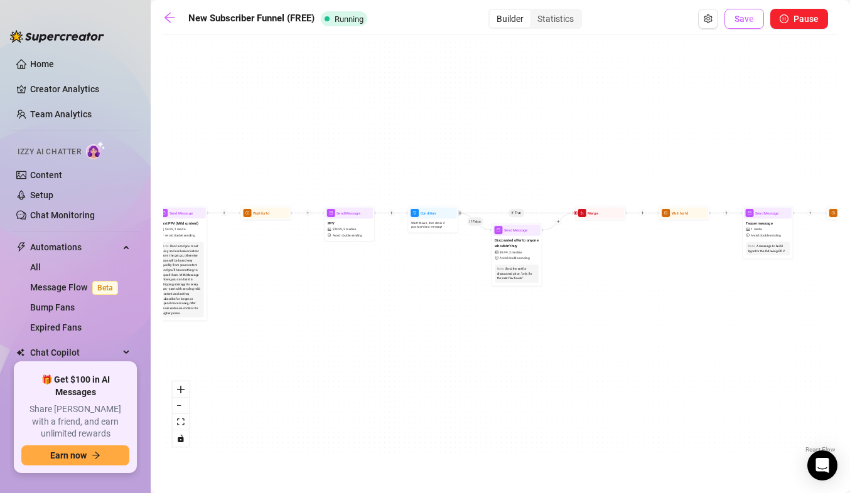
click at [752, 23] on span "Save" at bounding box center [743, 19] width 19 height 10
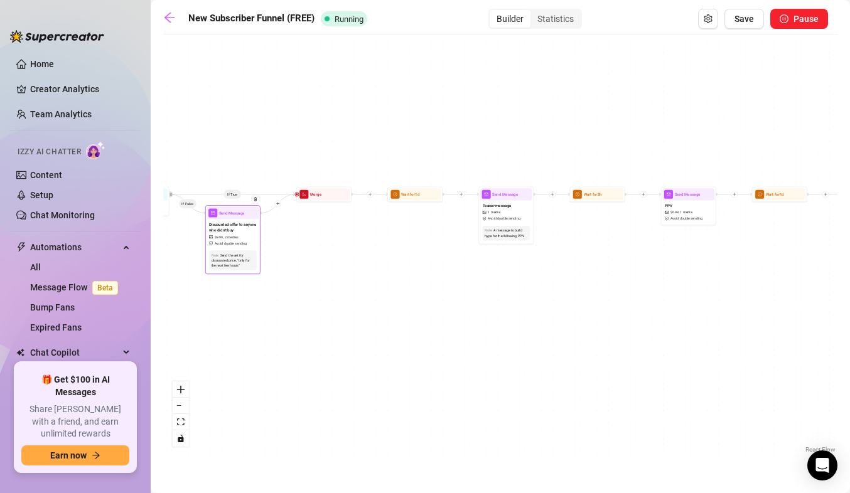
click at [234, 234] on span "Discounted offer to anyone who didn't buy" at bounding box center [233, 228] width 48 height 12
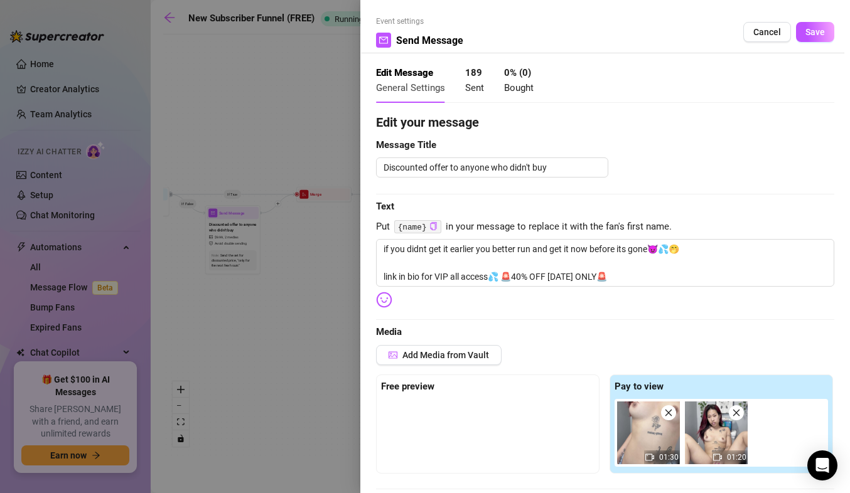
click at [294, 272] on div at bounding box center [425, 246] width 850 height 493
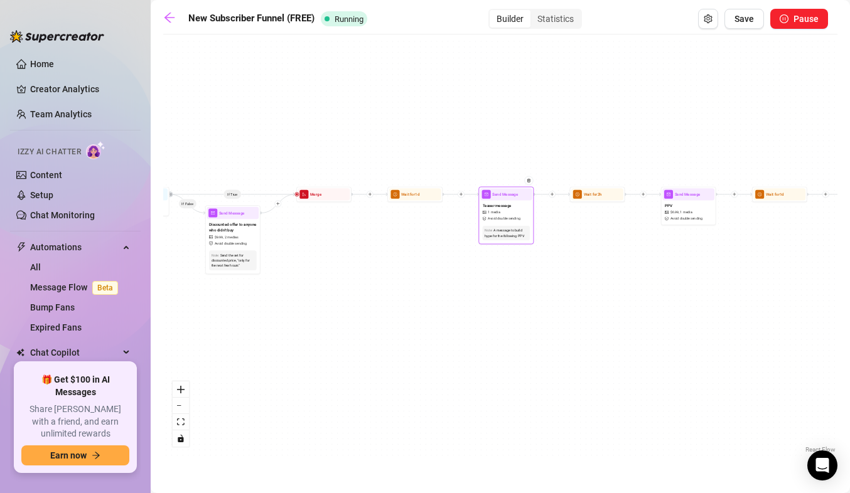
click at [521, 225] on div "Note: A message to build hype for the following PPV" at bounding box center [506, 232] width 52 height 19
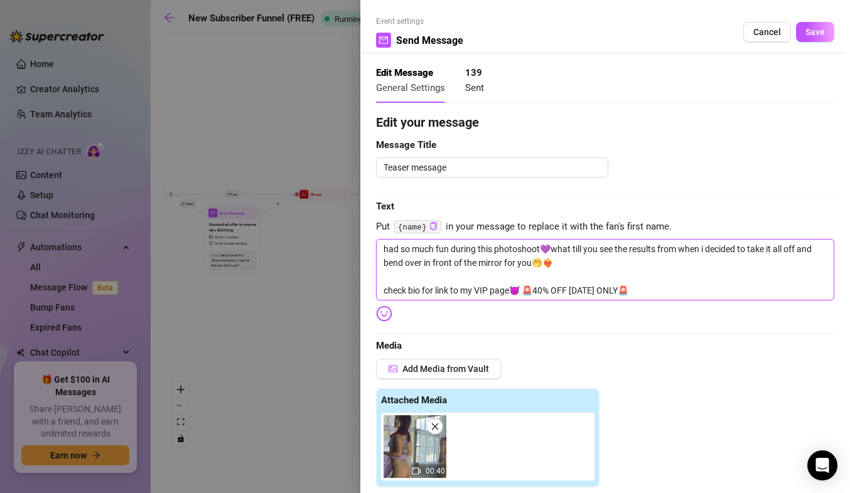
drag, startPoint x: 642, startPoint y: 292, endPoint x: 376, endPoint y: 295, distance: 266.2
click at [376, 295] on textarea "had so much fun during this photoshoot💜what till you see the results from when …" at bounding box center [605, 270] width 458 height 62
paste textarea "link in bio for VIP all access💦"
click at [816, 28] on button "Save" at bounding box center [815, 32] width 38 height 20
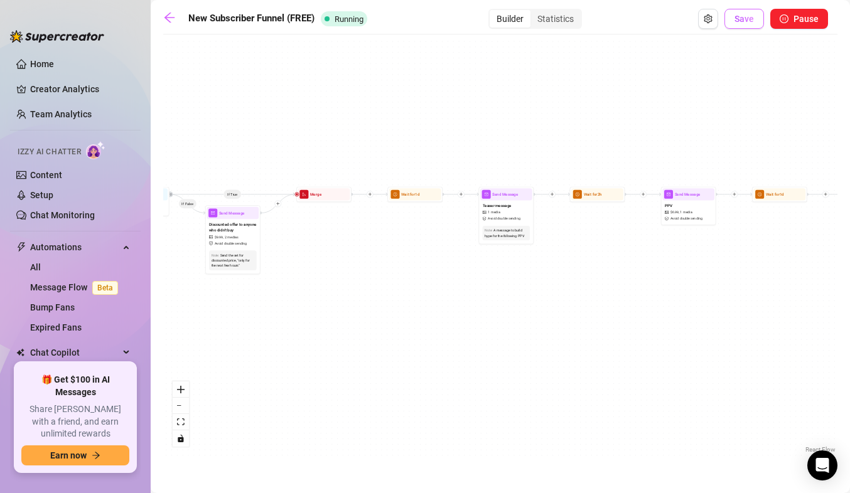
click at [750, 19] on span "Save" at bounding box center [743, 19] width 19 height 10
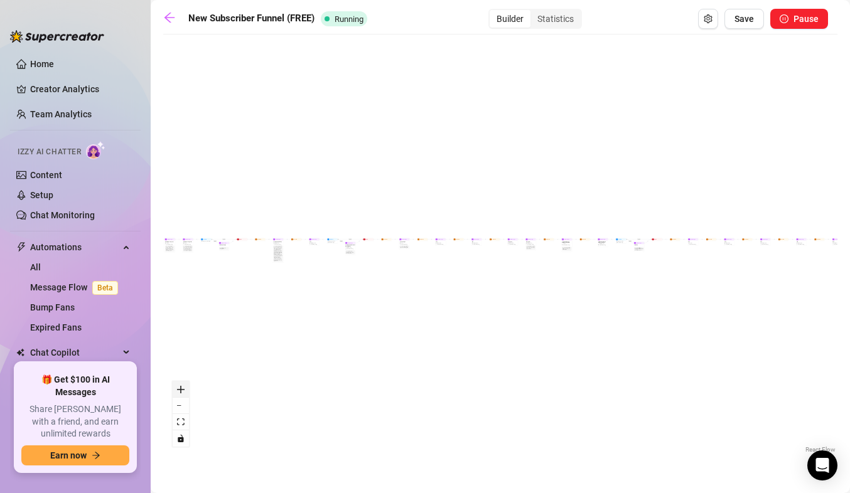
click at [179, 387] on icon "zoom in" at bounding box center [181, 390] width 8 height 8
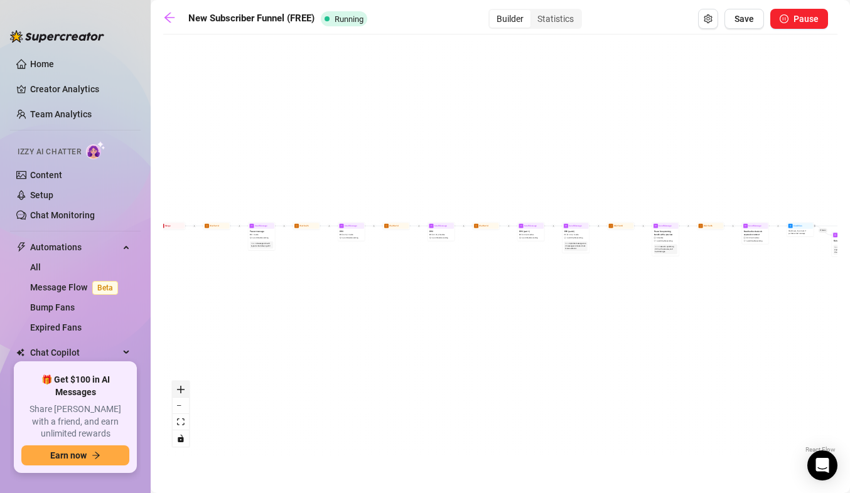
click at [179, 387] on icon "zoom in" at bounding box center [181, 390] width 8 height 8
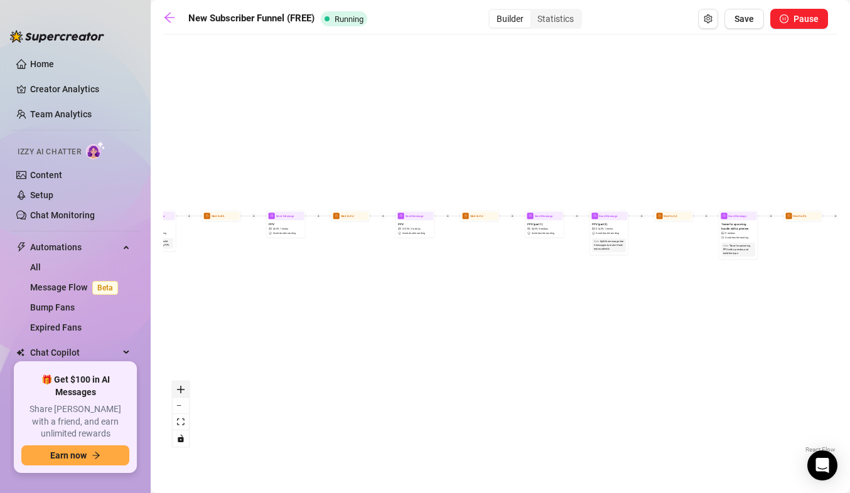
click at [179, 387] on icon "zoom in" at bounding box center [181, 390] width 8 height 8
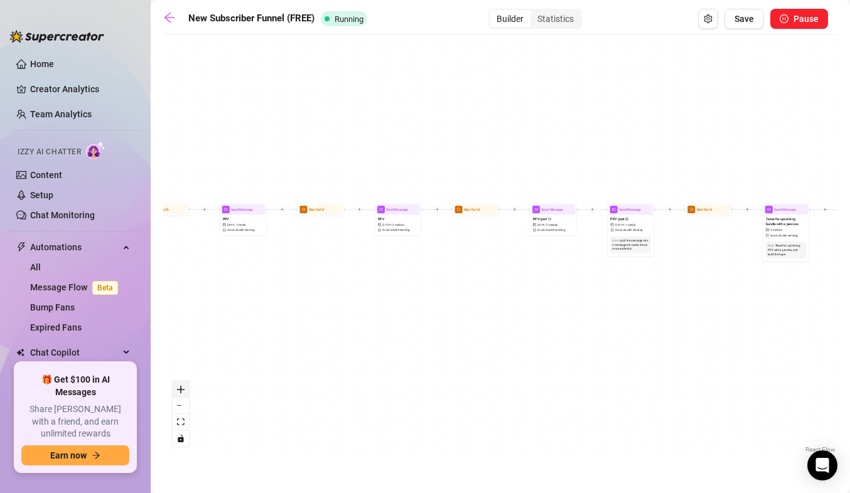
click at [179, 387] on icon "zoom in" at bounding box center [181, 390] width 8 height 8
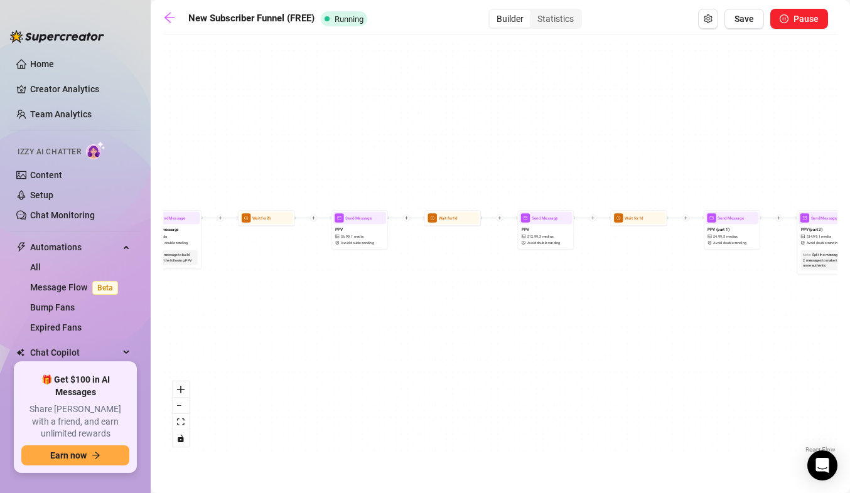
drag, startPoint x: 247, startPoint y: 302, endPoint x: 483, endPoint y: 328, distance: 237.5
click at [483, 328] on div "If True If False If True If False If True If False If True If False Merge Merge…" at bounding box center [500, 249] width 674 height 416
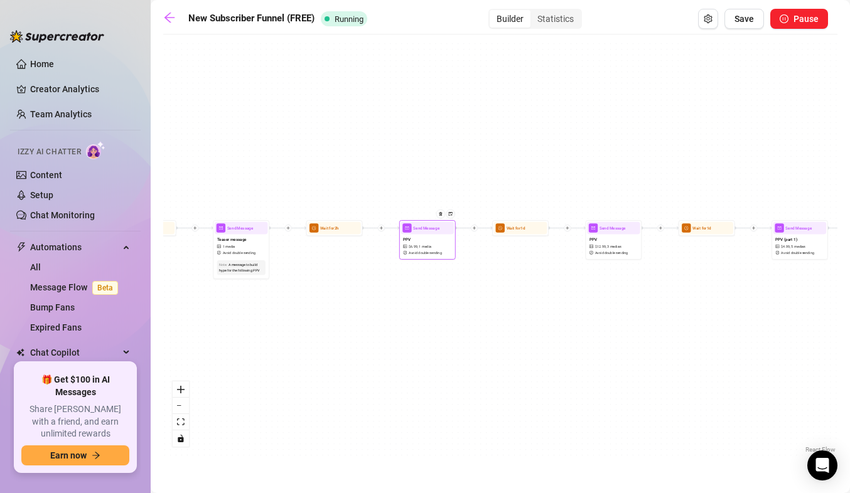
click at [433, 250] on div "PPV $ 6.99 , 1 media Avoid double sending" at bounding box center [427, 246] width 53 height 24
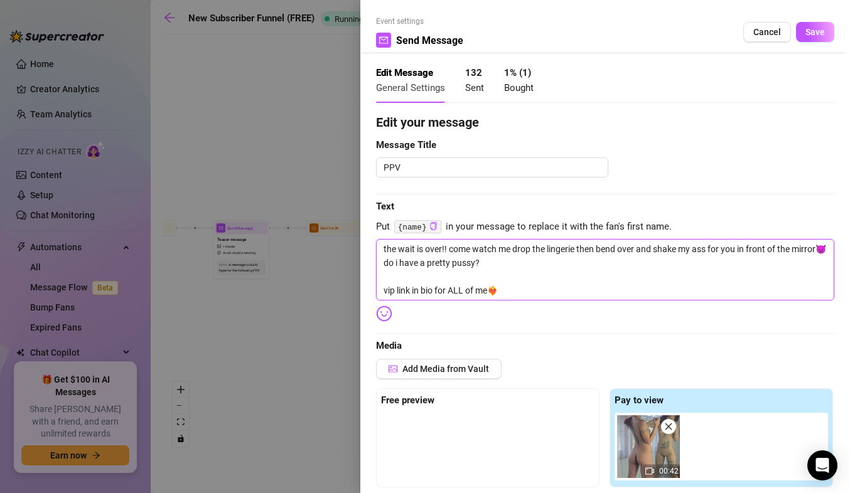
click at [507, 292] on textarea "the wait is over!! come watch me drop the lingerie then bend over and shake my …" at bounding box center [605, 270] width 458 height 62
paste textarea "link in bio for VIP all access💦 🚨40% OFF [DATE] ONLY🚨"
click at [812, 35] on span "Save" at bounding box center [814, 32] width 19 height 10
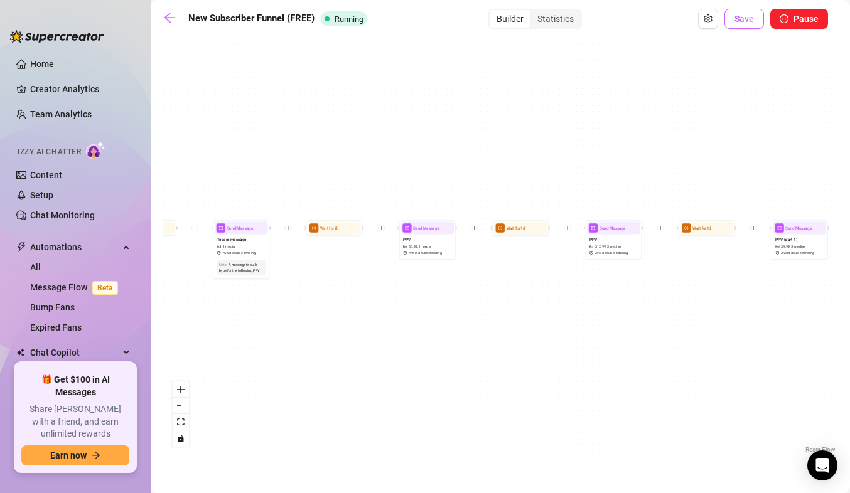
click at [741, 19] on span "Save" at bounding box center [743, 19] width 19 height 10
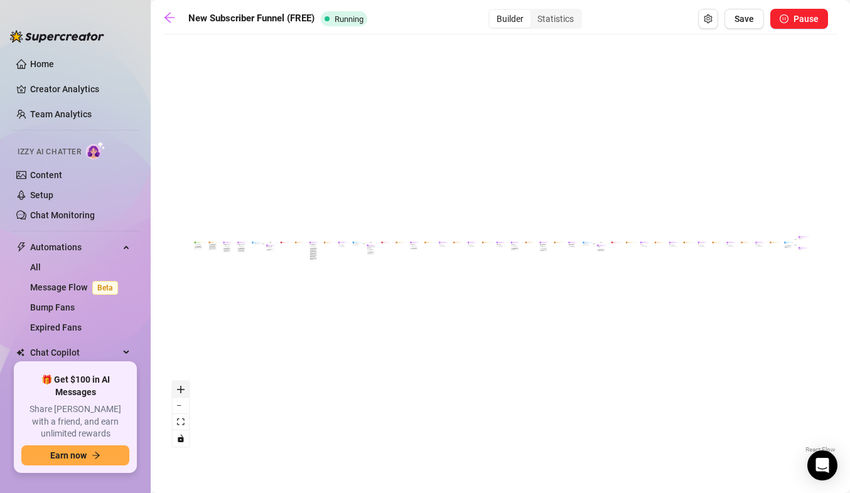
click at [180, 388] on icon "zoom in" at bounding box center [181, 390] width 8 height 8
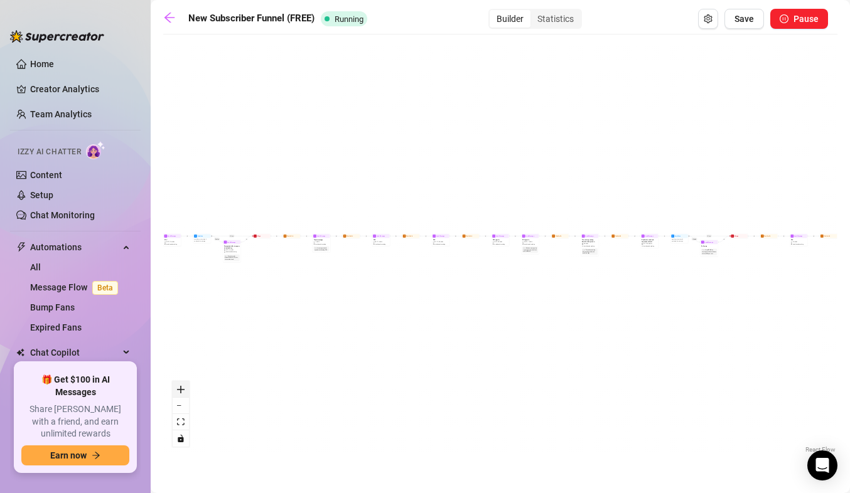
click at [180, 388] on icon "zoom in" at bounding box center [181, 390] width 8 height 8
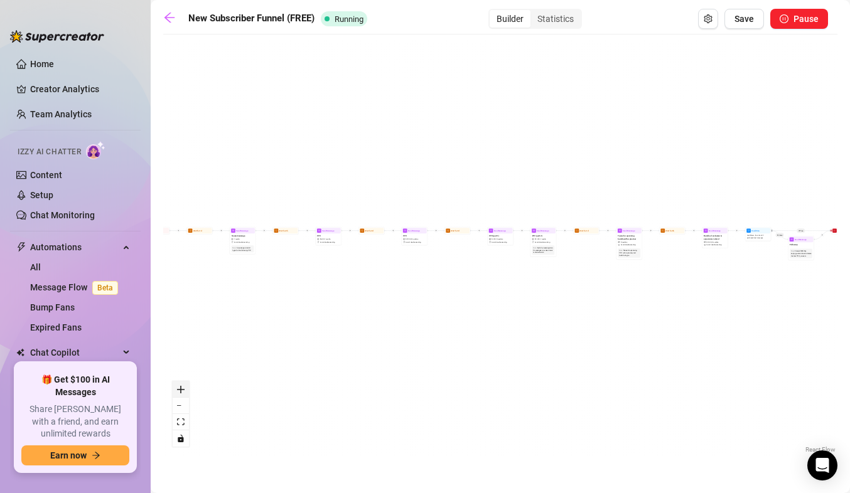
click at [180, 388] on icon "zoom in" at bounding box center [181, 390] width 8 height 8
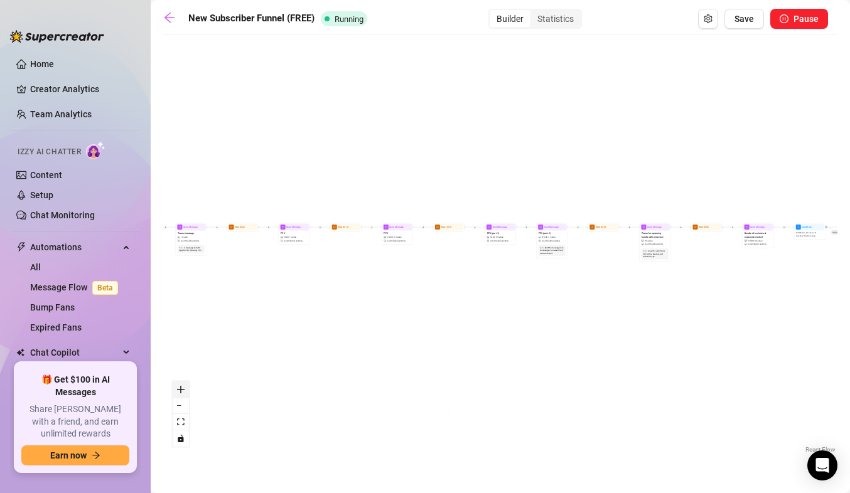
click at [180, 388] on icon "zoom in" at bounding box center [181, 390] width 8 height 8
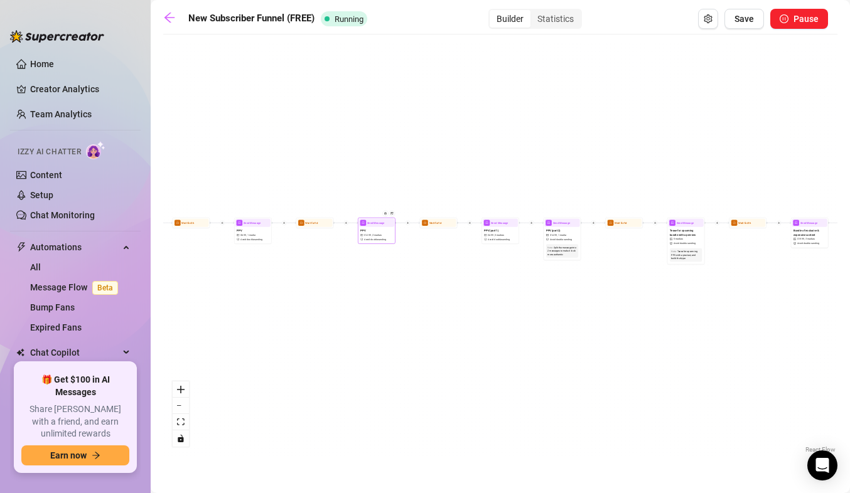
click at [377, 235] on span "3 medias" at bounding box center [376, 236] width 9 height 4
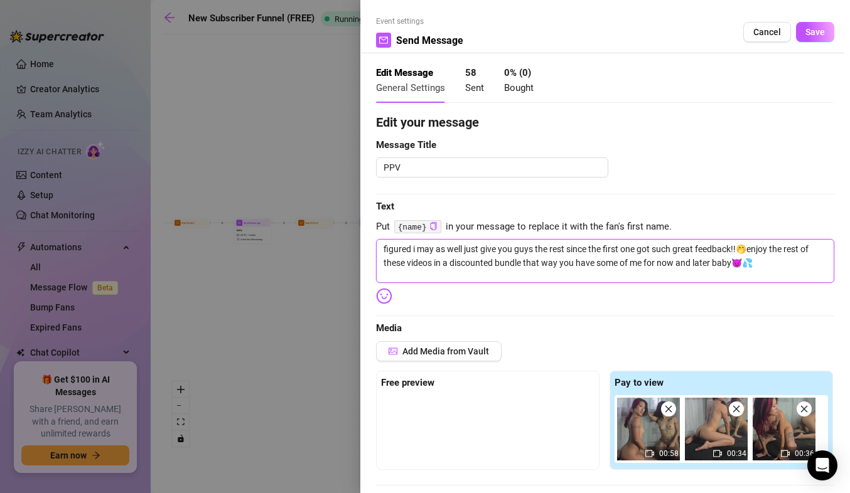
click at [764, 261] on textarea "figured i may as well just give you guys the rest since the first one got such …" at bounding box center [605, 261] width 458 height 44
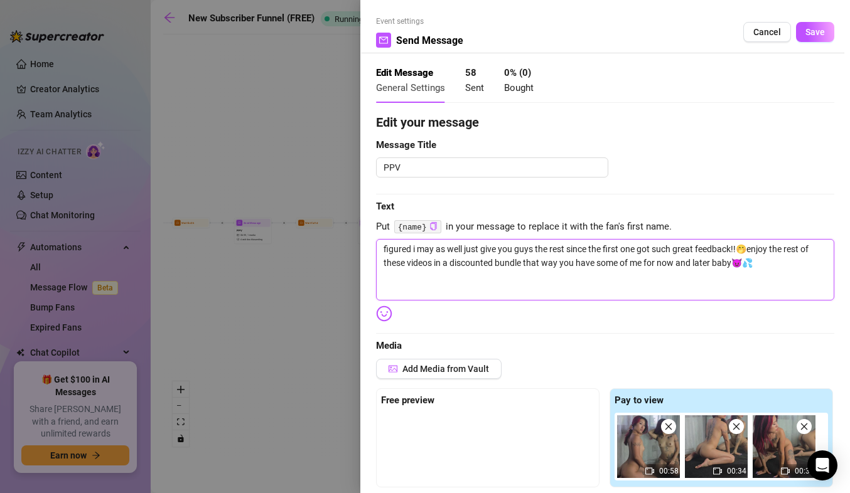
paste textarea "link in bio for VIP all access💦 🚨40% OFF [DATE] ONLY🚨"
click at [812, 26] on button "Save" at bounding box center [815, 32] width 38 height 20
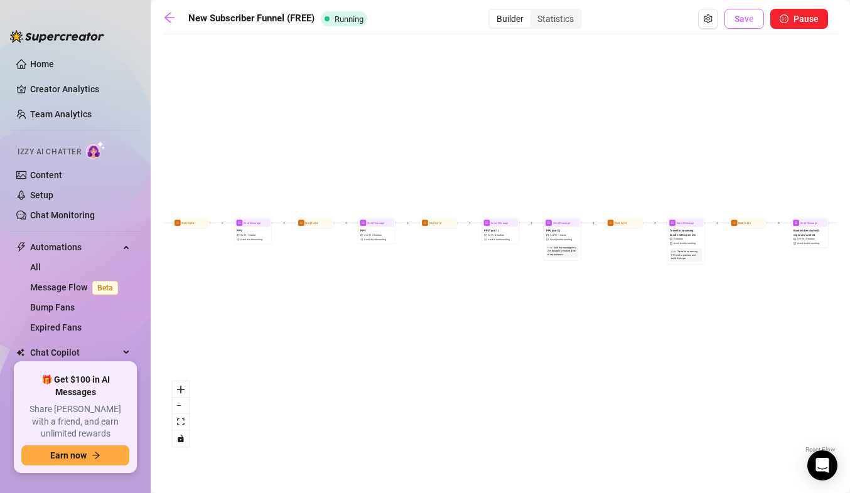
click at [746, 20] on span "Save" at bounding box center [743, 19] width 19 height 10
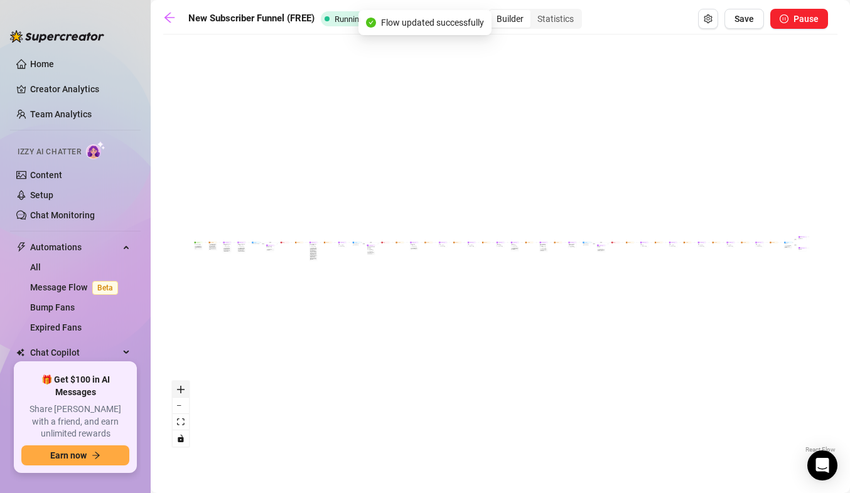
click at [179, 387] on icon "zoom in" at bounding box center [181, 390] width 8 height 8
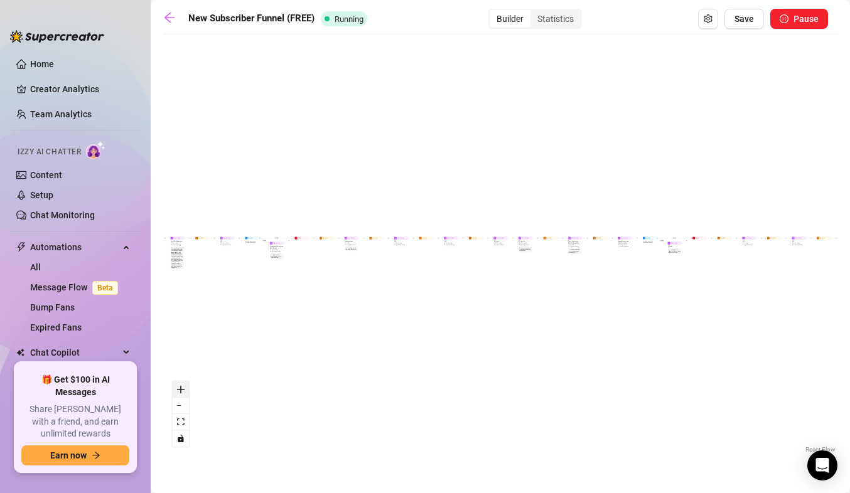
click at [179, 387] on icon "zoom in" at bounding box center [181, 390] width 8 height 8
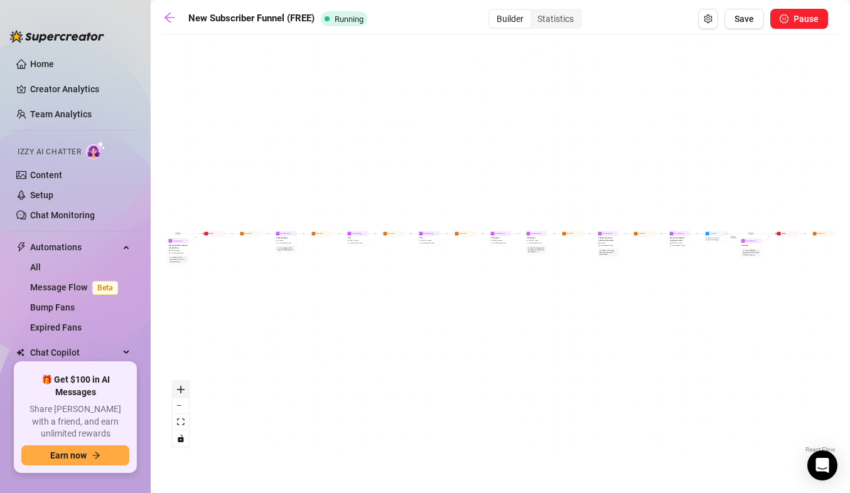
click at [179, 387] on icon "zoom in" at bounding box center [181, 390] width 8 height 8
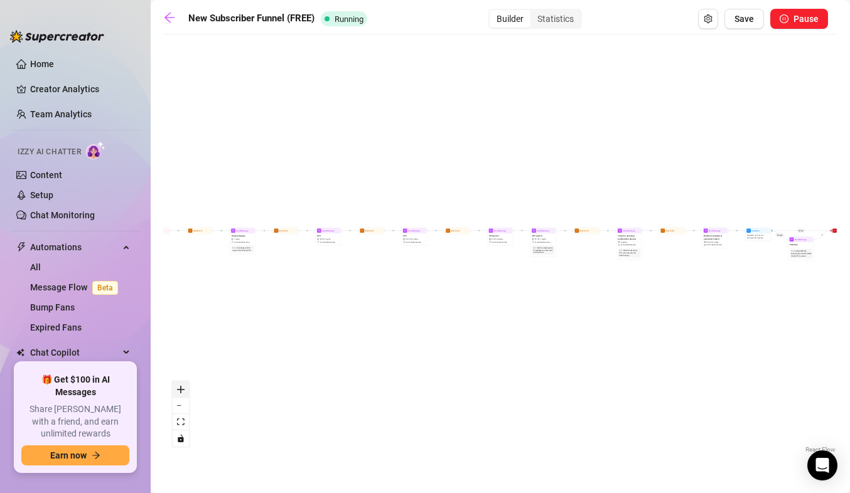
click at [179, 388] on icon "zoom in" at bounding box center [181, 390] width 8 height 8
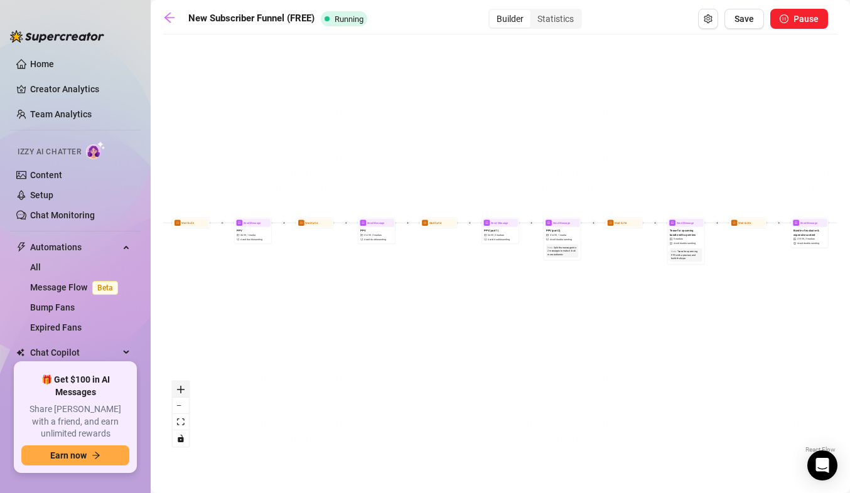
click at [179, 388] on icon "zoom in" at bounding box center [181, 390] width 8 height 8
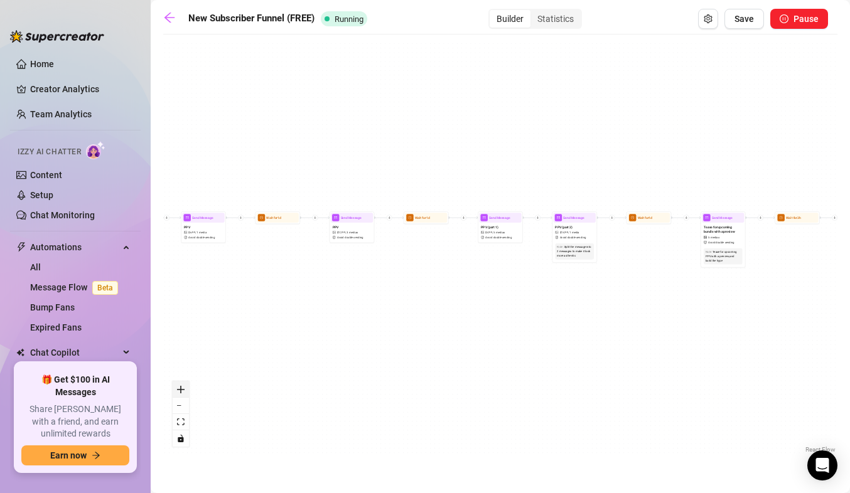
click at [179, 388] on icon "zoom in" at bounding box center [181, 390] width 8 height 8
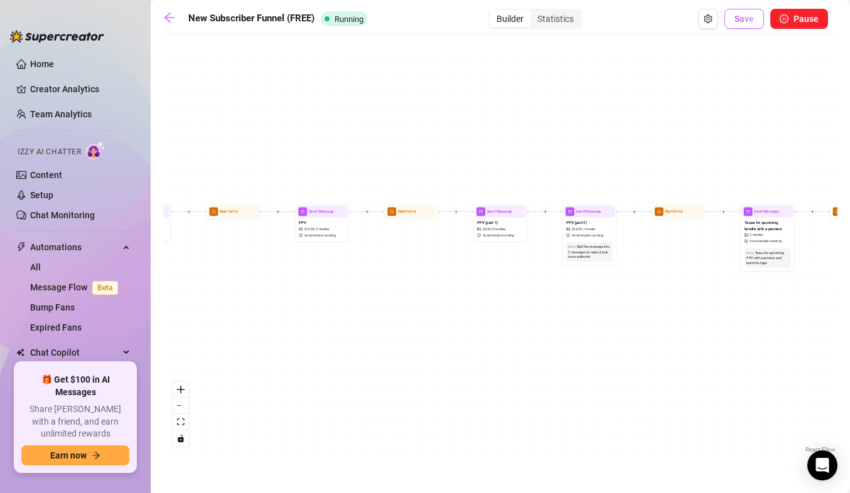
click at [737, 21] on span "Save" at bounding box center [743, 19] width 19 height 10
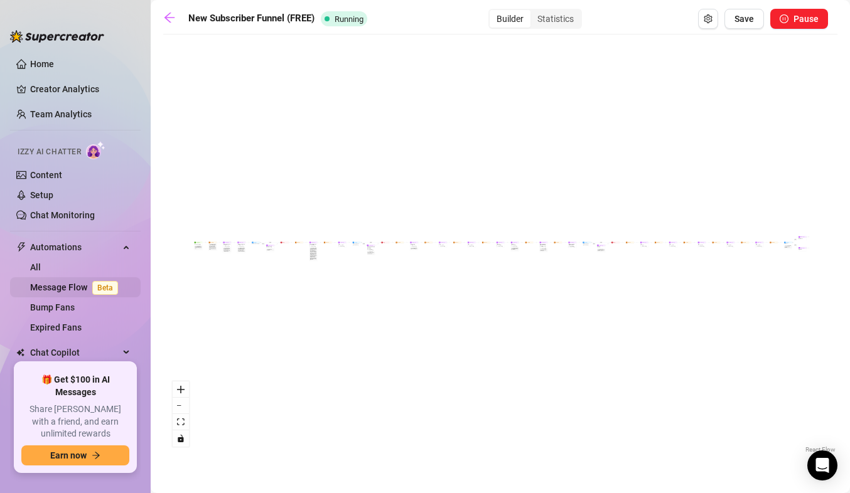
click at [65, 286] on link "Message Flow Beta" at bounding box center [76, 287] width 93 height 10
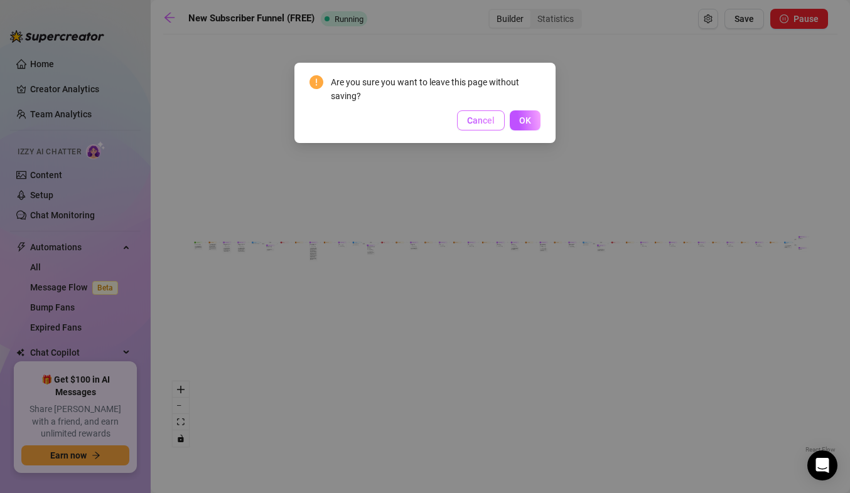
click at [483, 126] on button "Cancel" at bounding box center [481, 120] width 48 height 20
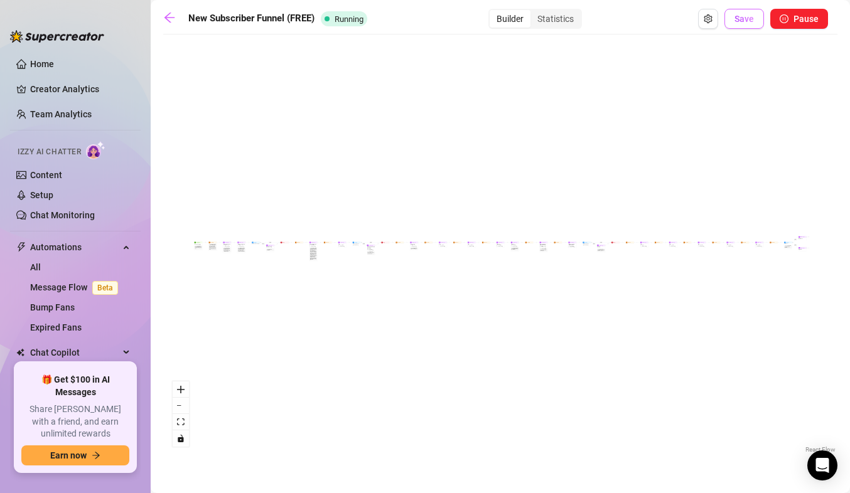
click at [746, 19] on span "Save" at bounding box center [743, 19] width 19 height 10
click at [41, 262] on link "All" at bounding box center [35, 267] width 11 height 10
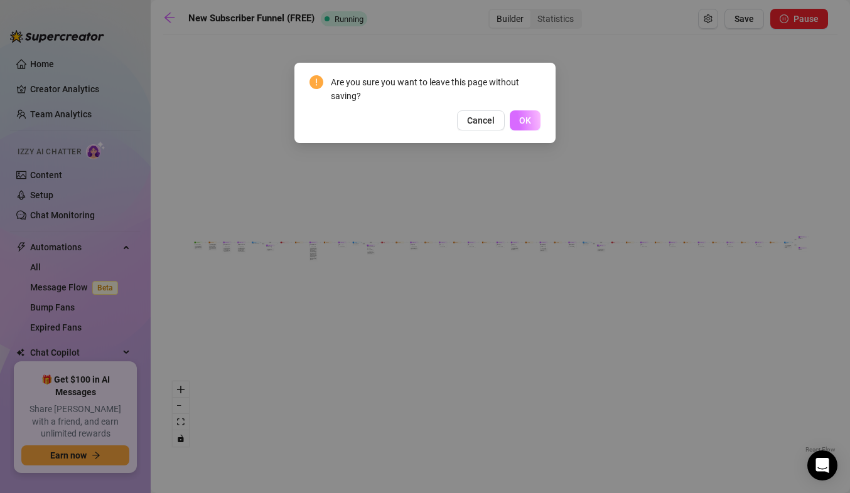
click at [525, 115] on button "OK" at bounding box center [525, 120] width 31 height 20
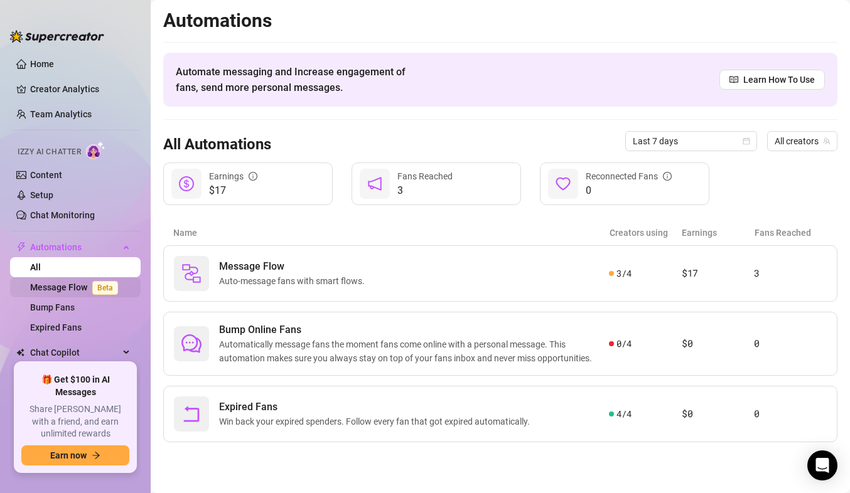
click at [87, 289] on link "Message Flow Beta" at bounding box center [76, 287] width 93 height 10
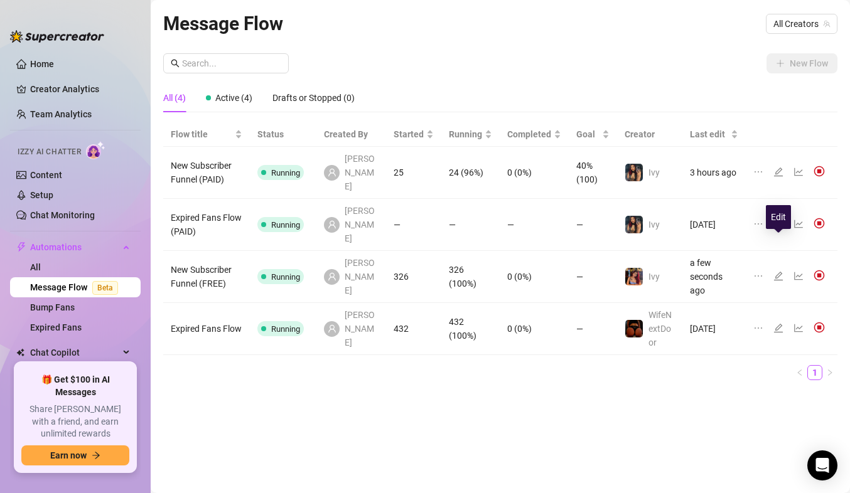
click at [778, 272] on icon "edit" at bounding box center [778, 276] width 9 height 9
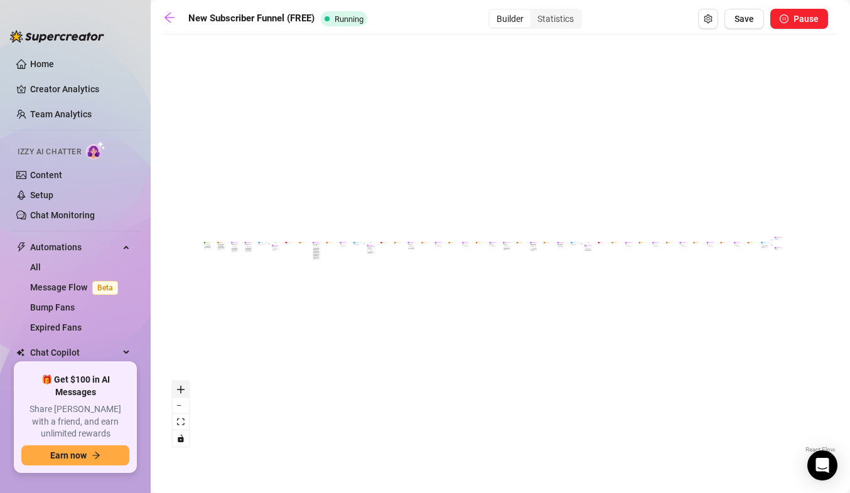
click at [180, 386] on icon "zoom in" at bounding box center [181, 390] width 8 height 8
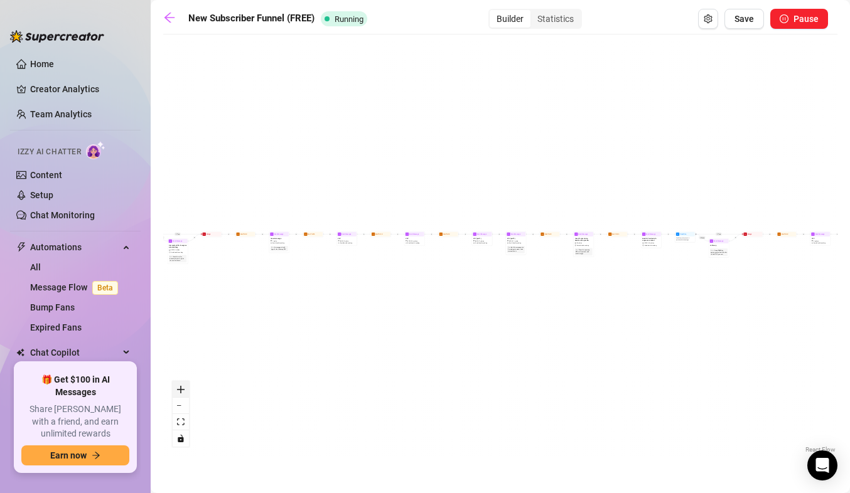
click at [180, 386] on icon "zoom in" at bounding box center [181, 390] width 8 height 8
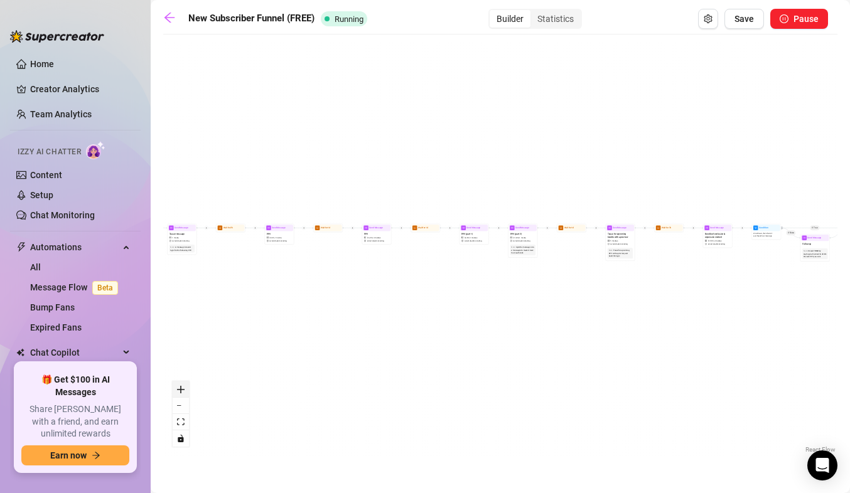
click at [180, 386] on icon "zoom in" at bounding box center [181, 390] width 8 height 8
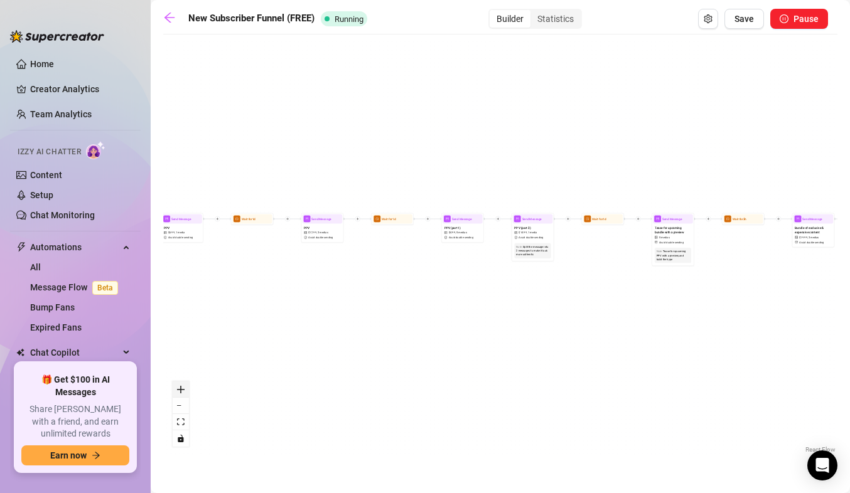
click at [180, 386] on icon "zoom in" at bounding box center [181, 390] width 8 height 8
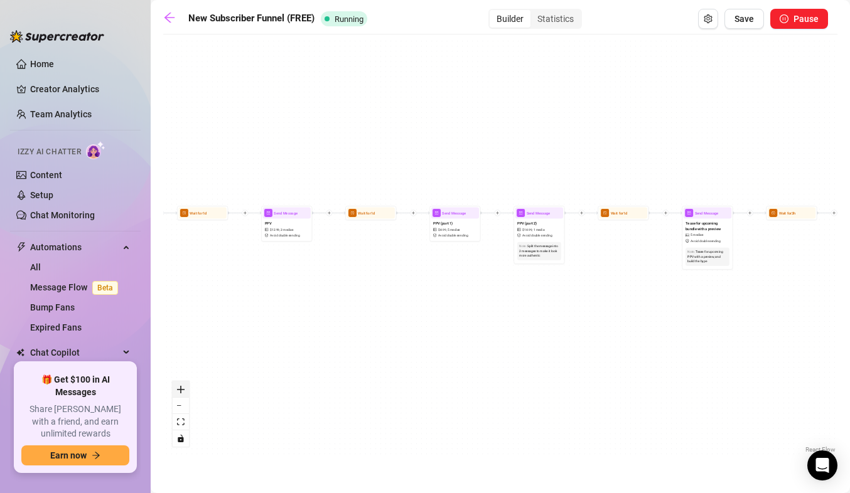
click at [180, 386] on icon "zoom in" at bounding box center [181, 390] width 8 height 8
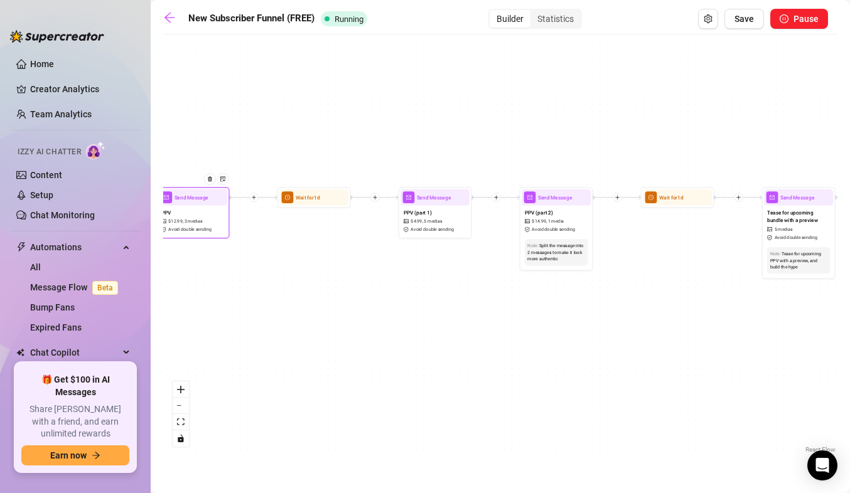
click at [186, 224] on span "3 medias" at bounding box center [194, 221] width 18 height 7
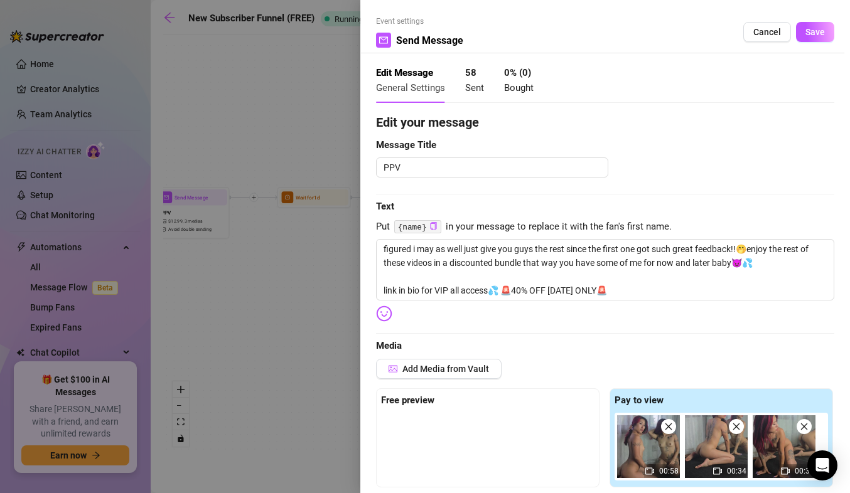
click at [274, 311] on div at bounding box center [425, 246] width 850 height 493
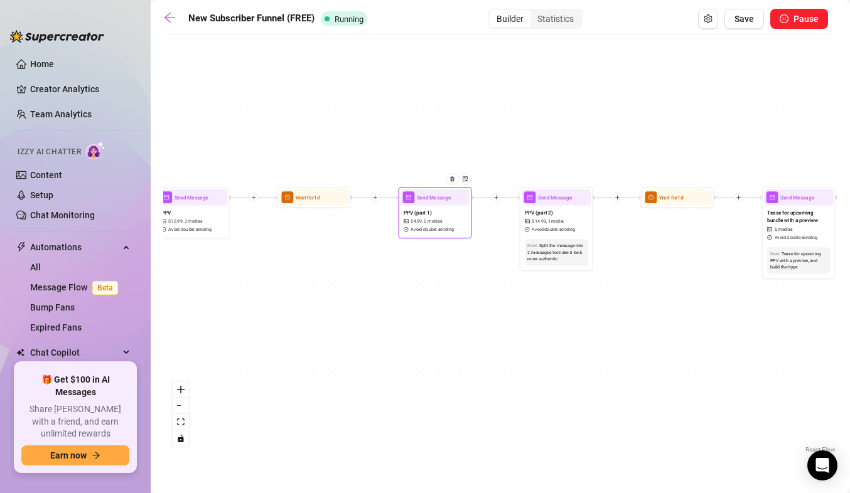
click at [439, 220] on span "5 medias" at bounding box center [433, 221] width 18 height 7
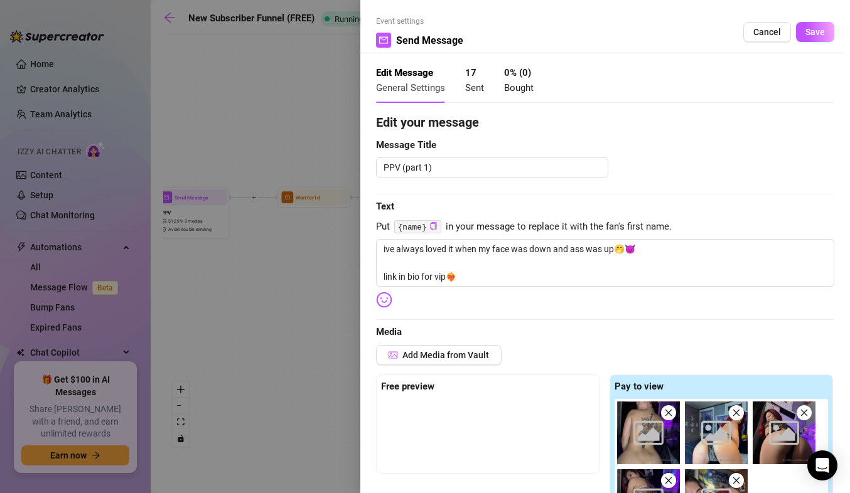
click at [327, 289] on div at bounding box center [425, 246] width 850 height 493
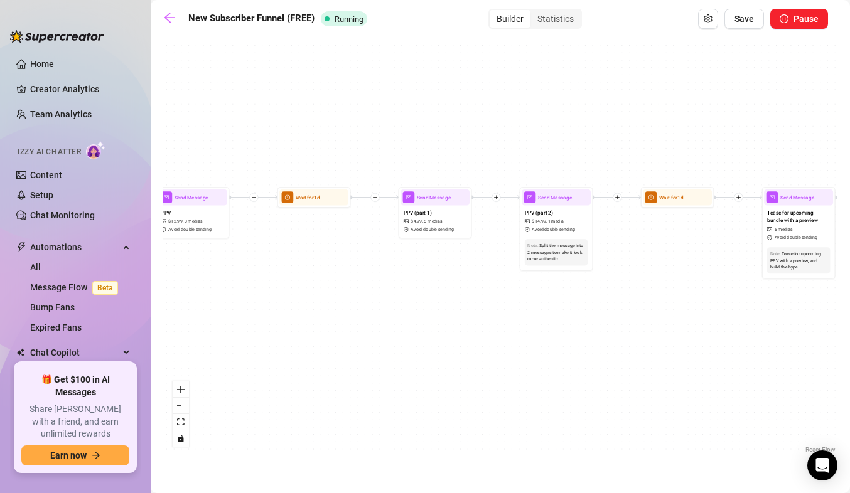
drag, startPoint x: 310, startPoint y: 273, endPoint x: 617, endPoint y: 277, distance: 307.0
click at [617, 277] on div "If True If True If True If False If False If False If True If False Merge Merge…" at bounding box center [500, 249] width 674 height 416
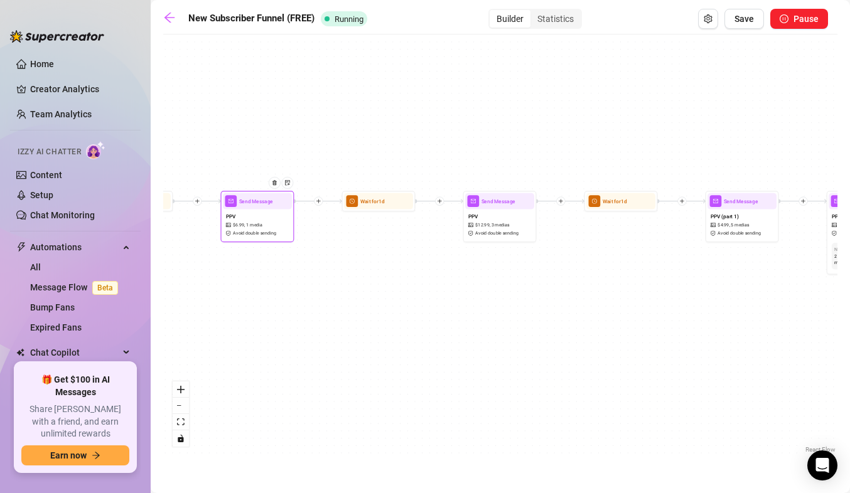
click at [275, 231] on span "Avoid double sending" at bounding box center [254, 233] width 43 height 7
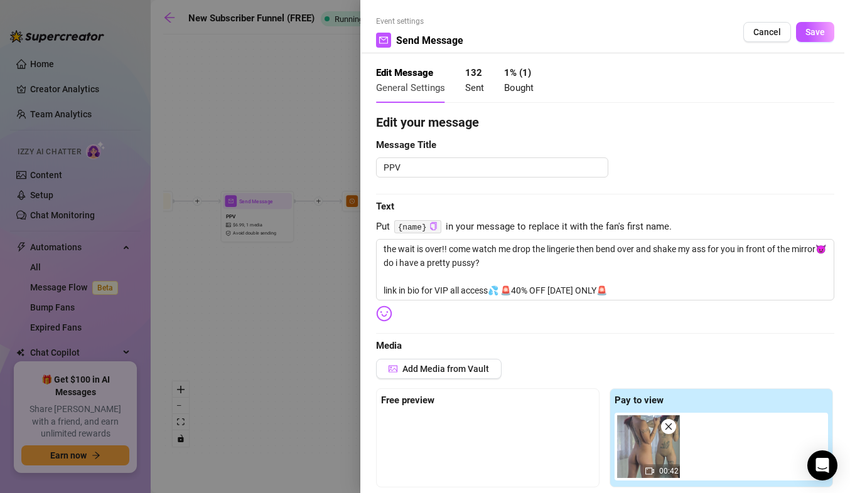
click at [298, 294] on div at bounding box center [425, 246] width 850 height 493
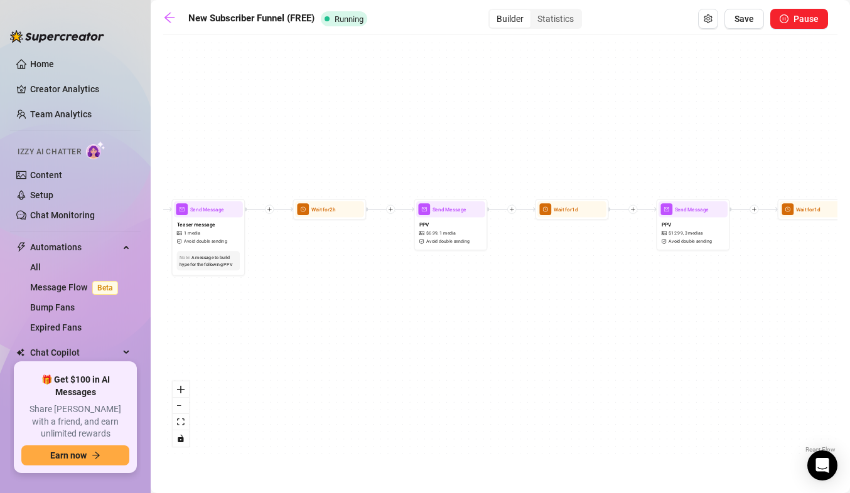
drag, startPoint x: 298, startPoint y: 294, endPoint x: 519, endPoint y: 301, distance: 221.7
click at [519, 301] on div "If True If True If True If False If False If False If True If False Merge Merge…" at bounding box center [500, 249] width 674 height 416
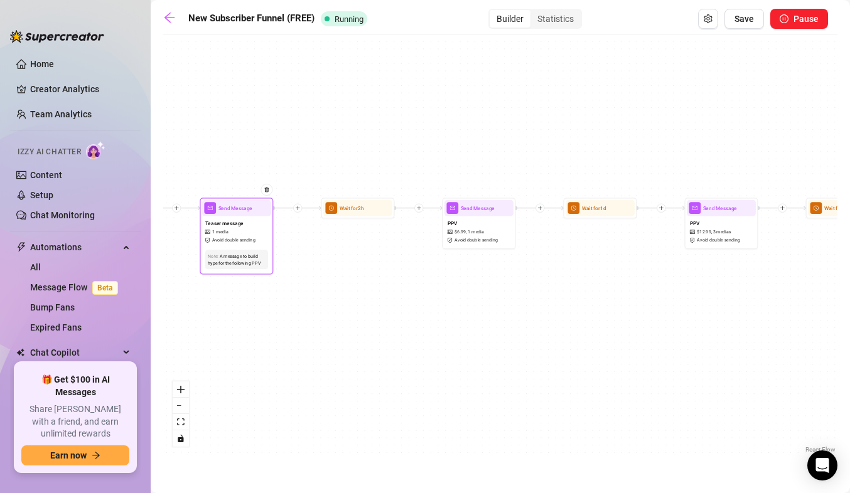
click at [256, 241] on div "Teaser message 1 media Avoid double sending" at bounding box center [236, 232] width 69 height 31
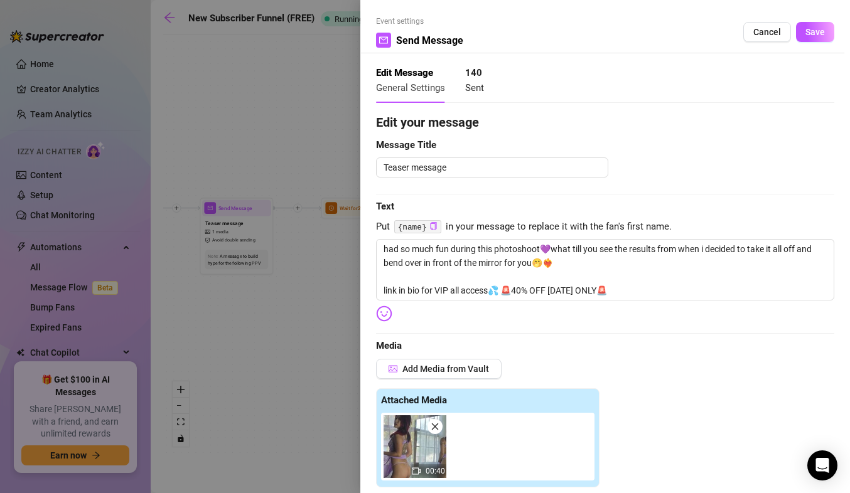
click at [295, 329] on div at bounding box center [425, 246] width 850 height 493
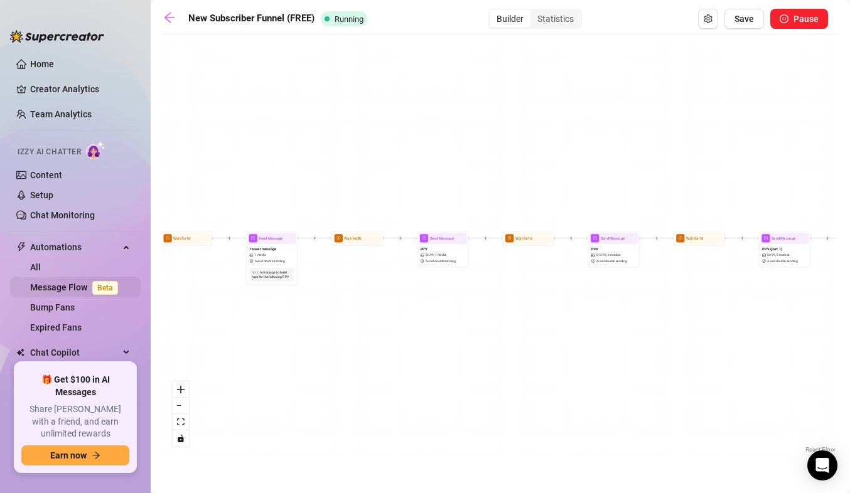
click at [55, 284] on link "Message Flow Beta" at bounding box center [76, 287] width 93 height 10
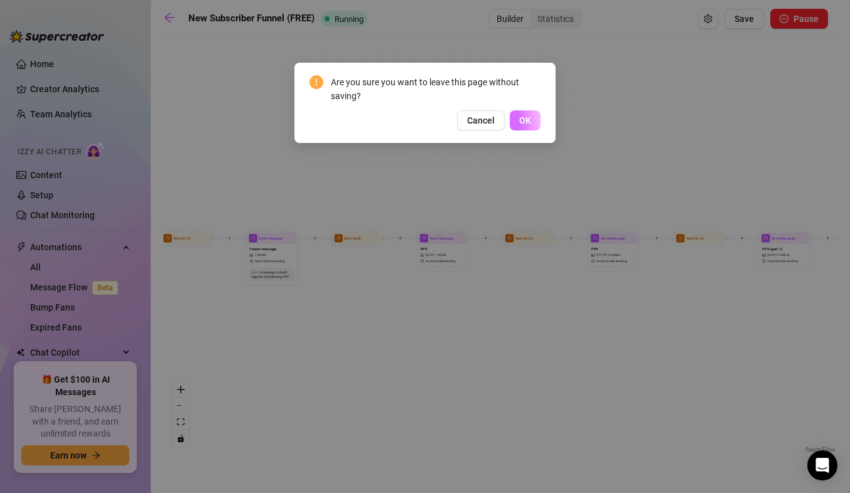
click at [531, 117] on button "OK" at bounding box center [525, 120] width 31 height 20
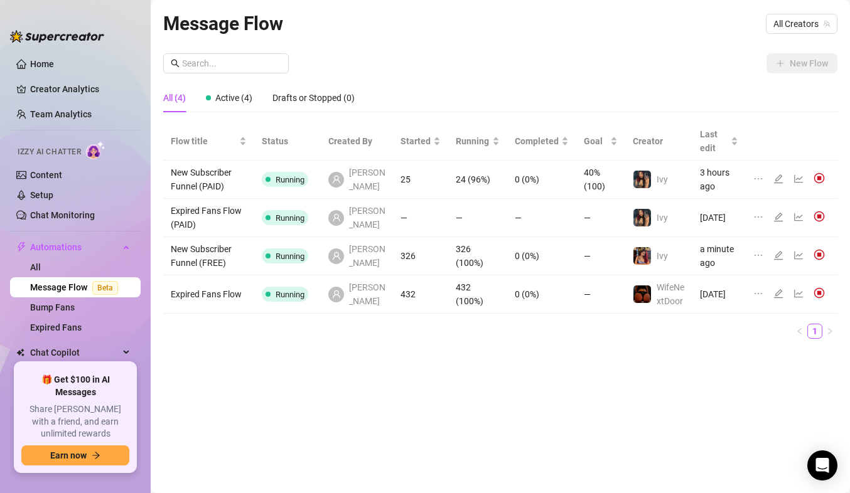
click at [435, 258] on td "326" at bounding box center [420, 256] width 55 height 38
click at [75, 286] on link "Message Flow Beta" at bounding box center [76, 287] width 93 height 10
click at [775, 251] on icon "edit" at bounding box center [778, 255] width 10 height 10
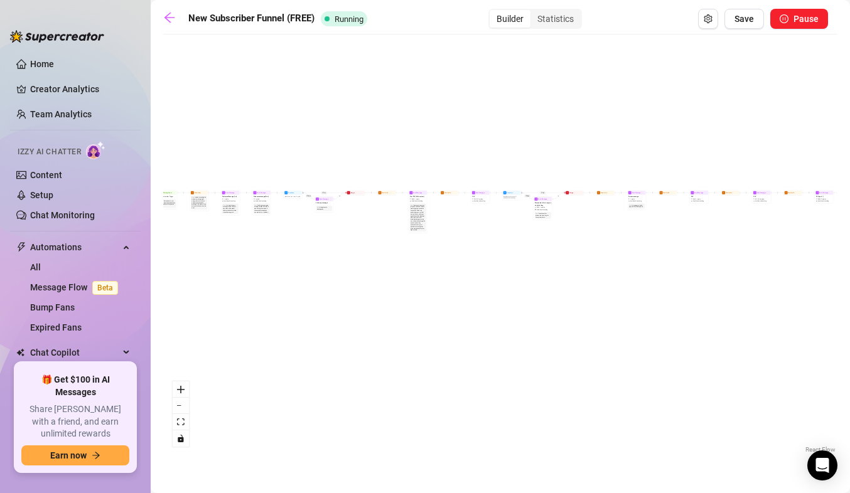
drag, startPoint x: 247, startPoint y: 275, endPoint x: 304, endPoint y: 296, distance: 61.6
click at [304, 296] on div "If True If True If True If False If False If False If True If False Merge Merge…" at bounding box center [500, 249] width 674 height 416
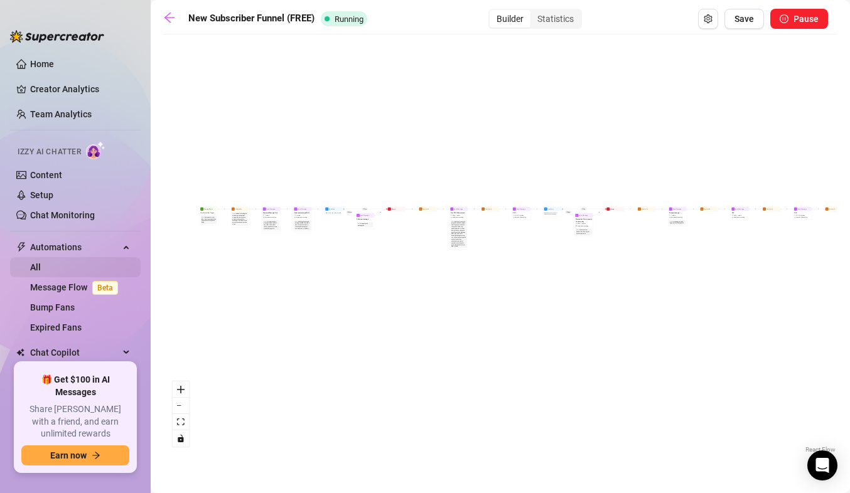
click at [41, 265] on link "All" at bounding box center [35, 267] width 11 height 10
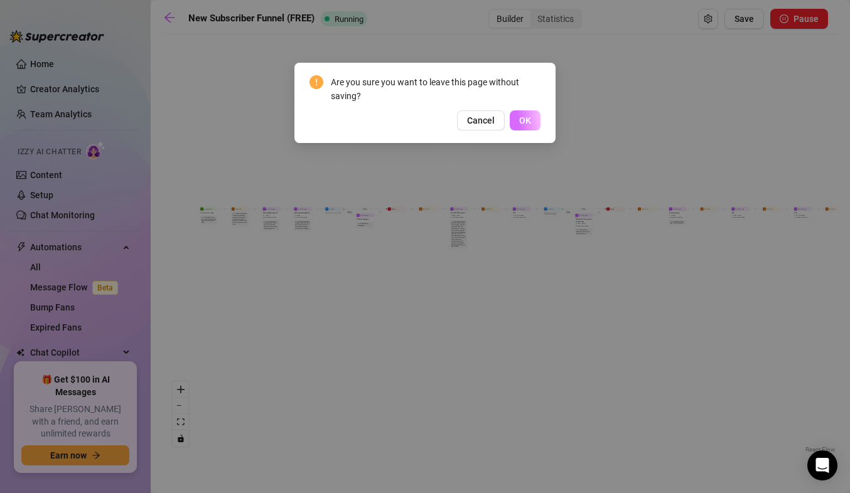
click at [522, 110] on button "OK" at bounding box center [525, 120] width 31 height 20
